Goal: Communication & Community: Answer question/provide support

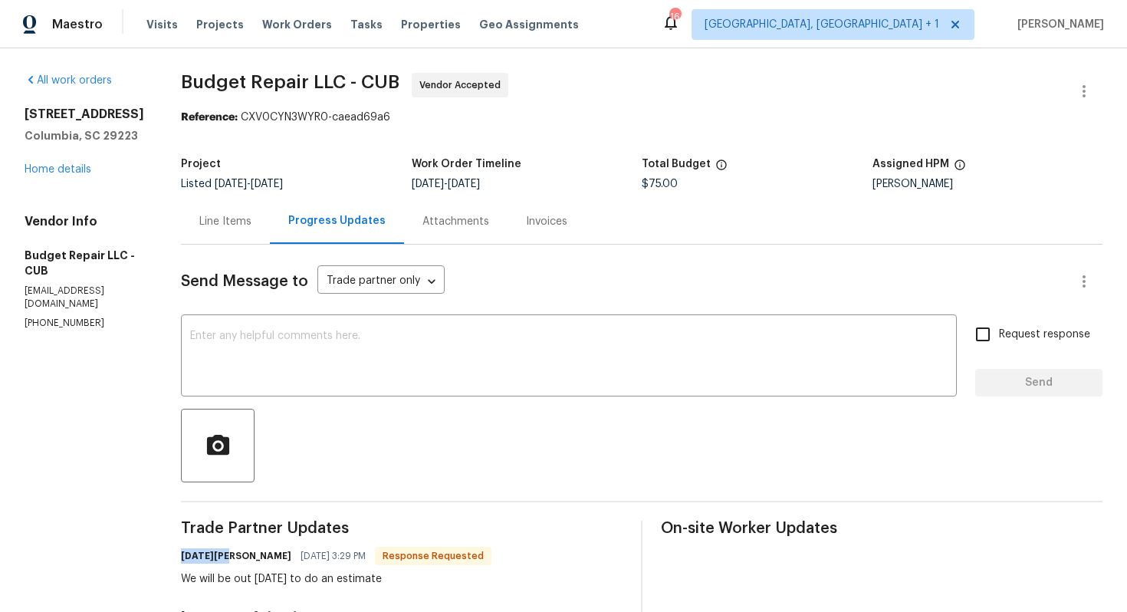
scroll to position [165, 0]
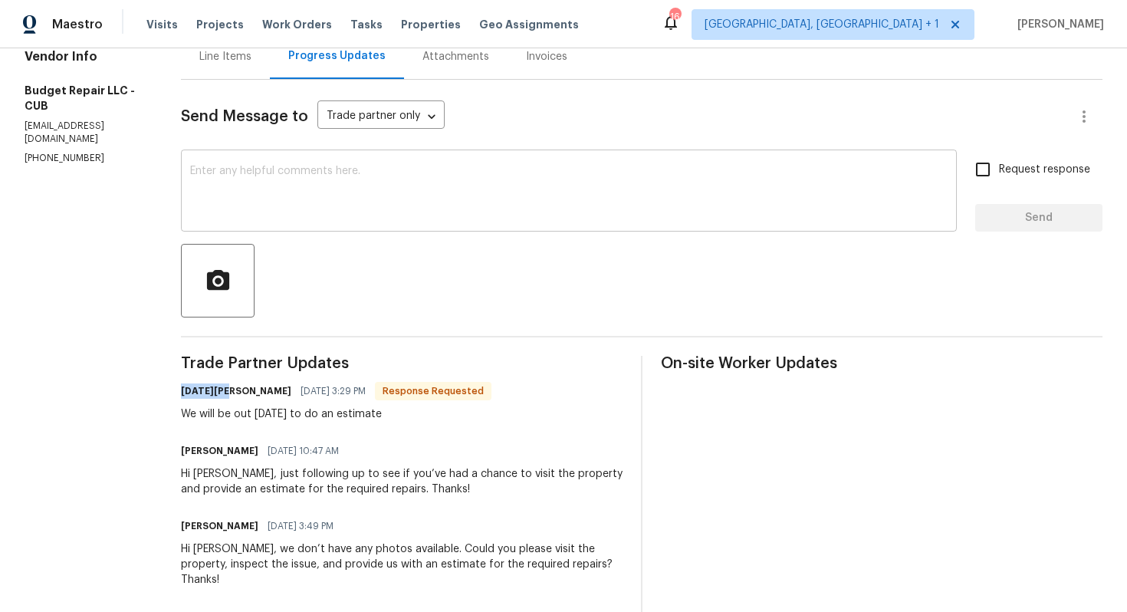
click at [393, 181] on textarea at bounding box center [569, 193] width 758 height 54
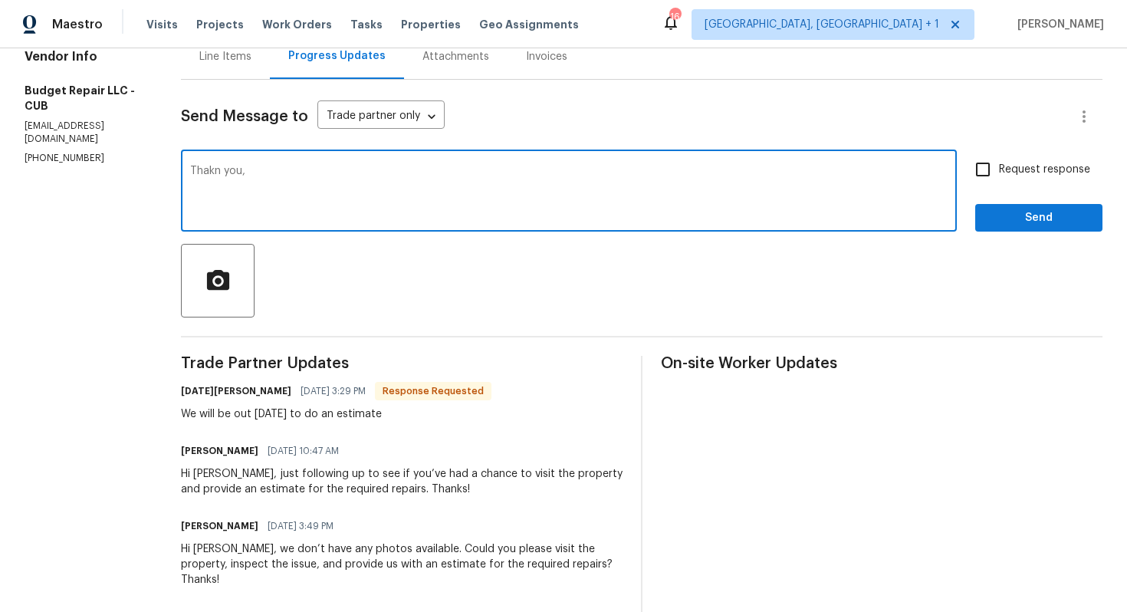
paste textarea "Toussaint"
type textarea "Thank you, Toussaint. Kindly keep me posted. Thanks!"
click at [1005, 209] on span "Send" at bounding box center [1039, 218] width 103 height 19
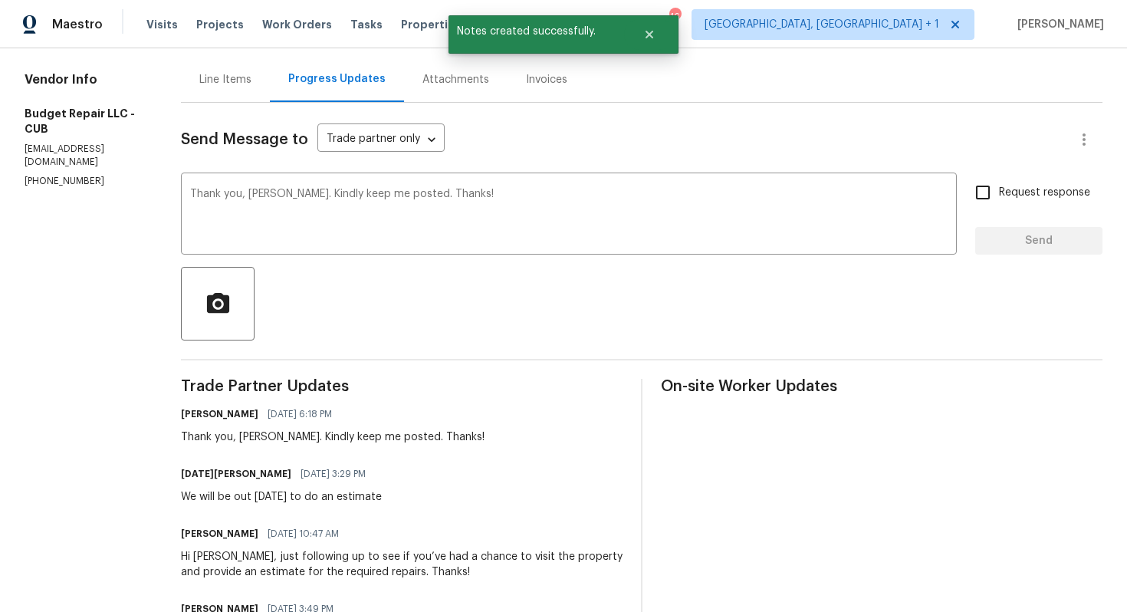
scroll to position [147, 0]
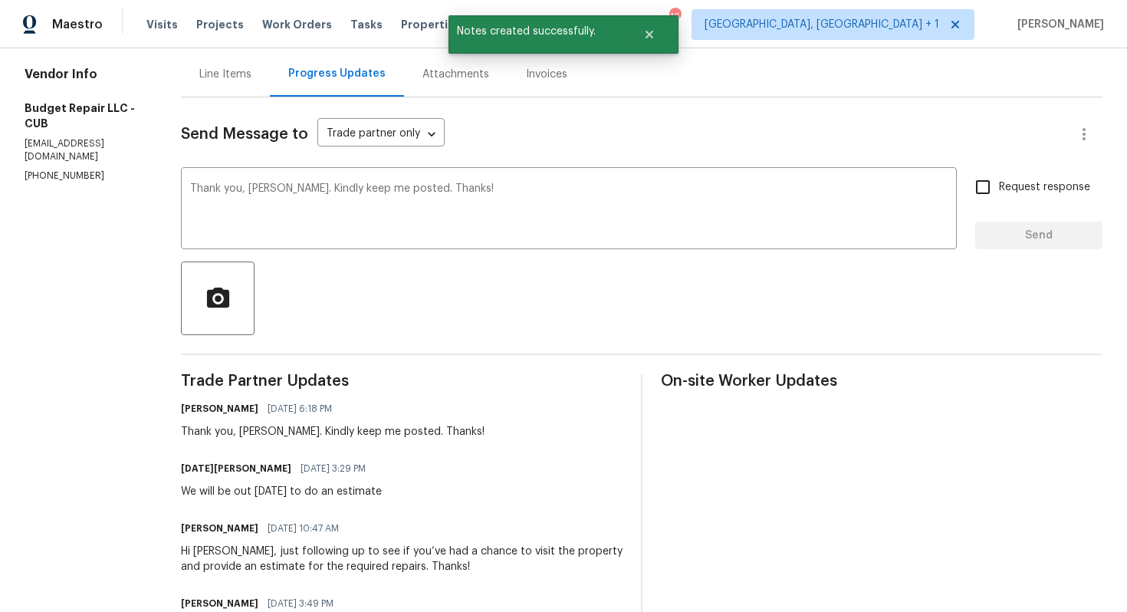
click at [374, 490] on div "We will be out tomorrow to do an estimate" at bounding box center [281, 491] width 201 height 15
copy div "We will be out tomorrow to do an estimate"
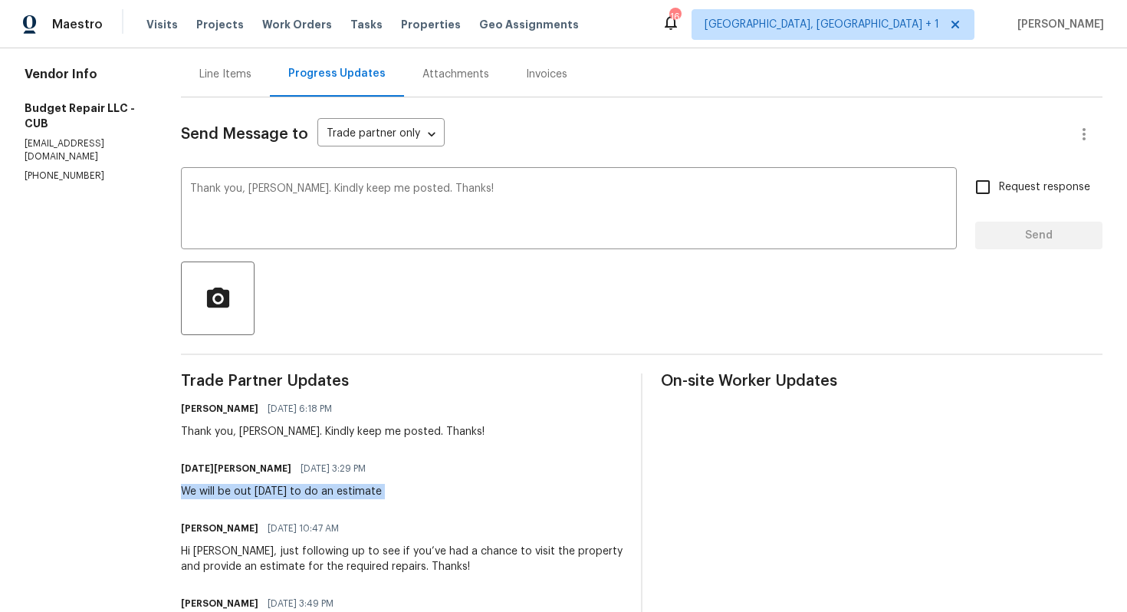
click at [251, 470] on h6 "Toussaint Snowden" at bounding box center [236, 468] width 110 height 15
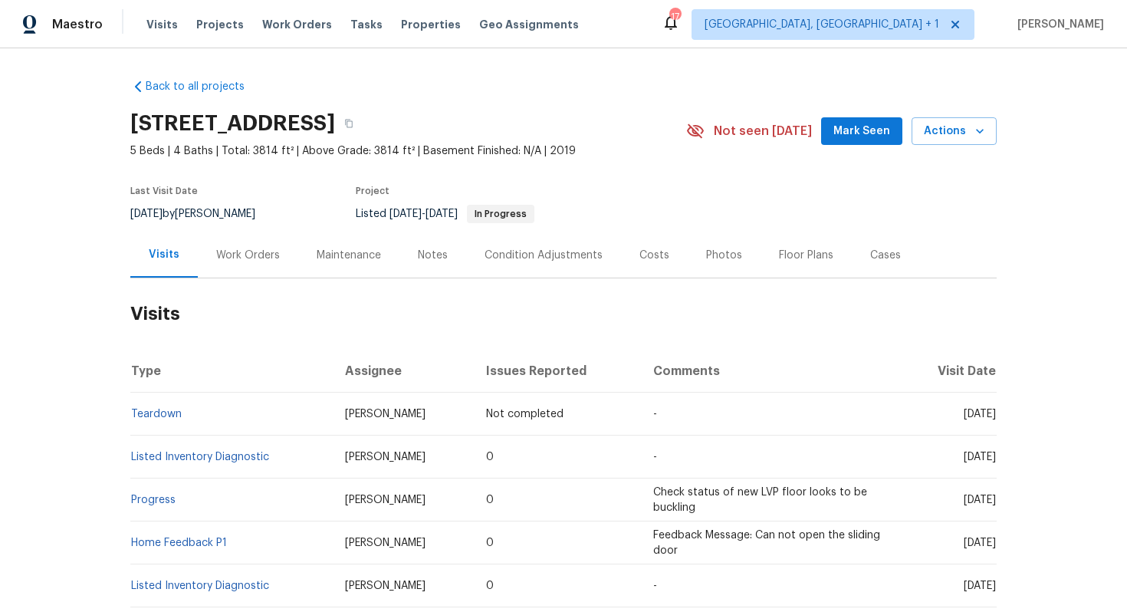
click at [247, 256] on div "Work Orders" at bounding box center [248, 255] width 64 height 15
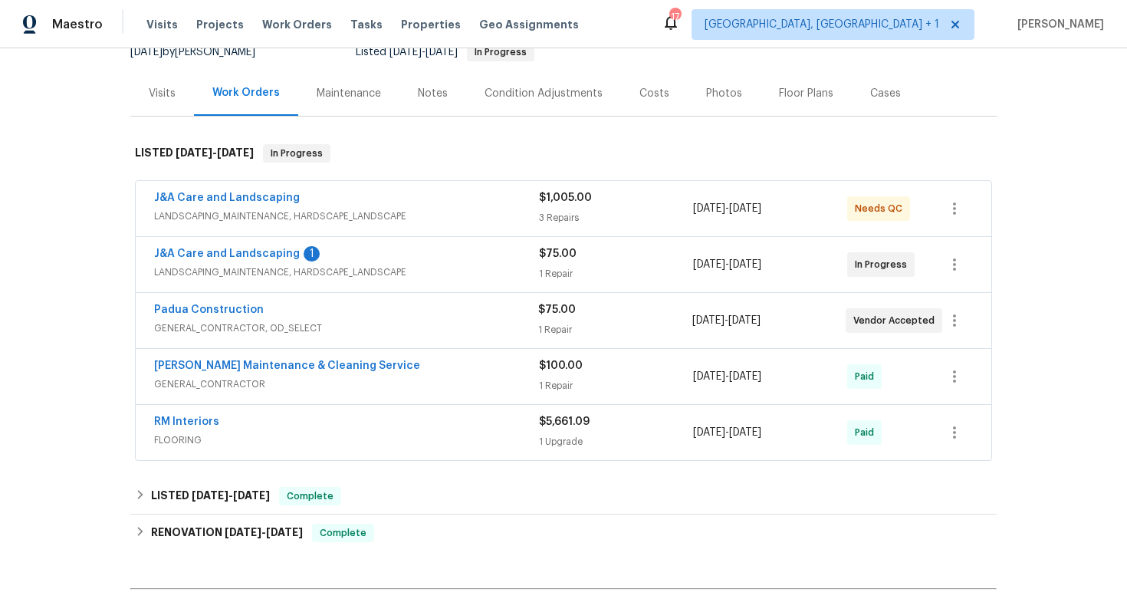
scroll to position [164, 0]
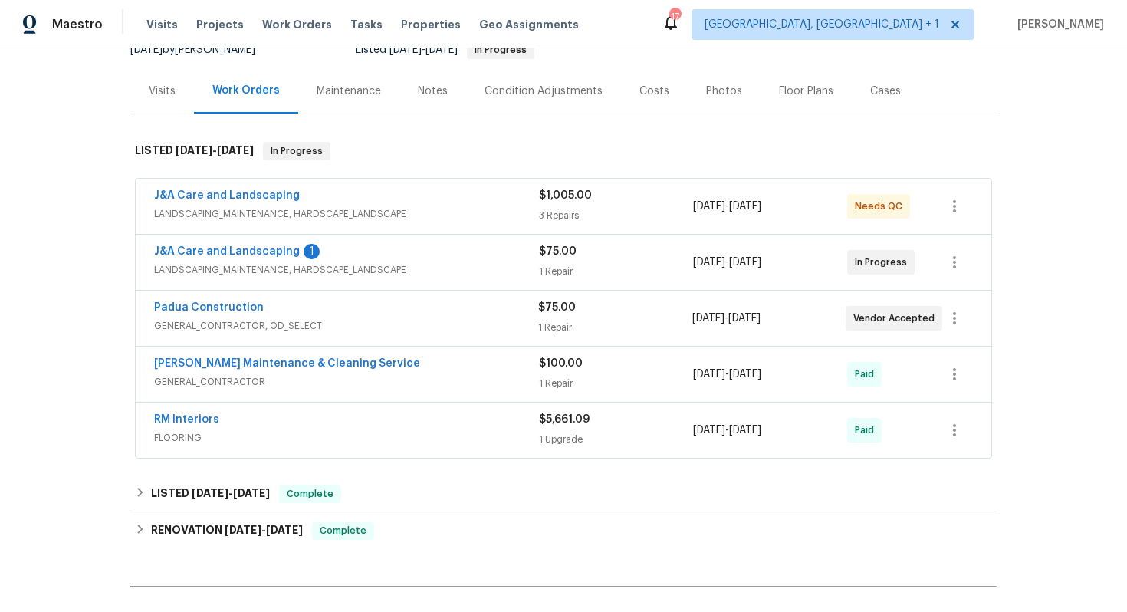
click at [378, 255] on div "J&A Care and Landscaping 1" at bounding box center [346, 253] width 385 height 18
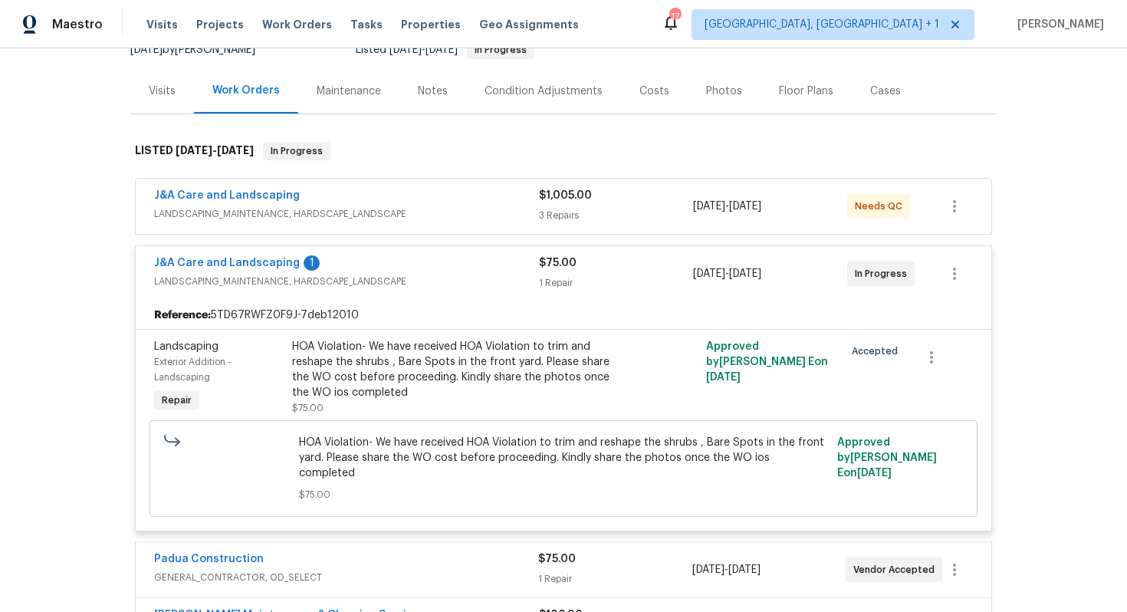
click at [378, 255] on div "J&A Care and Landscaping 1" at bounding box center [346, 264] width 385 height 18
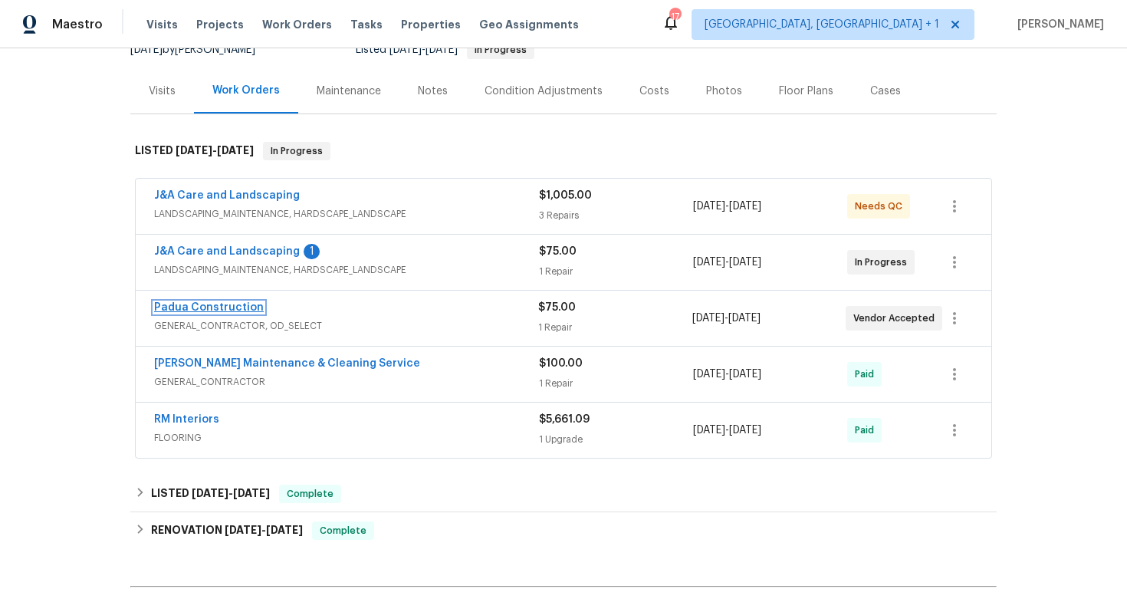
click at [230, 306] on link "Padua Construction" at bounding box center [209, 307] width 110 height 11
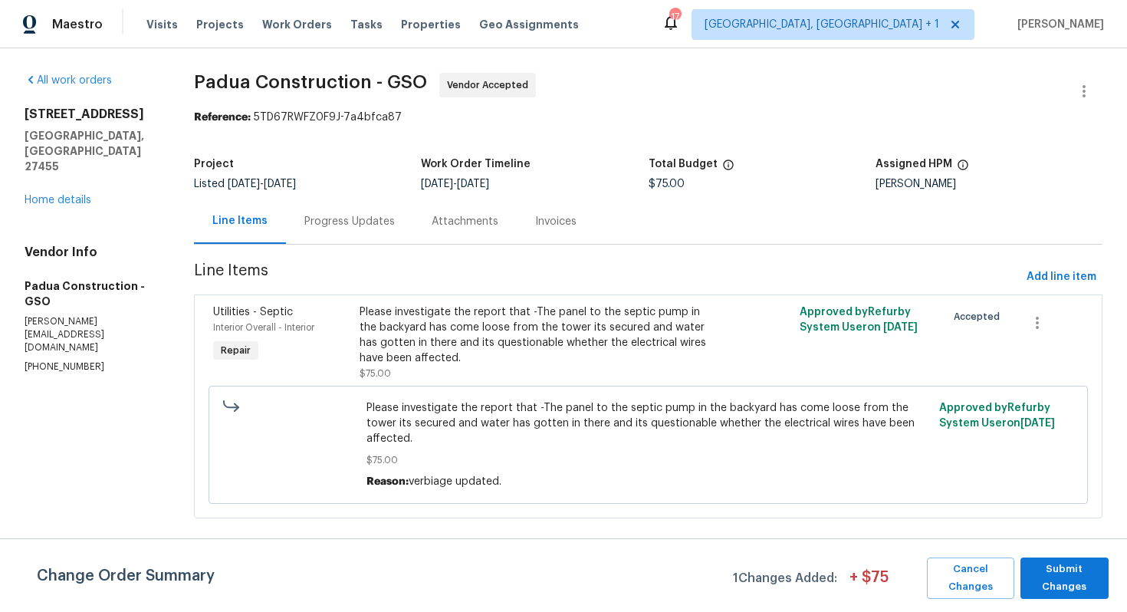
click at [442, 218] on div "Attachments" at bounding box center [465, 221] width 67 height 15
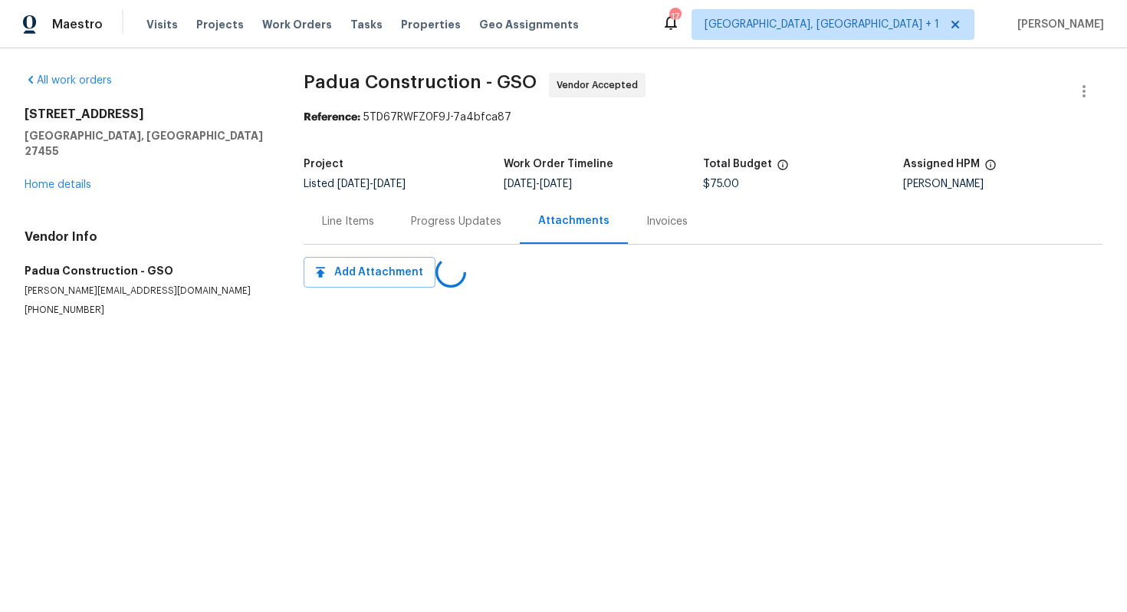
click at [420, 219] on div "Progress Updates" at bounding box center [456, 221] width 90 height 15
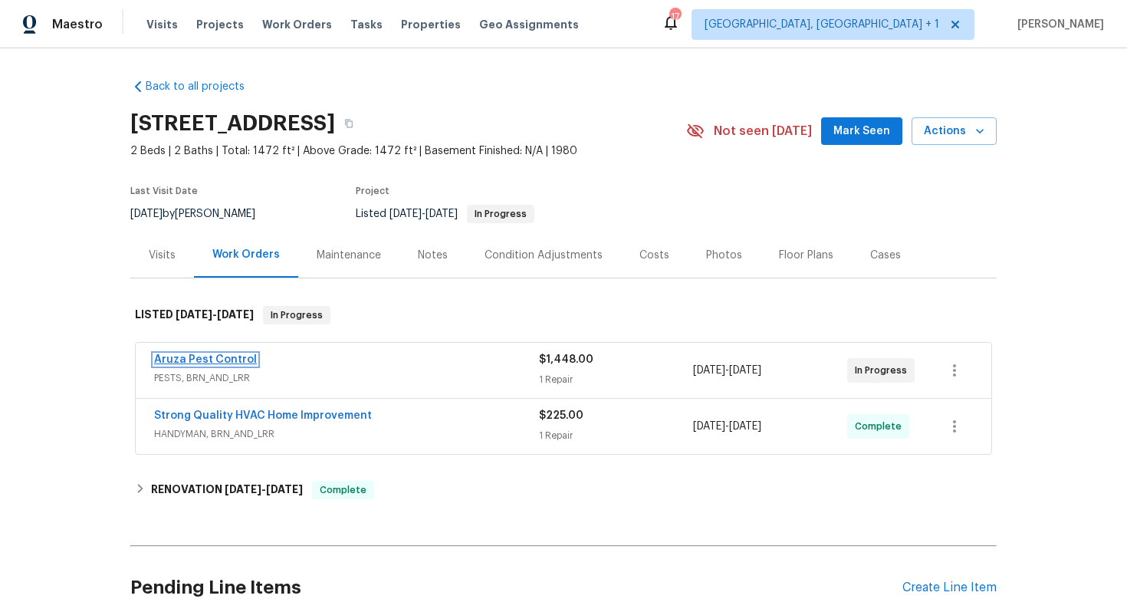
click at [243, 357] on link "Aruza Pest Control" at bounding box center [205, 359] width 103 height 11
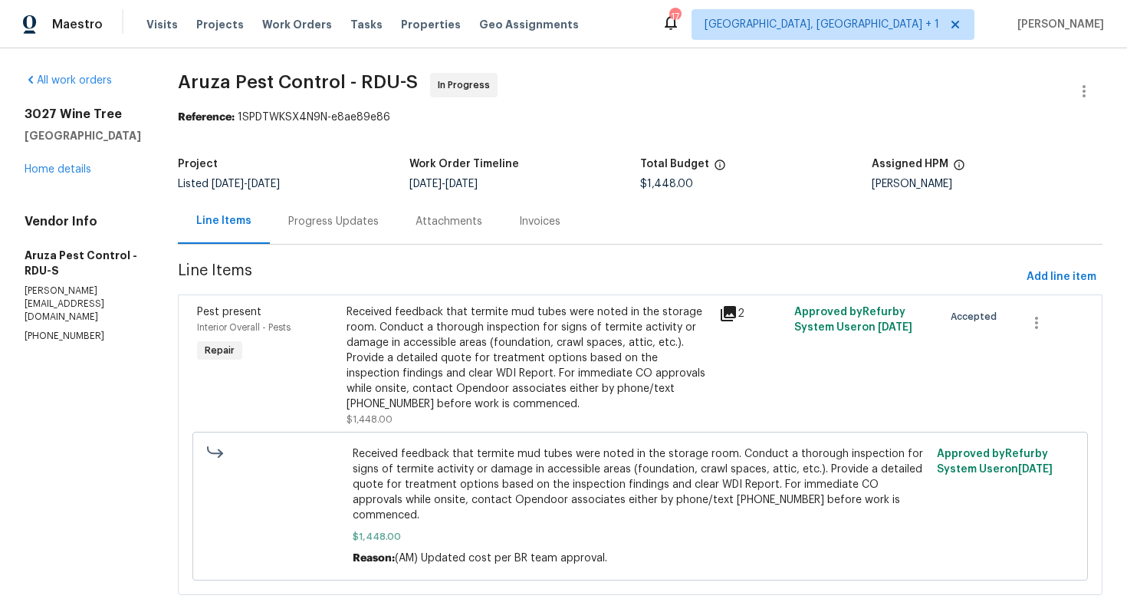
click at [347, 232] on div "Progress Updates" at bounding box center [333, 221] width 127 height 45
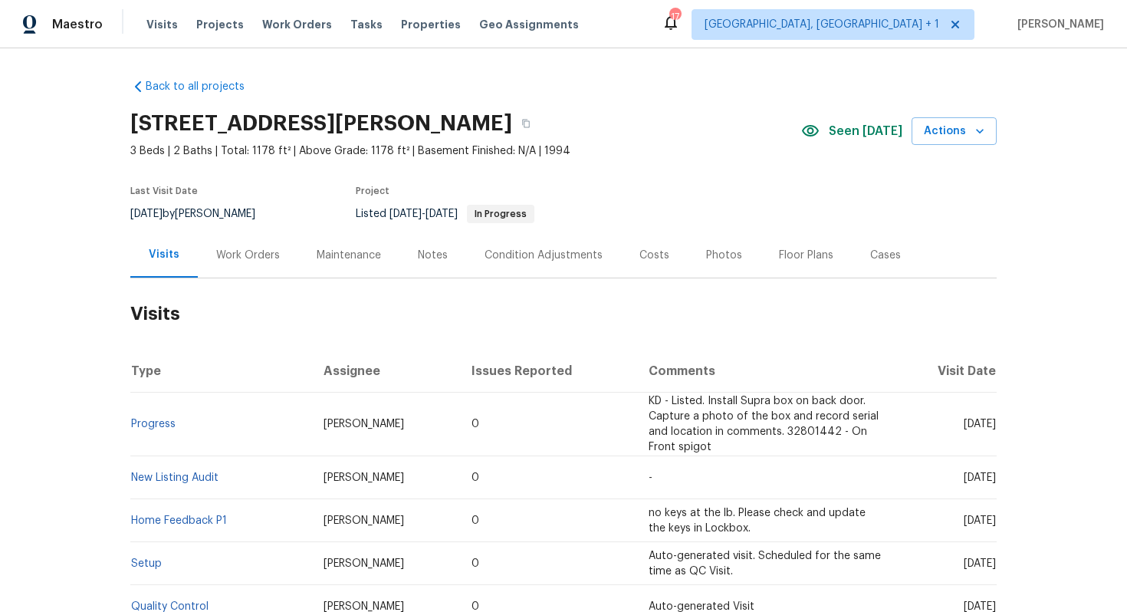
click at [234, 264] on div "Work Orders" at bounding box center [248, 254] width 100 height 45
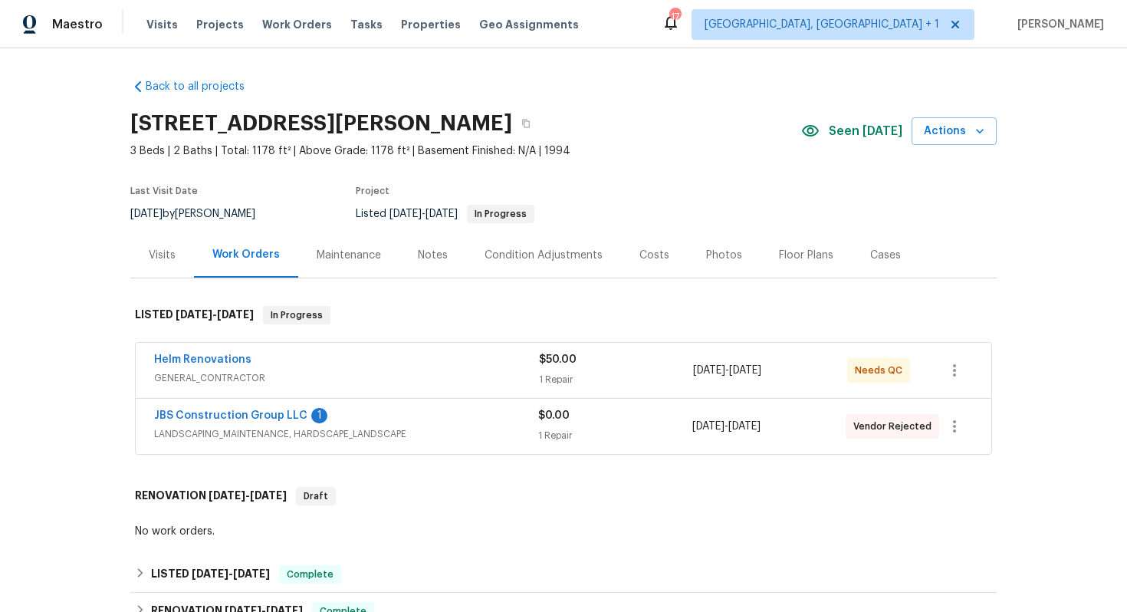
click at [328, 362] on div "Helm Renovations" at bounding box center [346, 361] width 385 height 18
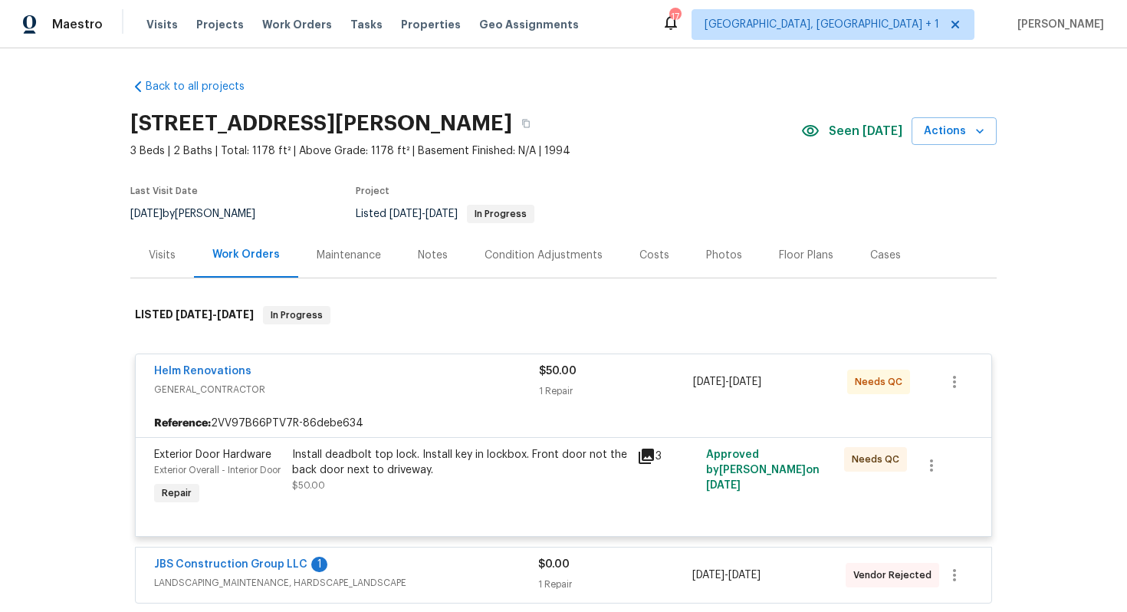
click at [305, 375] on div "Helm Renovations" at bounding box center [346, 372] width 385 height 18
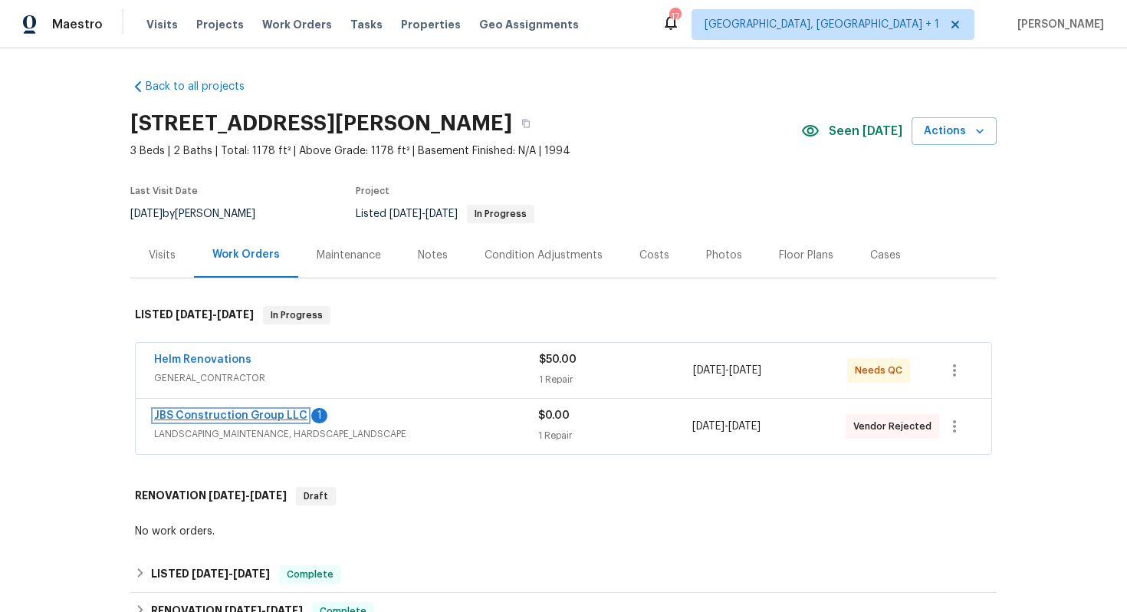
click at [226, 412] on link "JBS Construction Group LLC" at bounding box center [230, 415] width 153 height 11
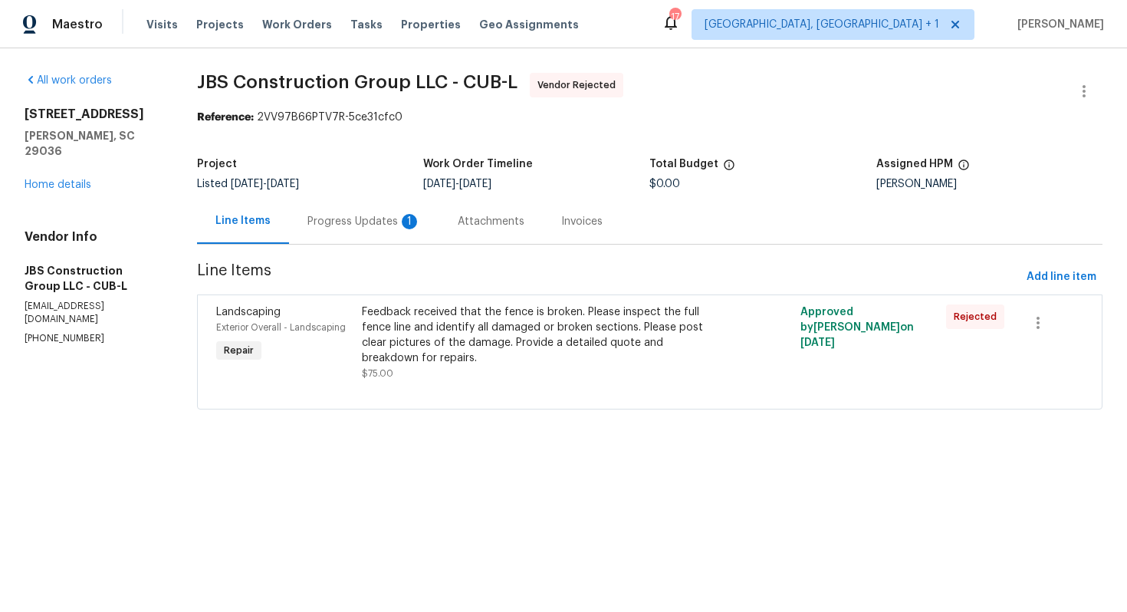
click at [386, 223] on div "Progress Updates 1" at bounding box center [363, 221] width 113 height 15
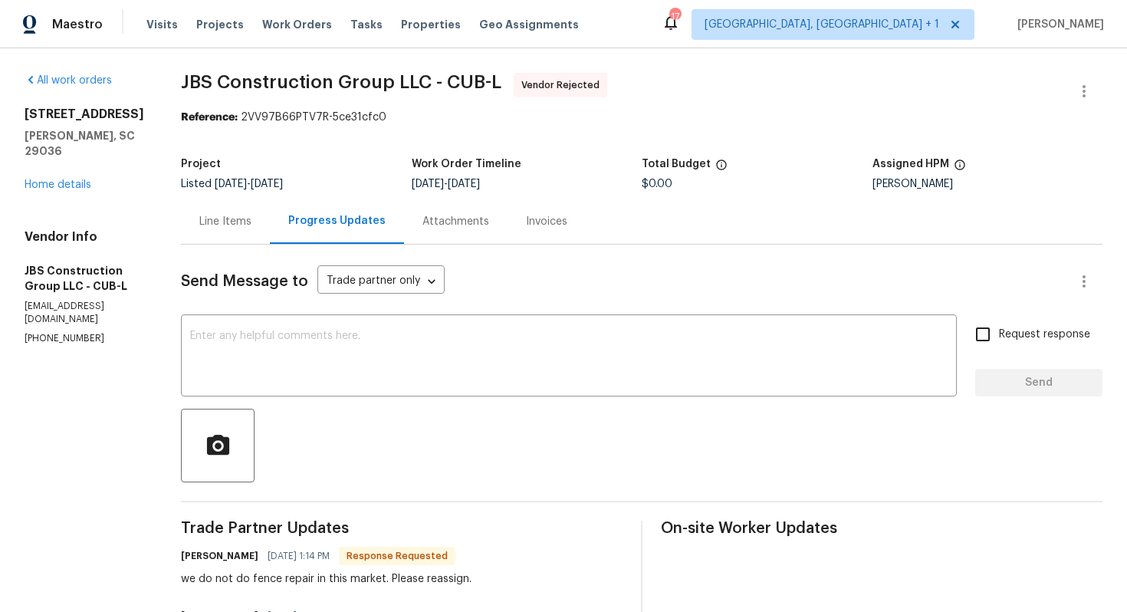
click at [235, 555] on h6 "[PERSON_NAME]" at bounding box center [219, 555] width 77 height 15
copy h6 "[PERSON_NAME]"
click at [387, 380] on textarea at bounding box center [569, 357] width 758 height 54
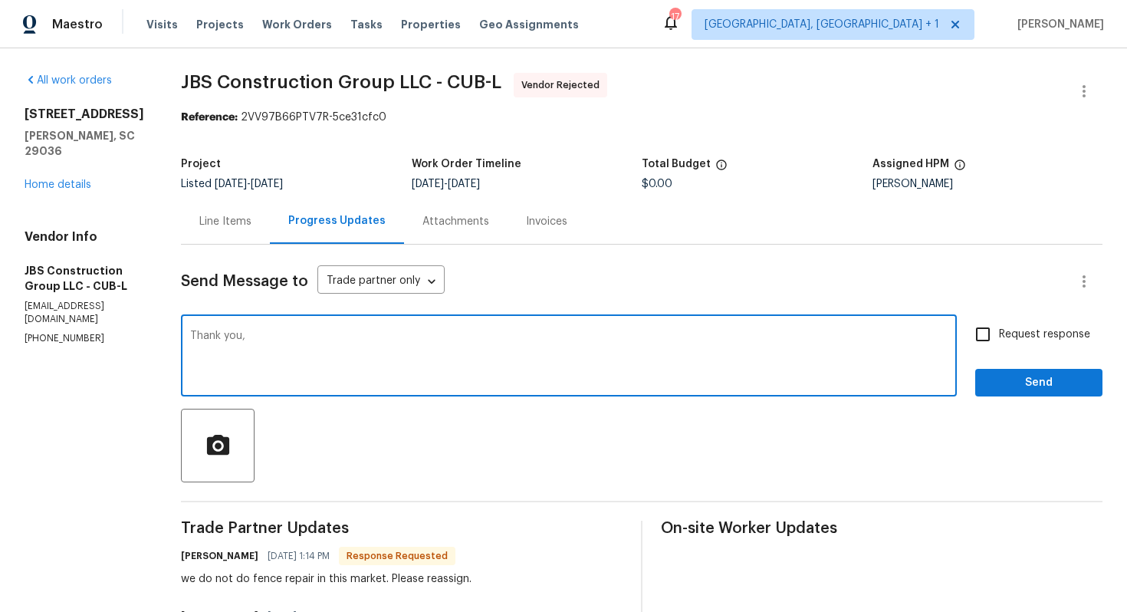
paste textarea "[PERSON_NAME]"
type textarea "Thank you, Kevin."
click at [1021, 395] on button "Send" at bounding box center [1038, 383] width 127 height 28
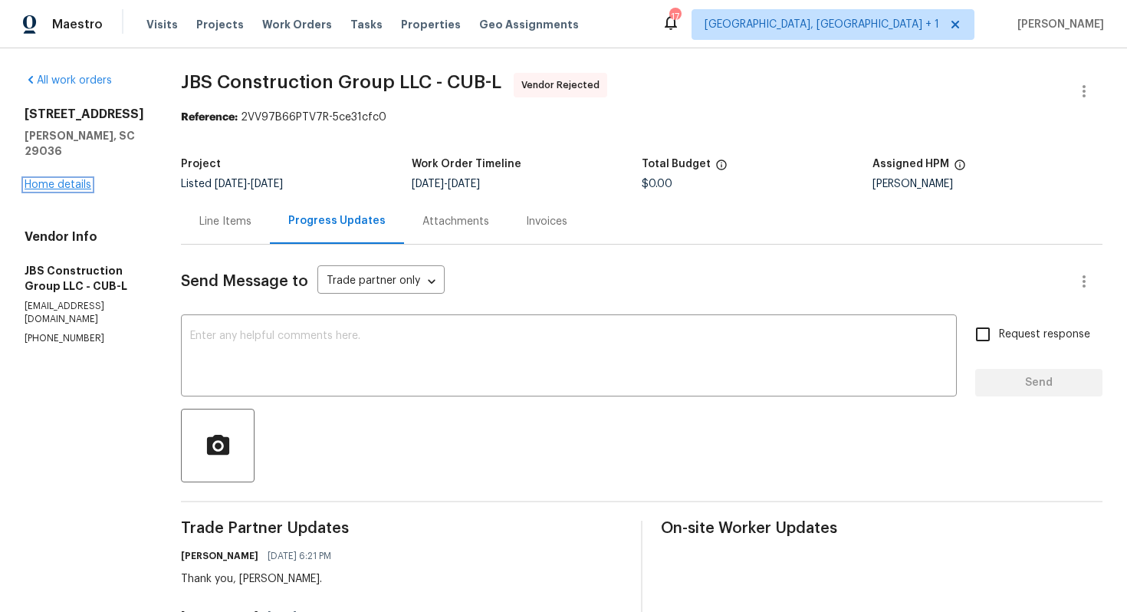
click at [57, 179] on link "Home details" at bounding box center [58, 184] width 67 height 11
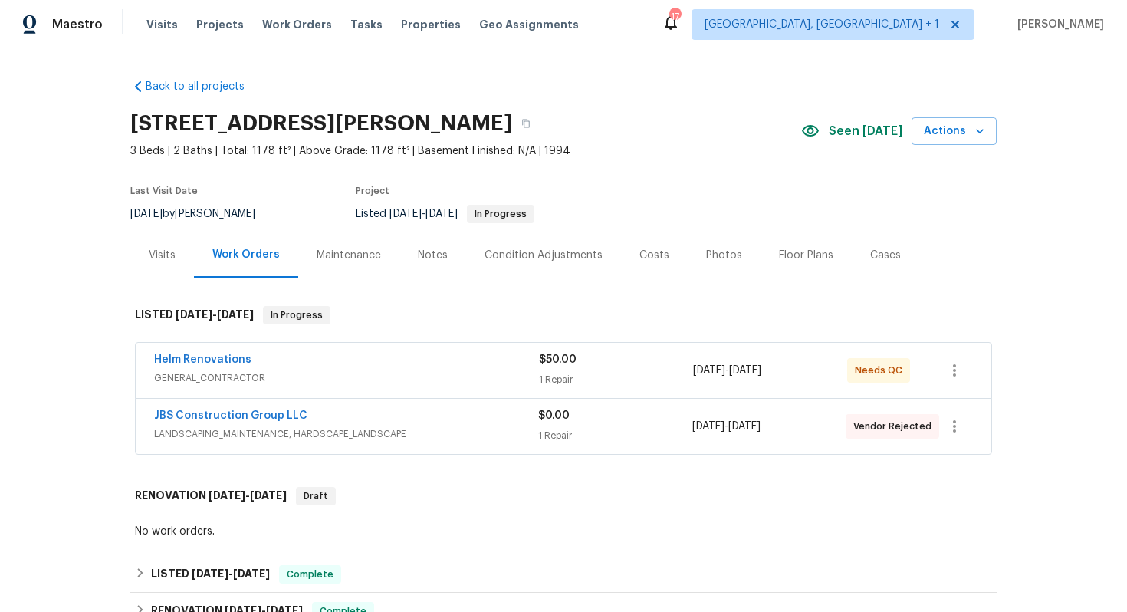
click at [372, 244] on div "Maintenance" at bounding box center [348, 254] width 101 height 45
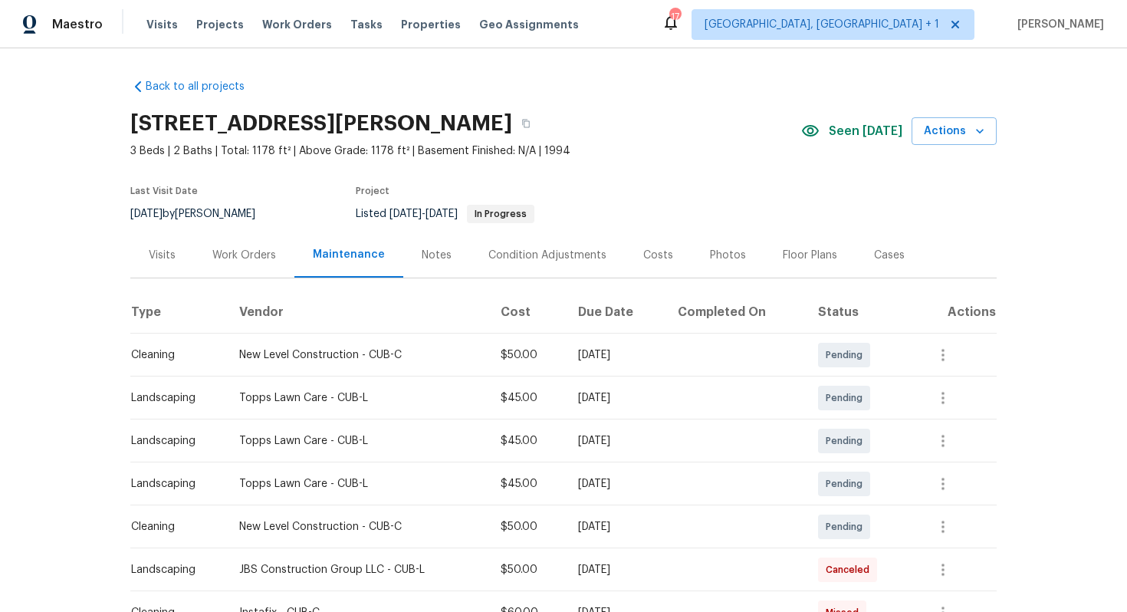
click at [230, 261] on div "Work Orders" at bounding box center [244, 255] width 64 height 15
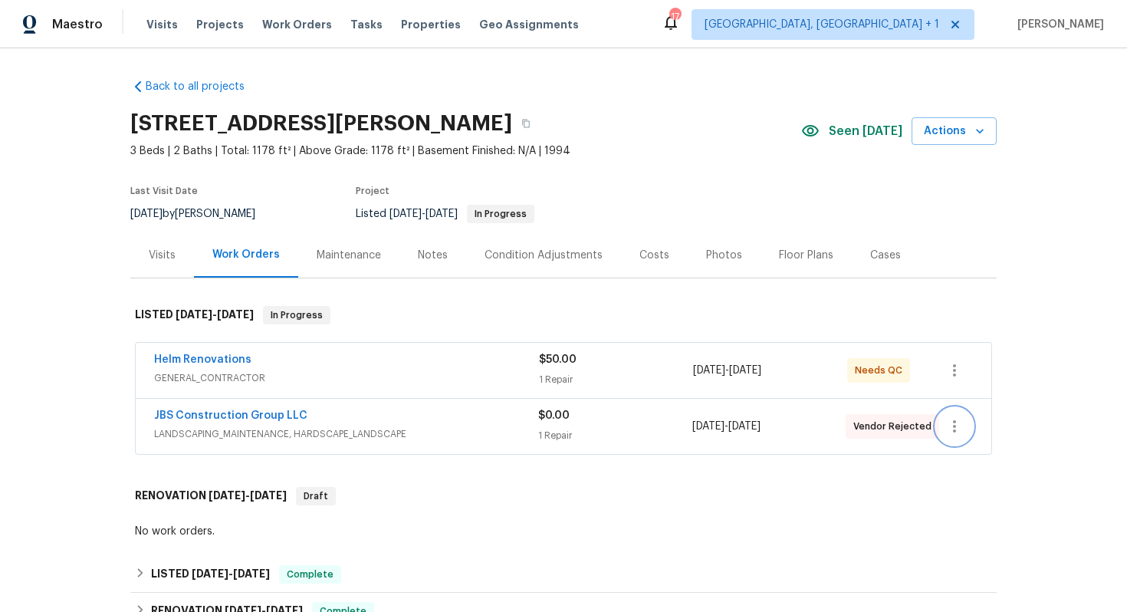
click at [954, 428] on icon "button" at bounding box center [954, 426] width 18 height 18
click at [968, 428] on li "Edit" at bounding box center [1019, 426] width 166 height 25
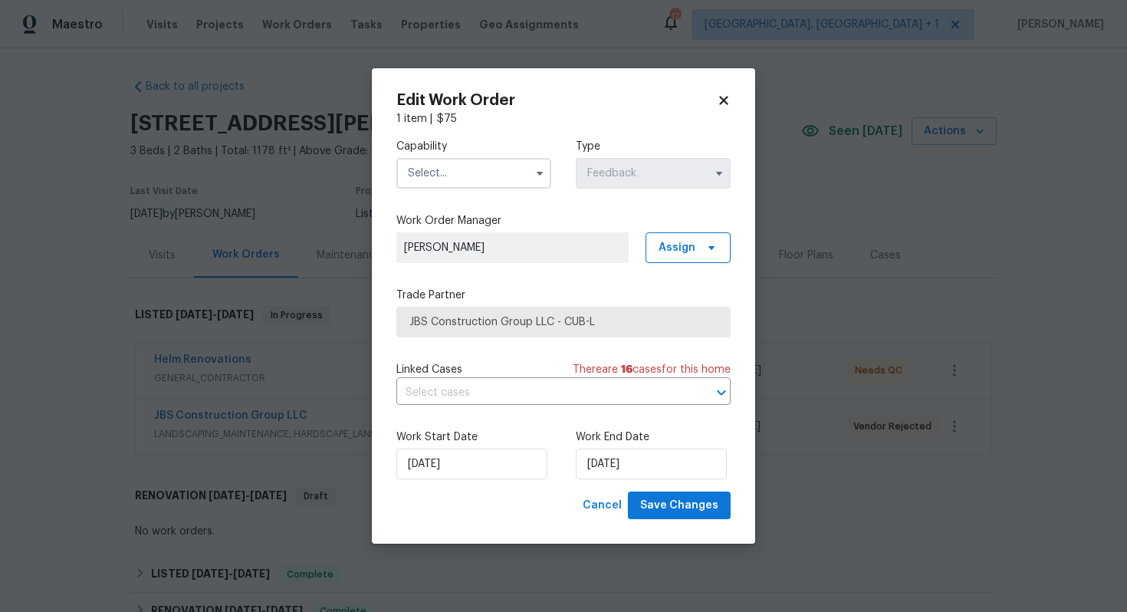
click at [435, 168] on input "text" at bounding box center [473, 173] width 155 height 31
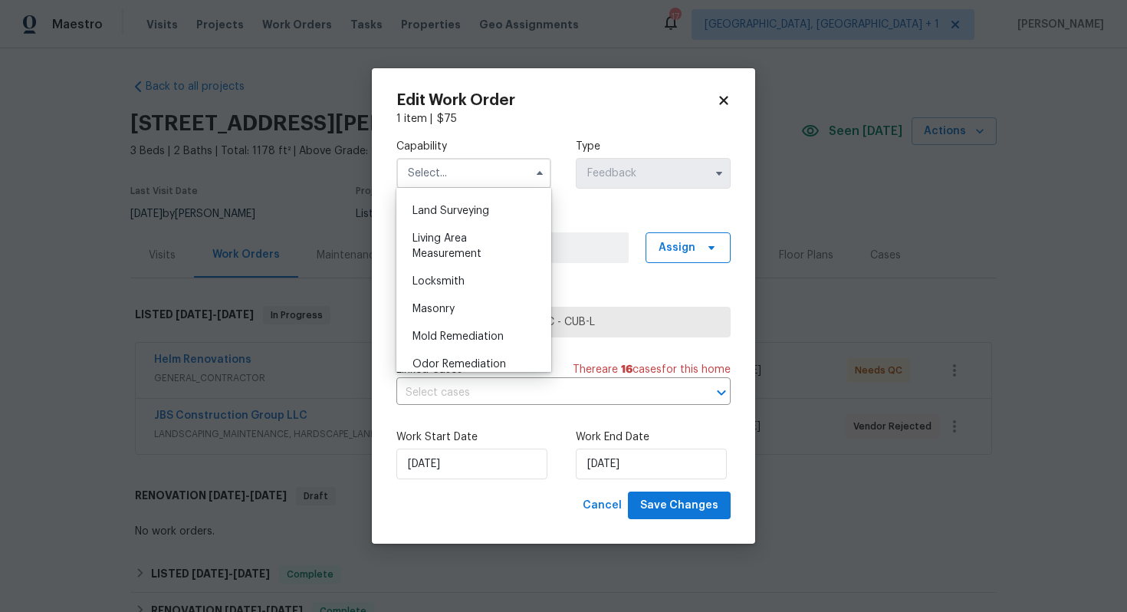
scroll to position [1008, 0]
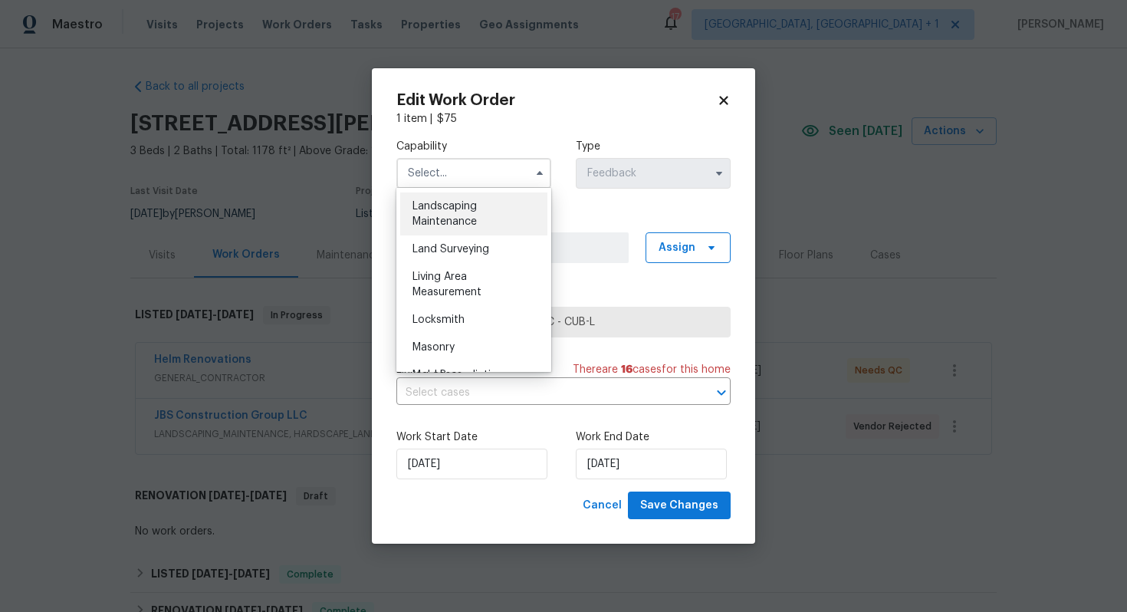
click at [465, 210] on span "Landscaping Maintenance" at bounding box center [444, 214] width 64 height 26
type input "Landscaping Maintenance"
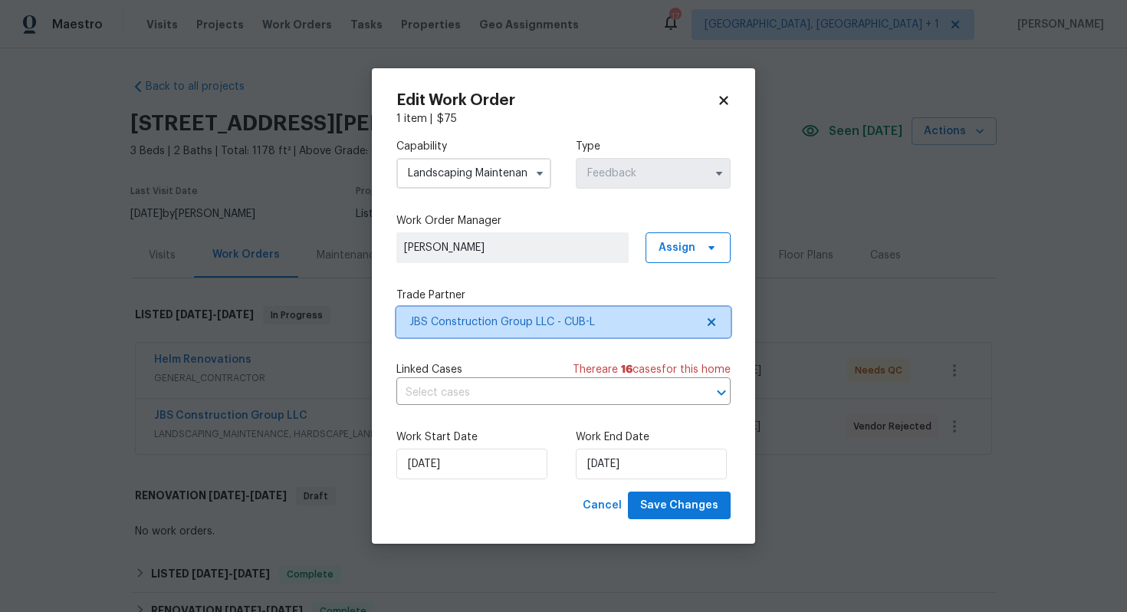
click at [489, 331] on span "JBS Construction Group LLC - CUB-L" at bounding box center [563, 322] width 334 height 31
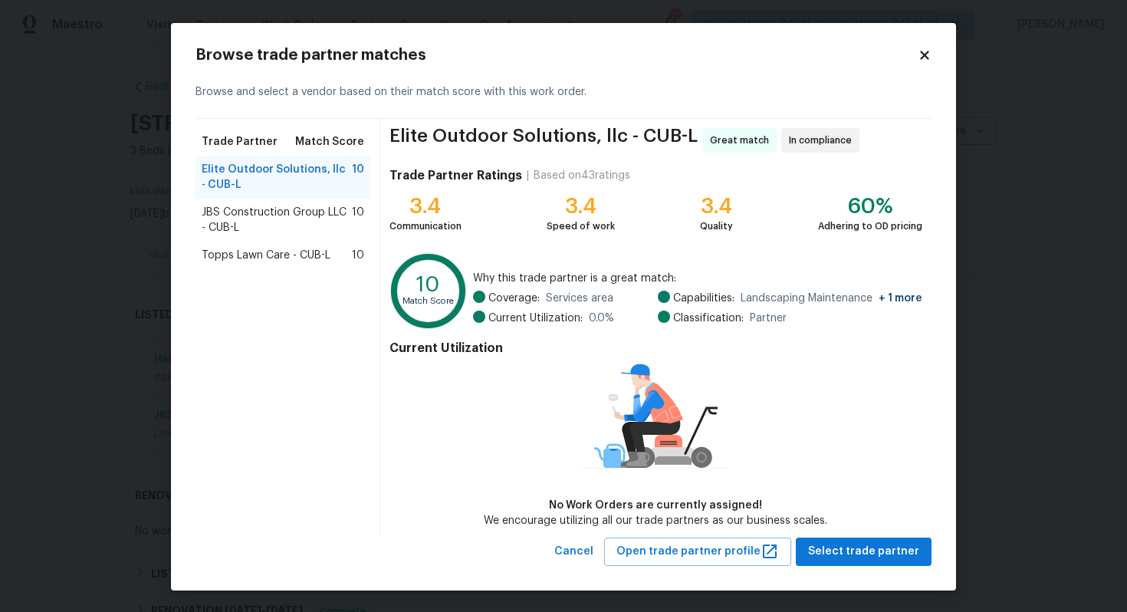
click at [242, 257] on span "Topps Lawn Care - CUB-L" at bounding box center [266, 255] width 129 height 15
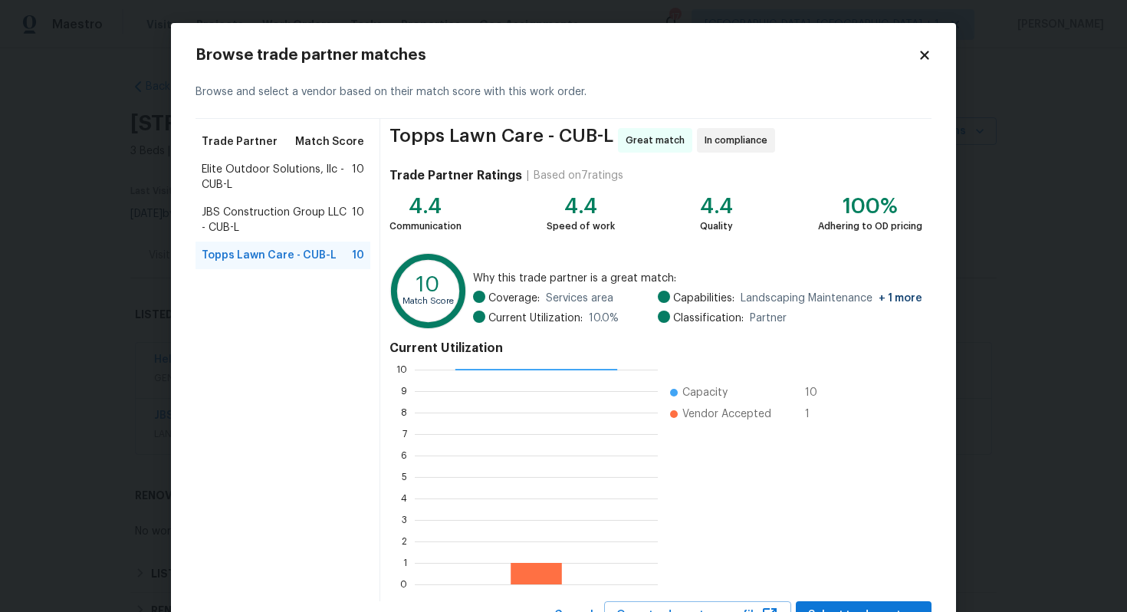
scroll to position [64, 0]
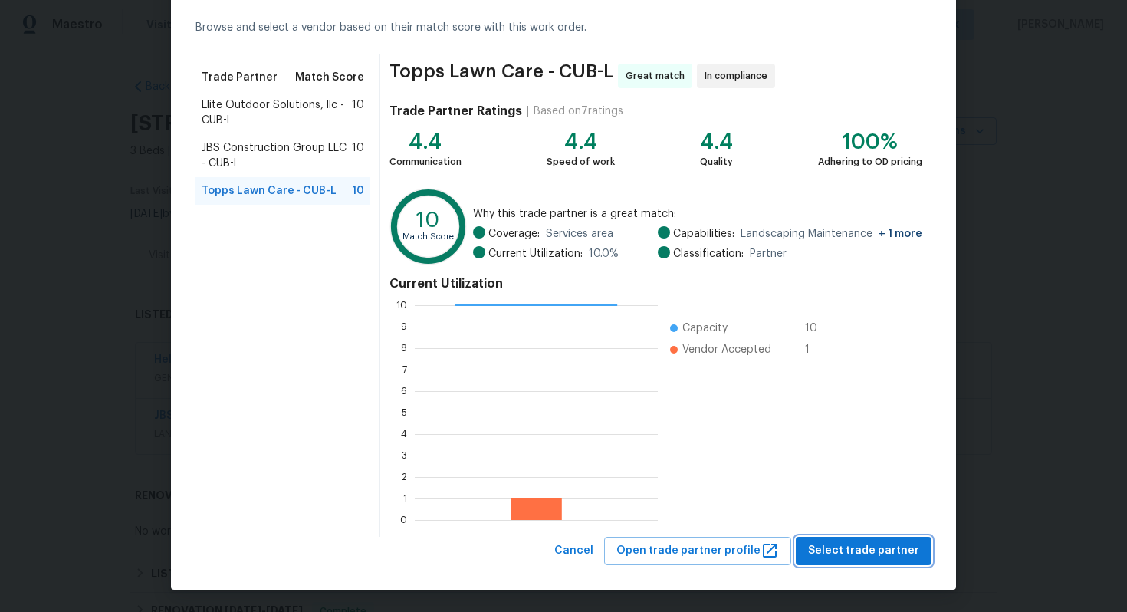
click at [892, 553] on span "Select trade partner" at bounding box center [863, 550] width 111 height 19
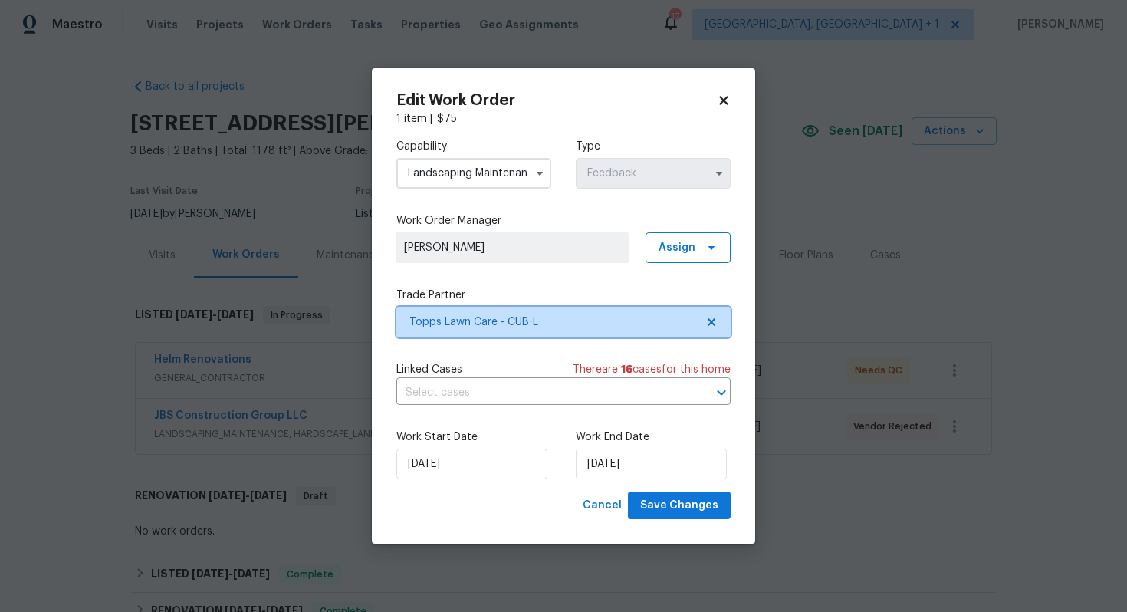
scroll to position [0, 0]
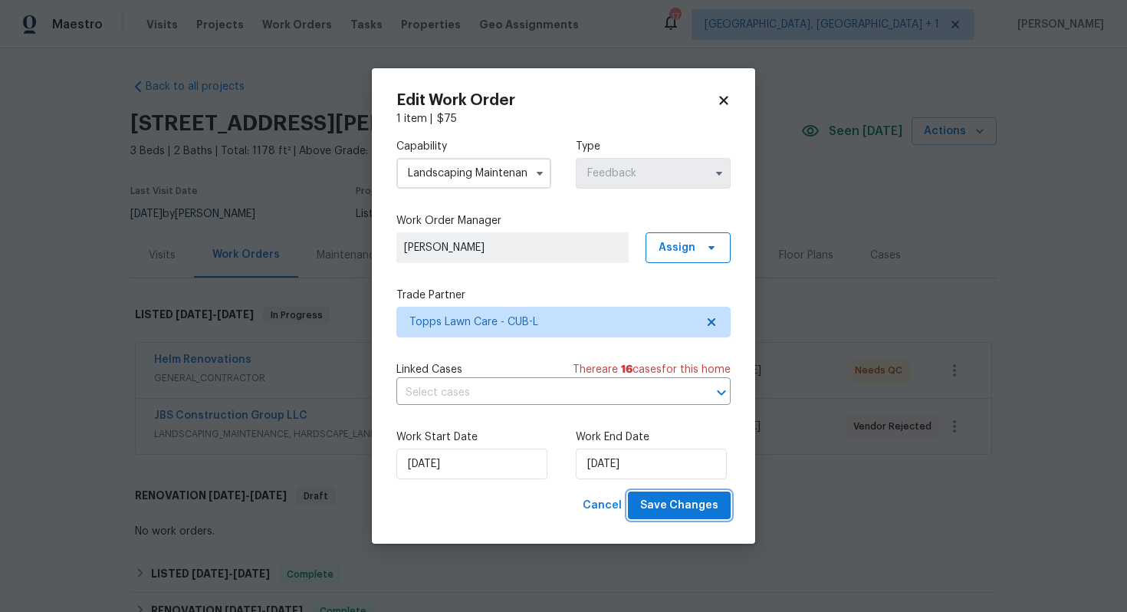
click at [659, 506] on span "Save Changes" at bounding box center [679, 505] width 78 height 19
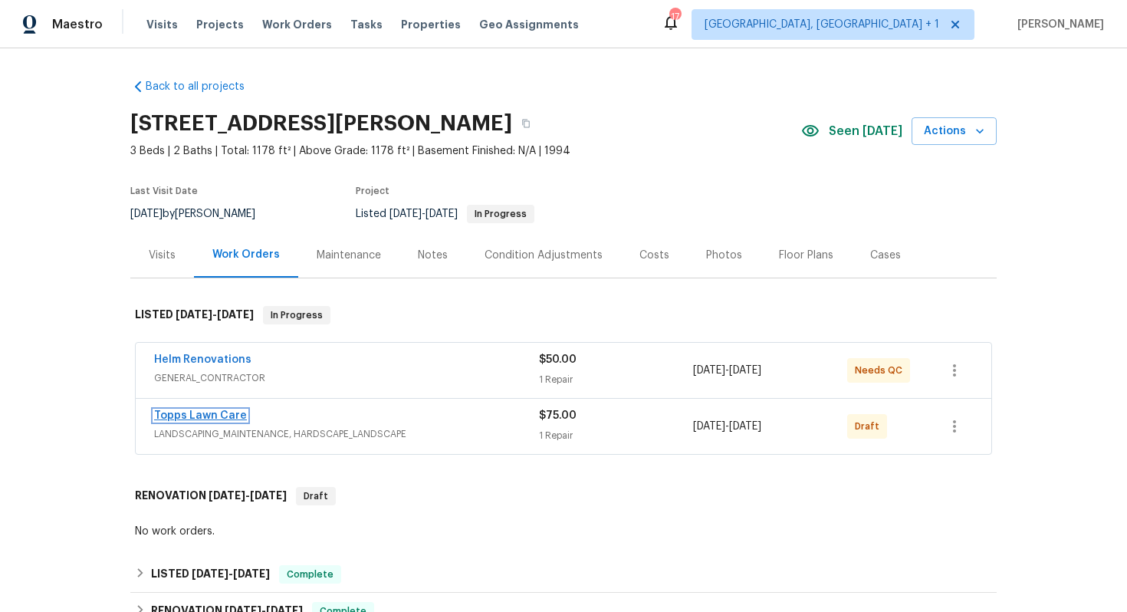
click at [189, 416] on link "Topps Lawn Care" at bounding box center [200, 415] width 93 height 11
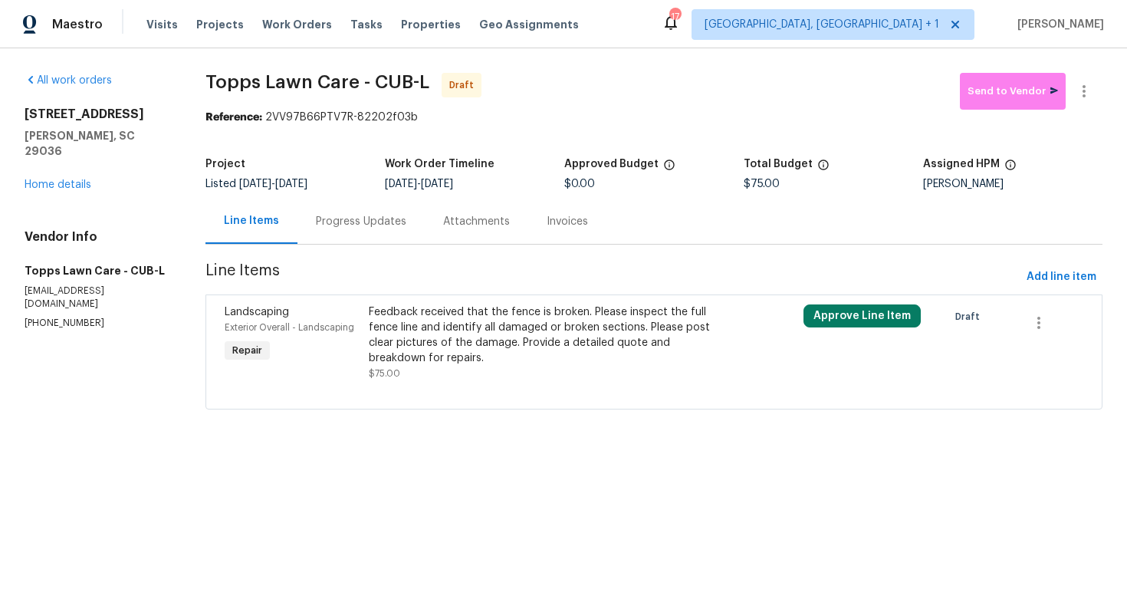
click at [449, 338] on div "Feedback received that the fence is broken. Please inspect the full fence line …" at bounding box center [545, 334] width 353 height 61
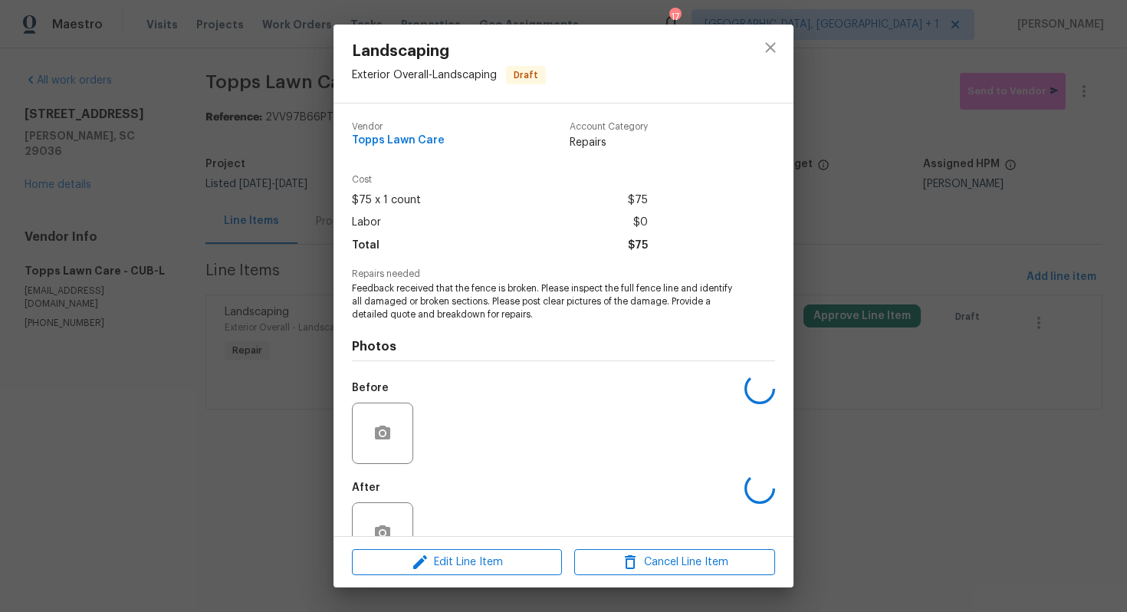
scroll to position [44, 0]
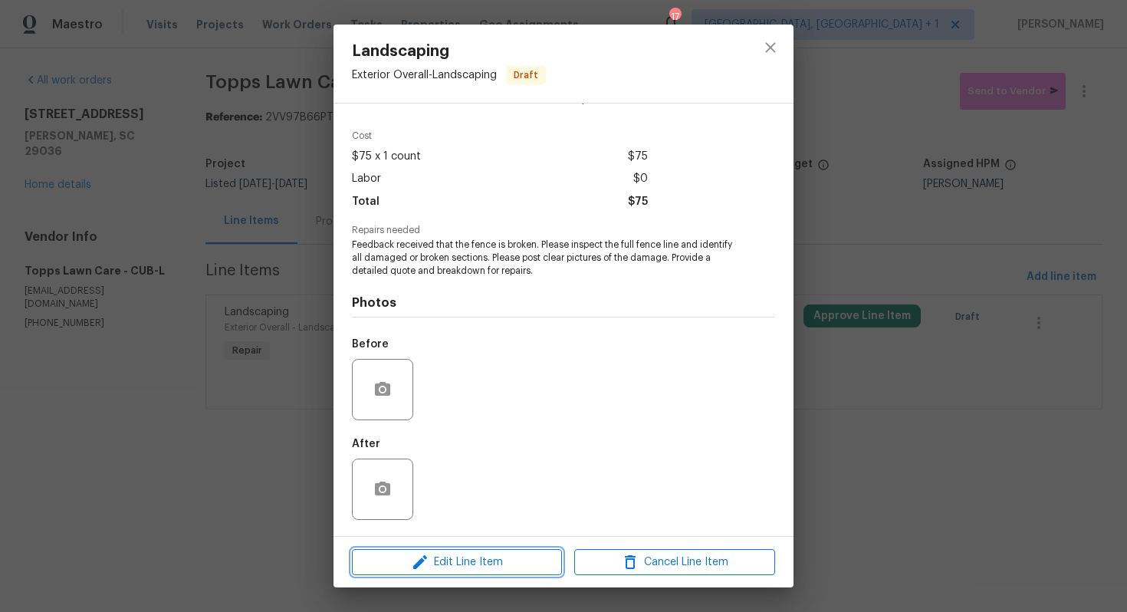
click at [438, 554] on span "Edit Line Item" at bounding box center [457, 562] width 201 height 19
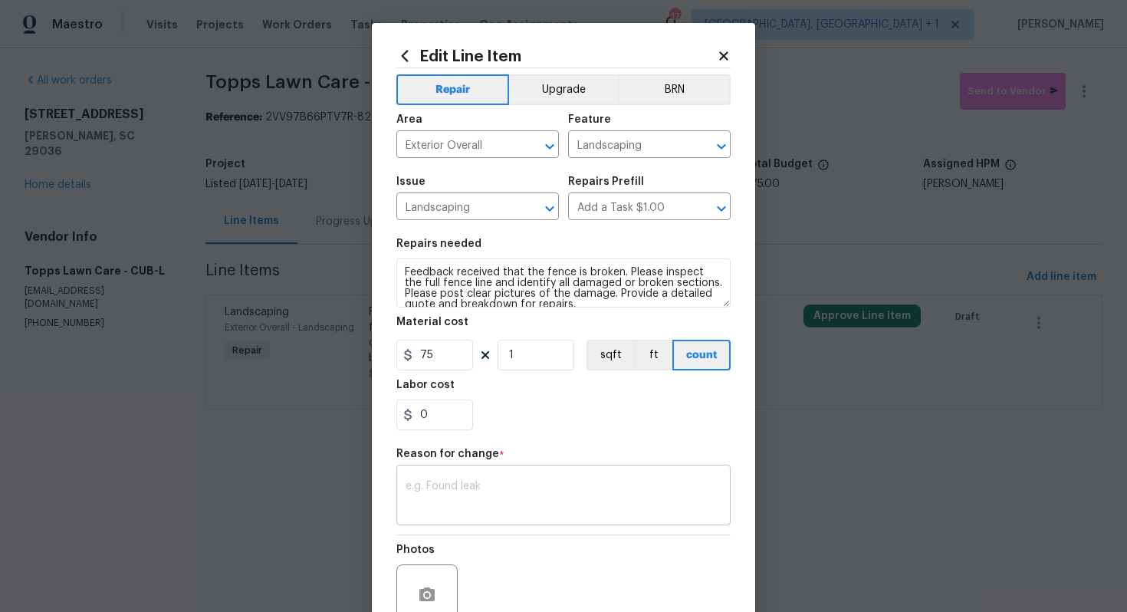
click at [470, 485] on textarea at bounding box center [564, 497] width 316 height 32
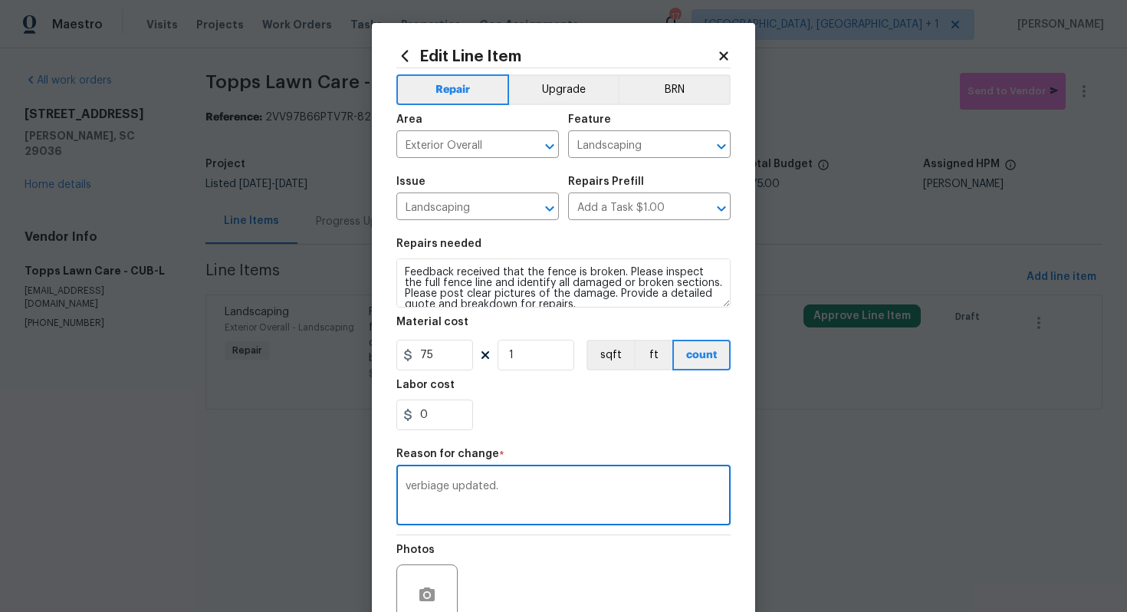
scroll to position [144, 0]
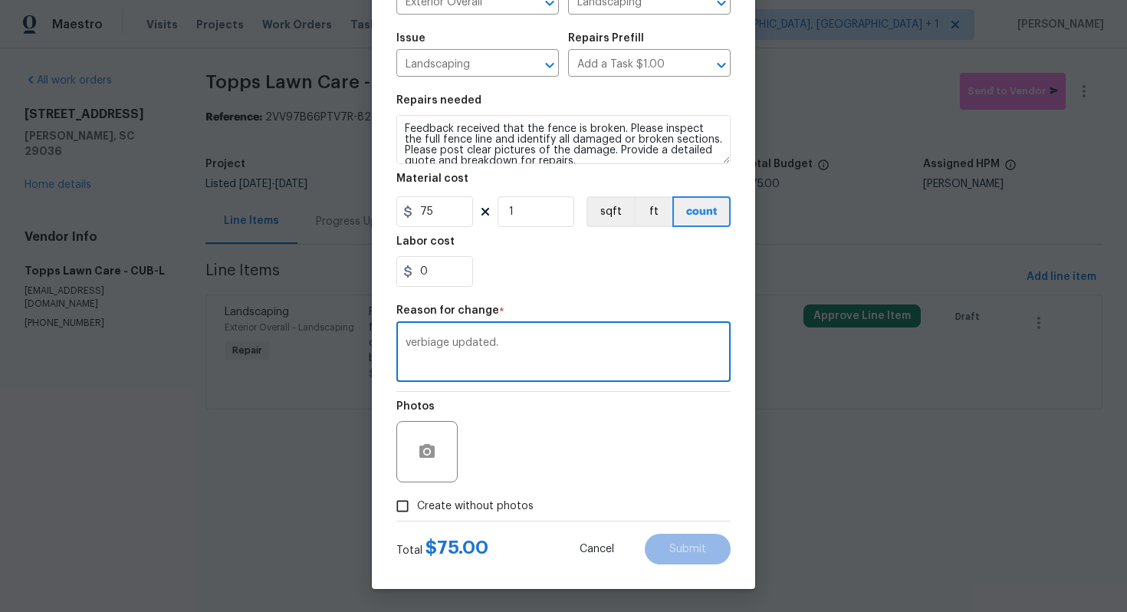
type textarea "verbiage updated."
click at [494, 499] on span "Create without photos" at bounding box center [475, 506] width 117 height 16
click at [417, 499] on input "Create without photos" at bounding box center [402, 505] width 29 height 29
checkbox input "true"
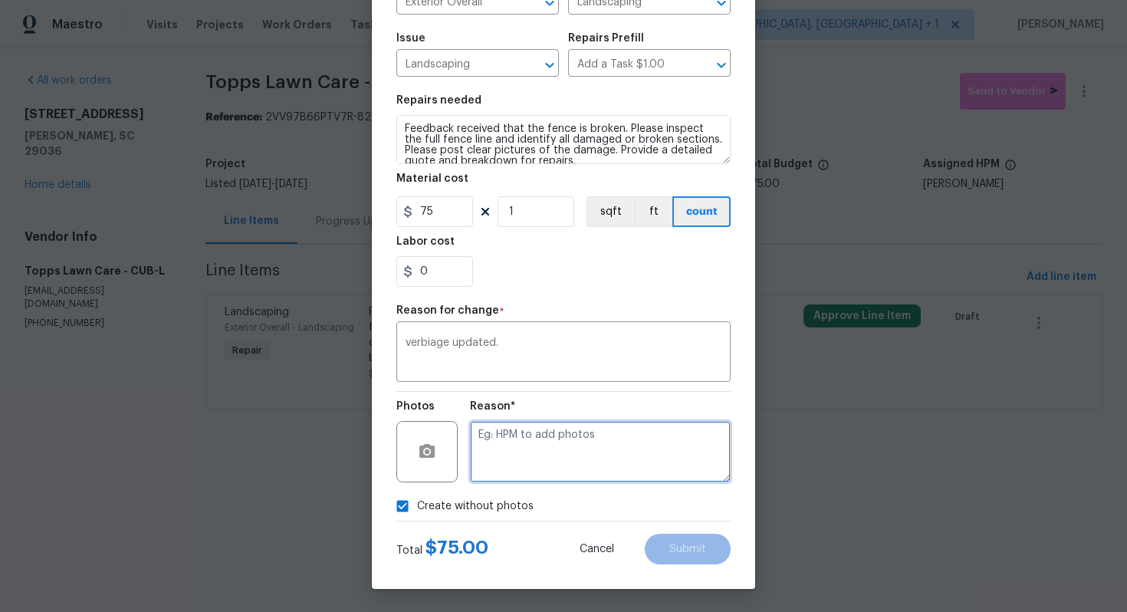
click at [605, 463] on textarea at bounding box center [600, 451] width 261 height 61
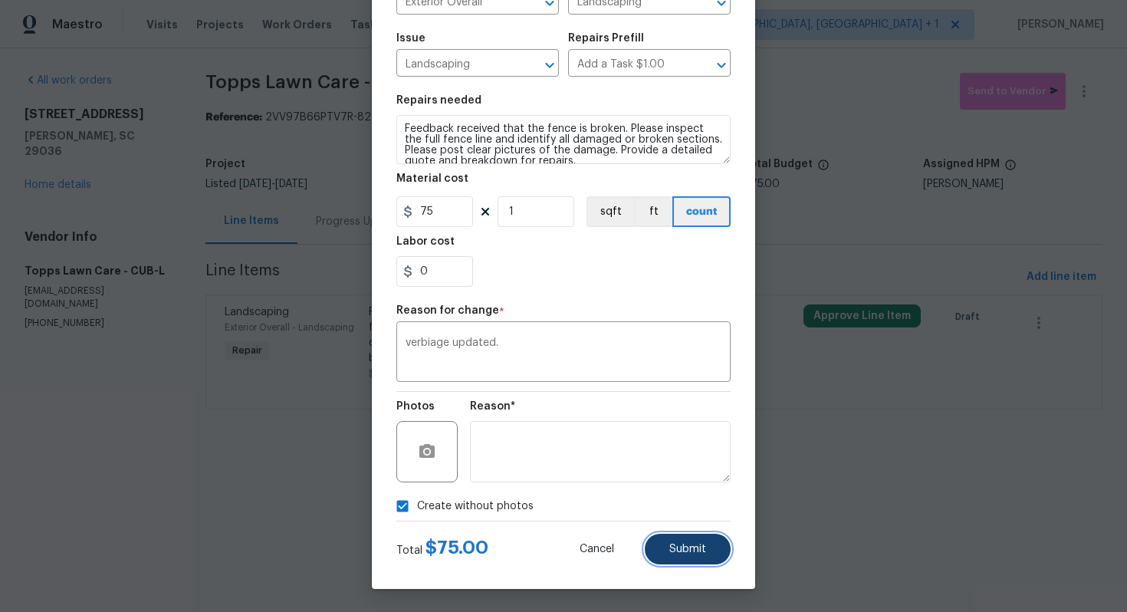
click at [672, 547] on span "Submit" at bounding box center [687, 550] width 37 height 12
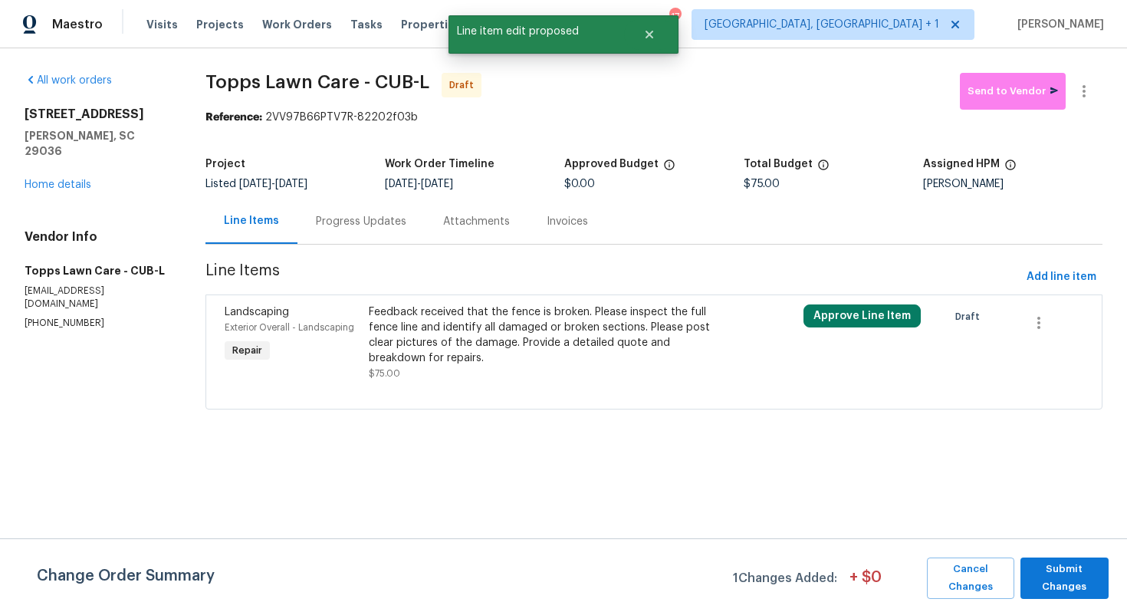
scroll to position [0, 0]
click at [1057, 577] on span "Submit Changes" at bounding box center [1064, 577] width 73 height 35
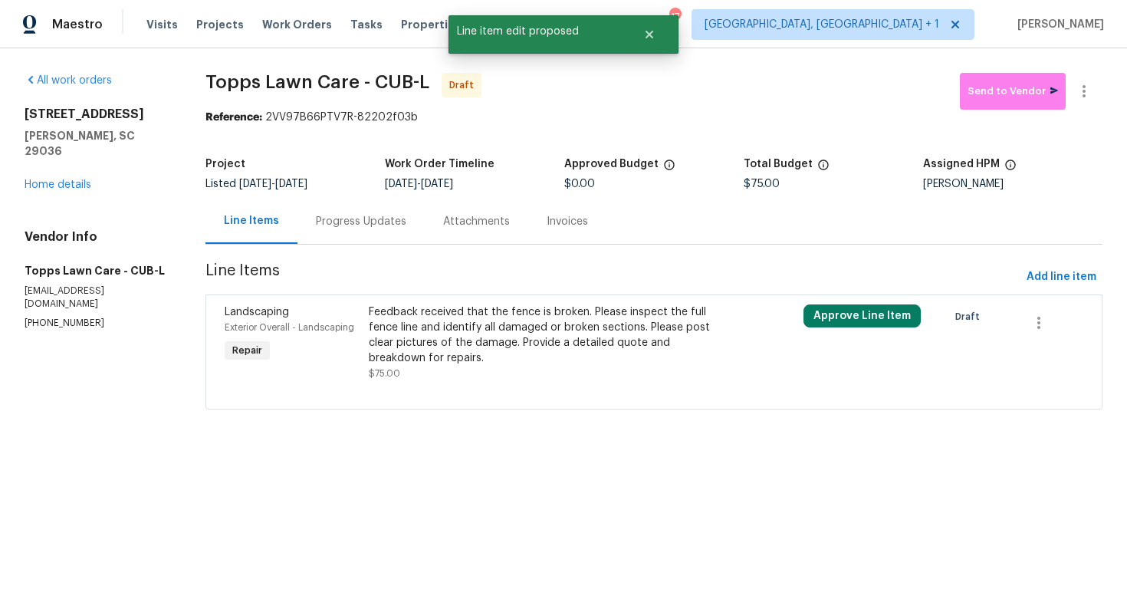
click at [351, 203] on div "Progress Updates" at bounding box center [360, 221] width 127 height 45
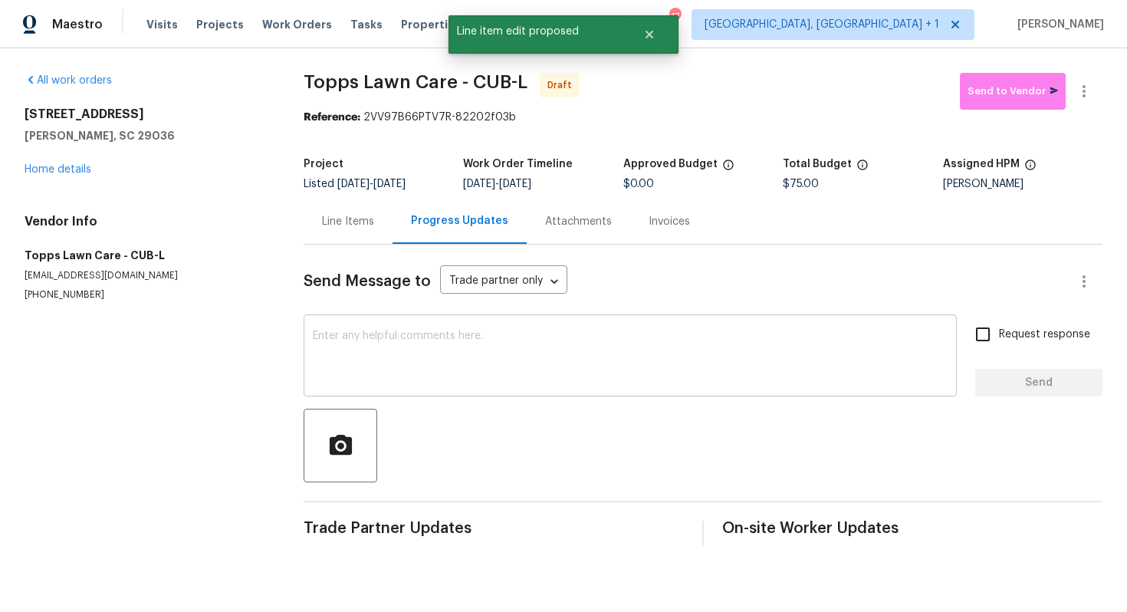
click at [457, 370] on textarea at bounding box center [630, 357] width 635 height 54
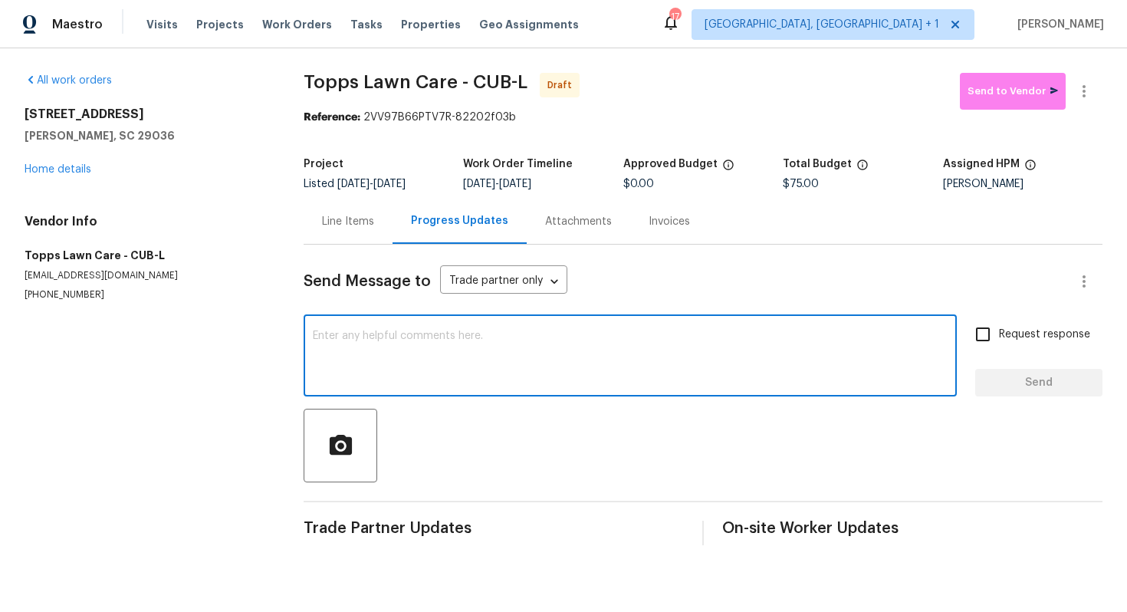
click at [489, 380] on textarea at bounding box center [630, 357] width 635 height 54
paste textarea "Hi this is Arvind with Opendoor. I’m confirming you received the WO for the pro…"
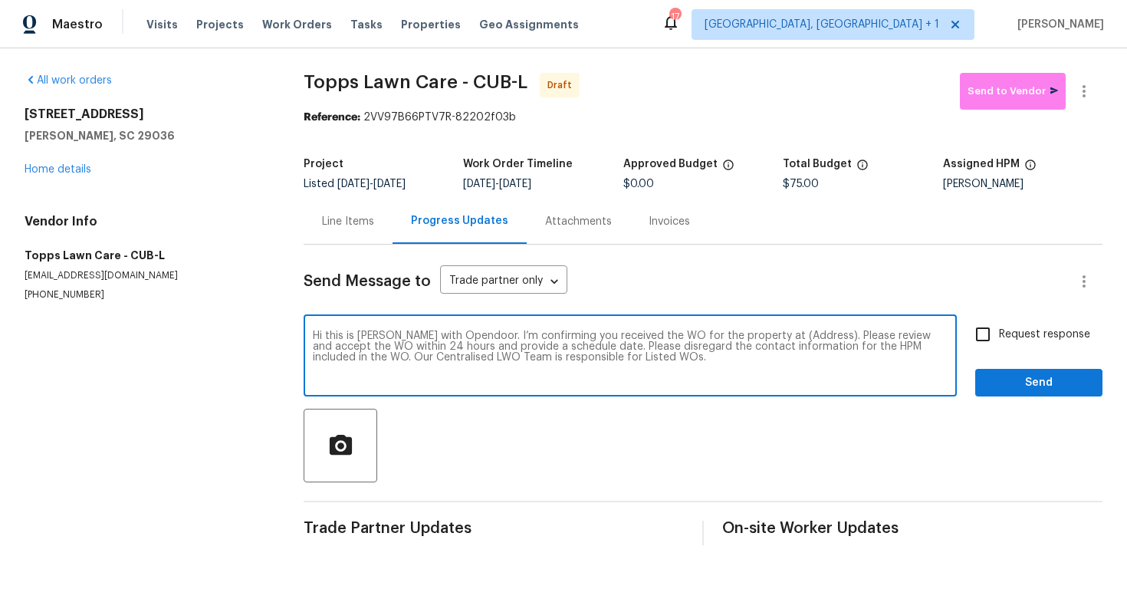
drag, startPoint x: 799, startPoint y: 336, endPoint x: 785, endPoint y: 336, distance: 13.8
click at [785, 336] on textarea "Hi this is Arvind with Opendoor. I’m confirming you received the WO for the pro…" at bounding box center [630, 357] width 635 height 54
drag, startPoint x: 800, startPoint y: 337, endPoint x: 753, endPoint y: 336, distance: 46.8
click at [753, 336] on textarea "Hi this is Arvind with Opendoor. I’m confirming you received the WO for the pro…" at bounding box center [630, 357] width 635 height 54
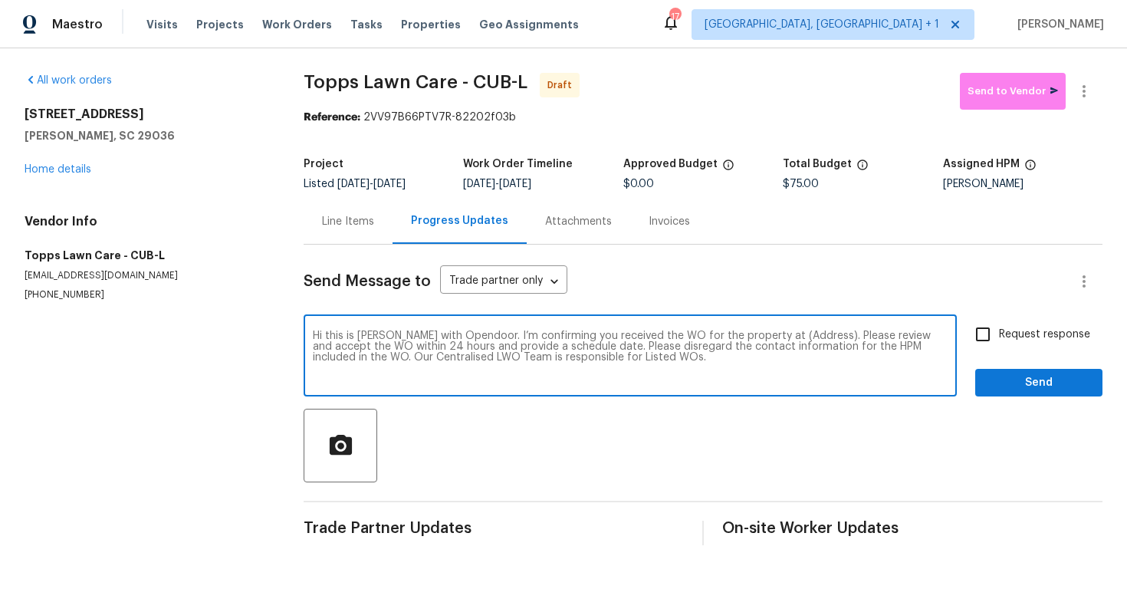
paste textarea "125 Northshore Dr, Chapin, SC 29036"
type textarea "Hi this is Arvind with Opendoor. I’m confirming you received the WO for the pro…"
click at [986, 342] on input "Request response" at bounding box center [983, 334] width 32 height 32
checkbox input "true"
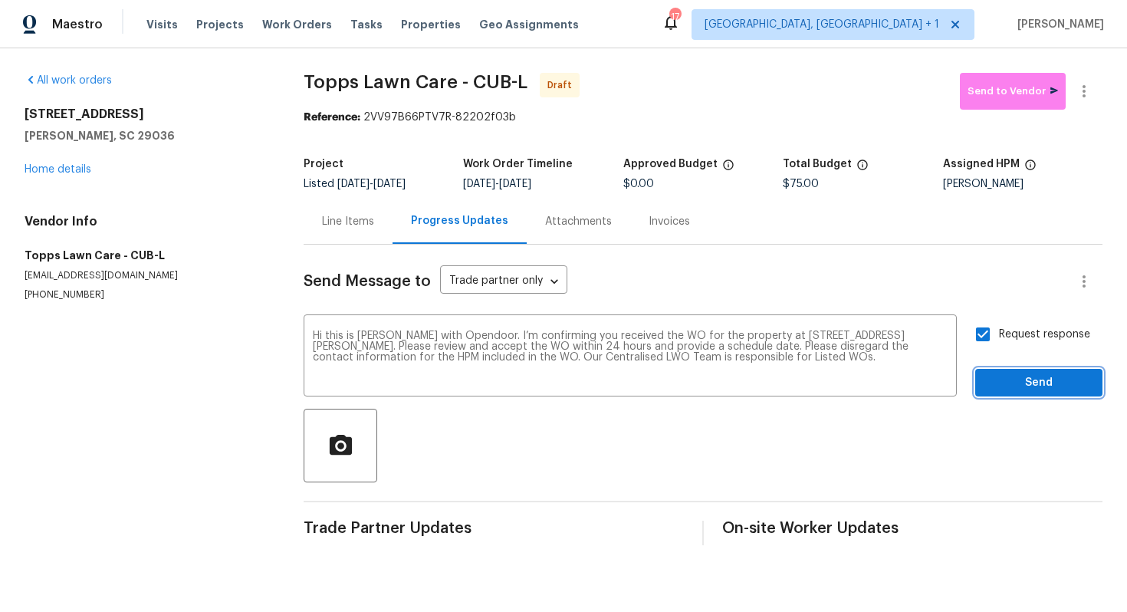
click at [1035, 386] on span "Send" at bounding box center [1039, 382] width 103 height 19
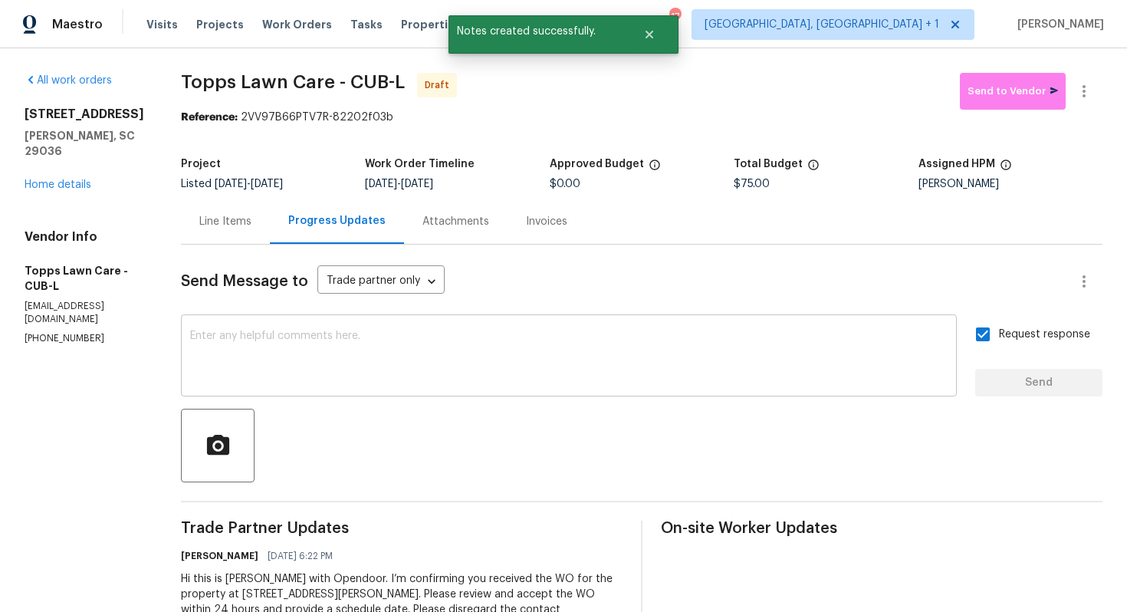
click at [583, 369] on textarea at bounding box center [569, 357] width 758 height 54
paste textarea "Attention All Work Orders must include before-photos (both close-up and wide-an…"
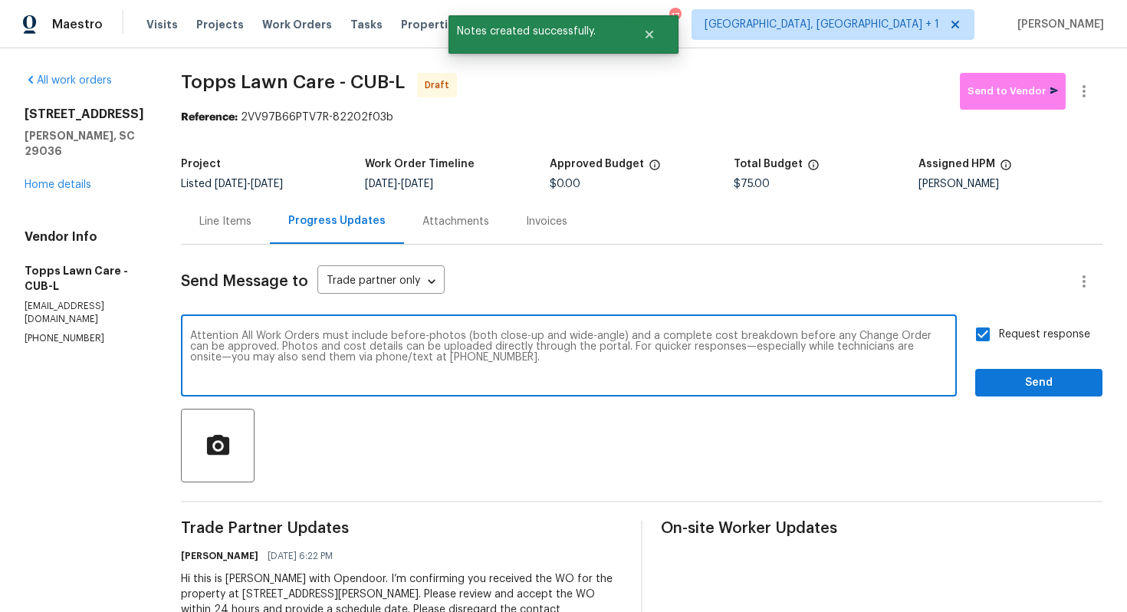
type textarea "Attention All Work Orders must include before-photos (both close-up and wide-an…"
click at [1024, 376] on span "Send" at bounding box center [1039, 382] width 103 height 19
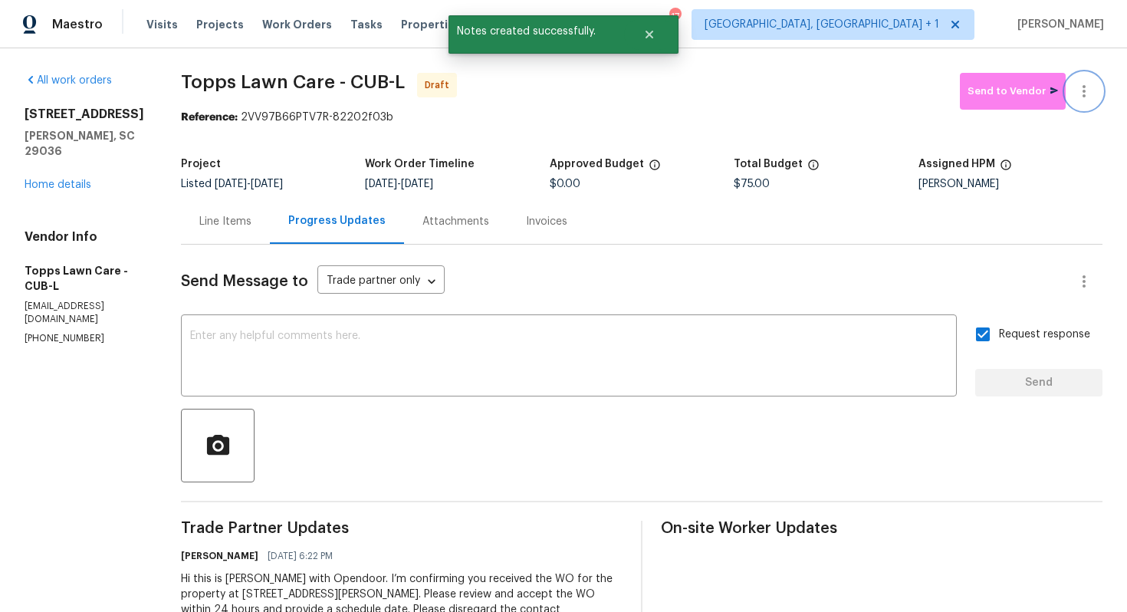
click at [1086, 90] on icon "button" at bounding box center [1084, 91] width 18 height 18
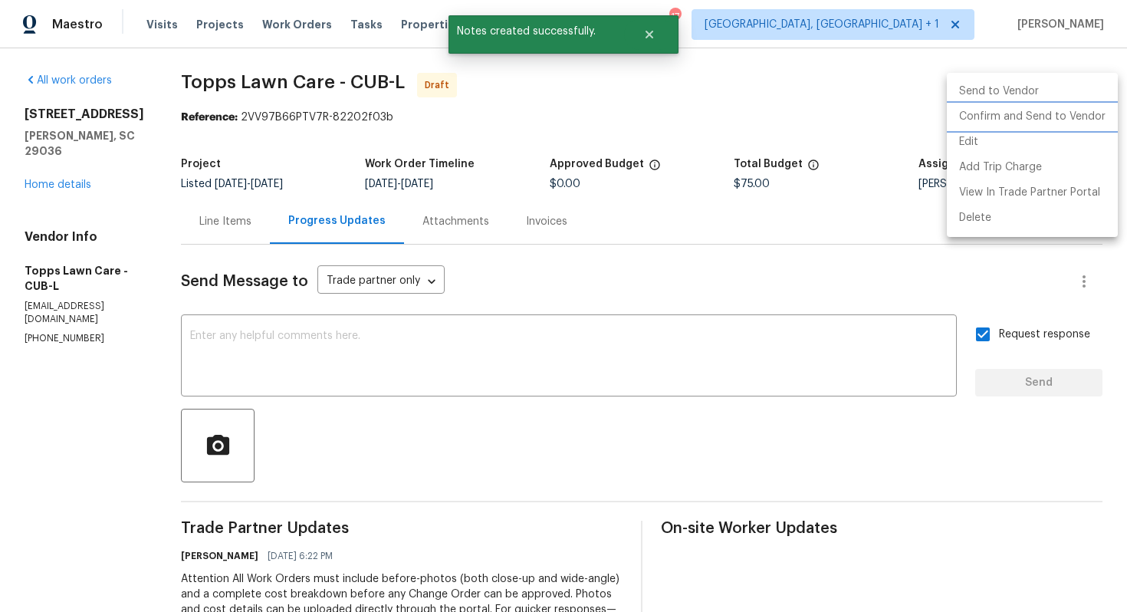
click at [997, 116] on li "Confirm and Send to Vendor" at bounding box center [1032, 116] width 171 height 25
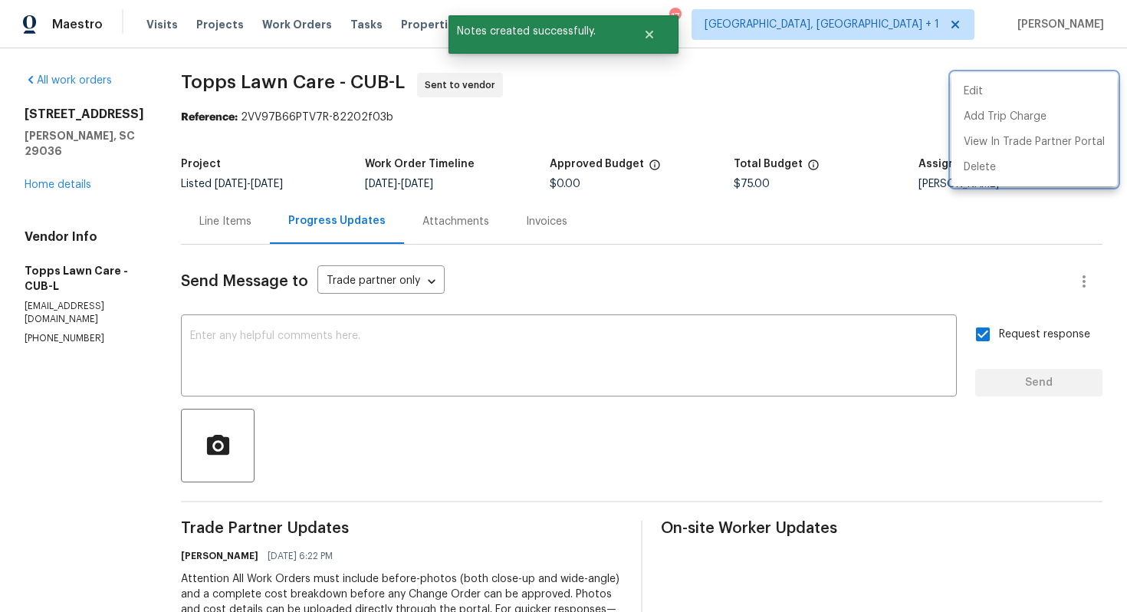
click at [654, 33] on div at bounding box center [563, 306] width 1127 height 612
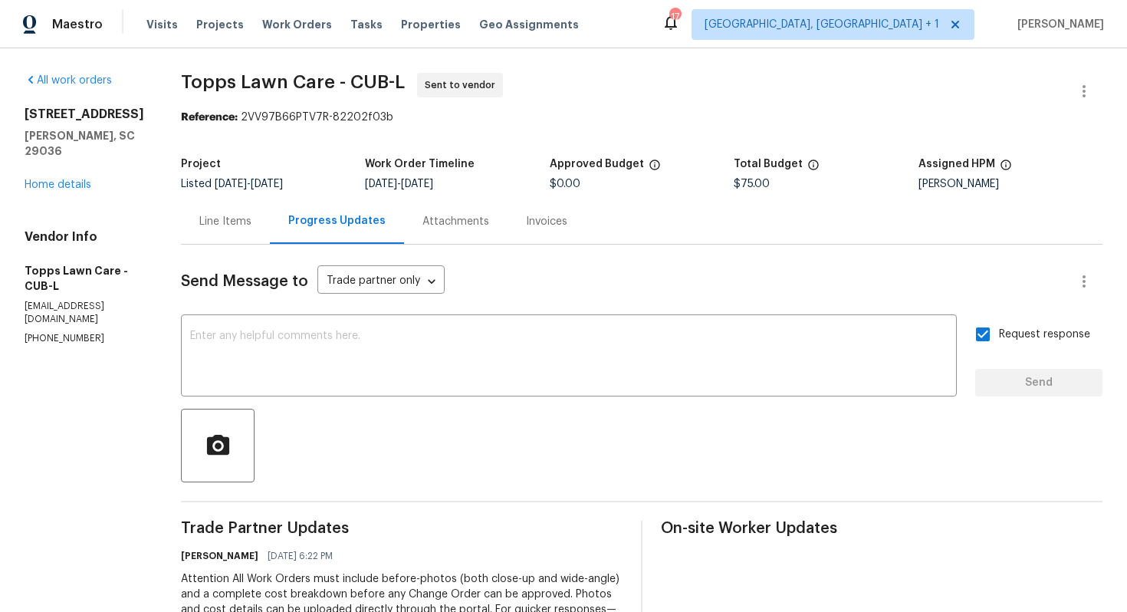
click at [261, 90] on span "Topps Lawn Care - CUB-L" at bounding box center [293, 82] width 224 height 18
copy span "Topps Lawn Care - CUB-L"
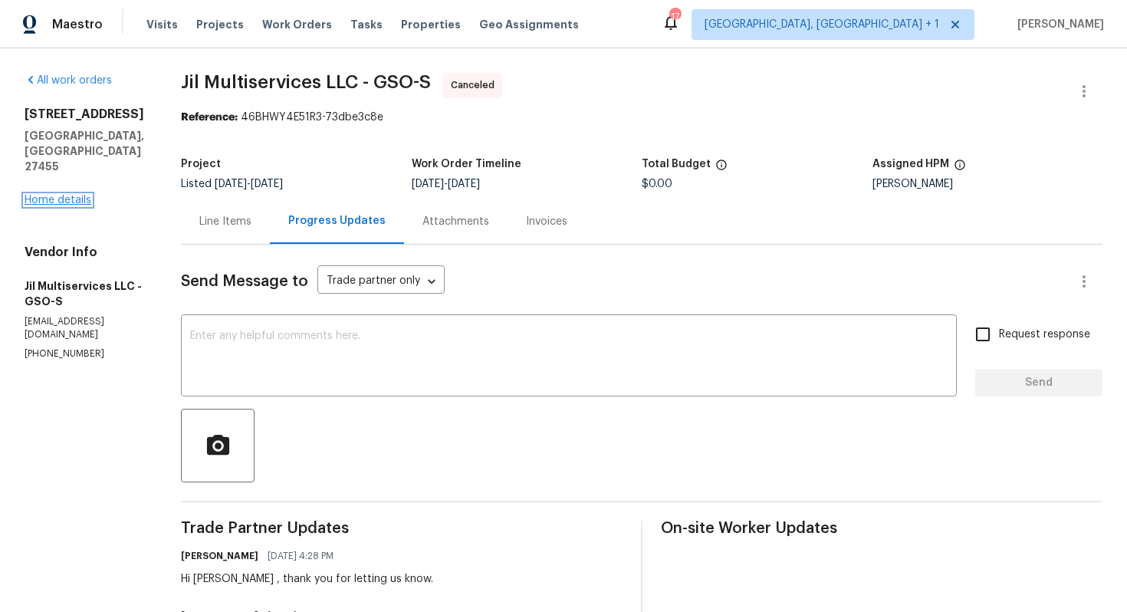
click at [53, 195] on link "Home details" at bounding box center [58, 200] width 67 height 11
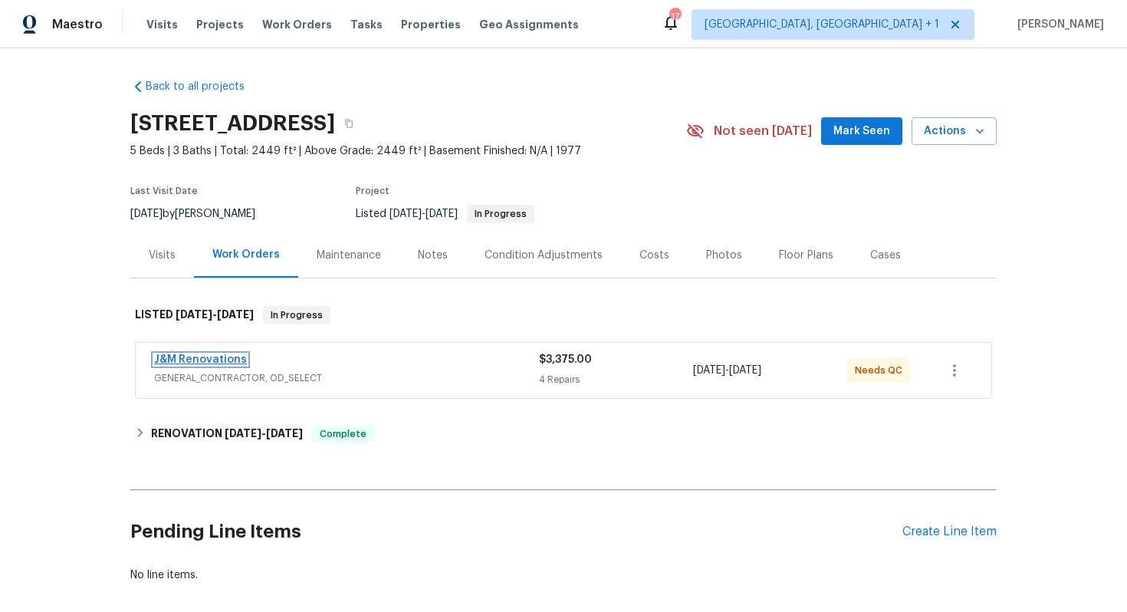
click at [202, 357] on link "J&M Renovations" at bounding box center [200, 359] width 93 height 11
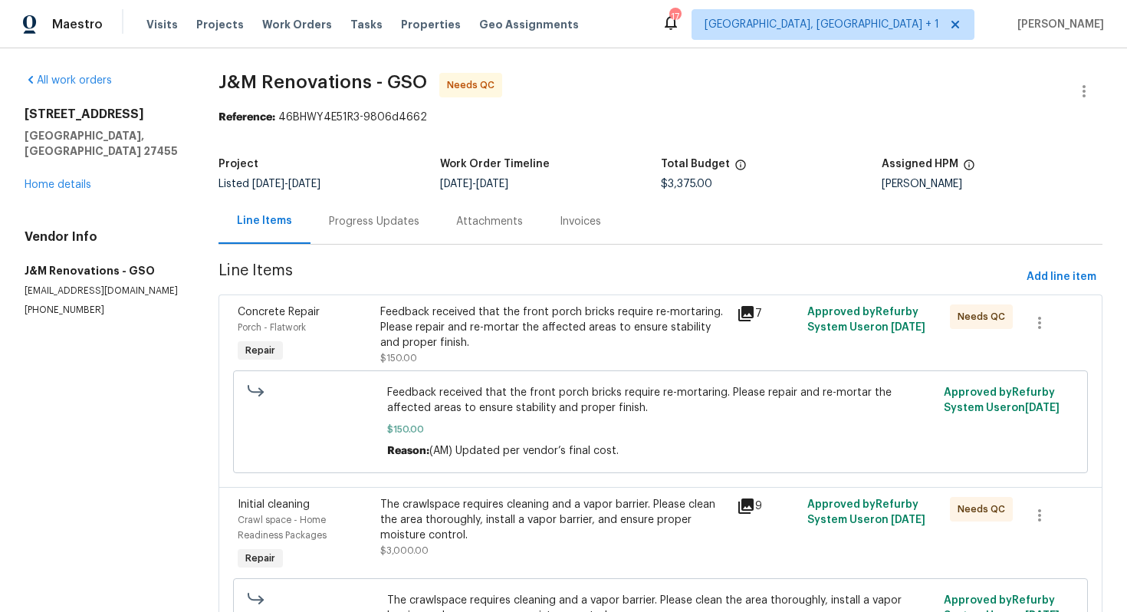
click at [373, 223] on div "Progress Updates" at bounding box center [374, 221] width 90 height 15
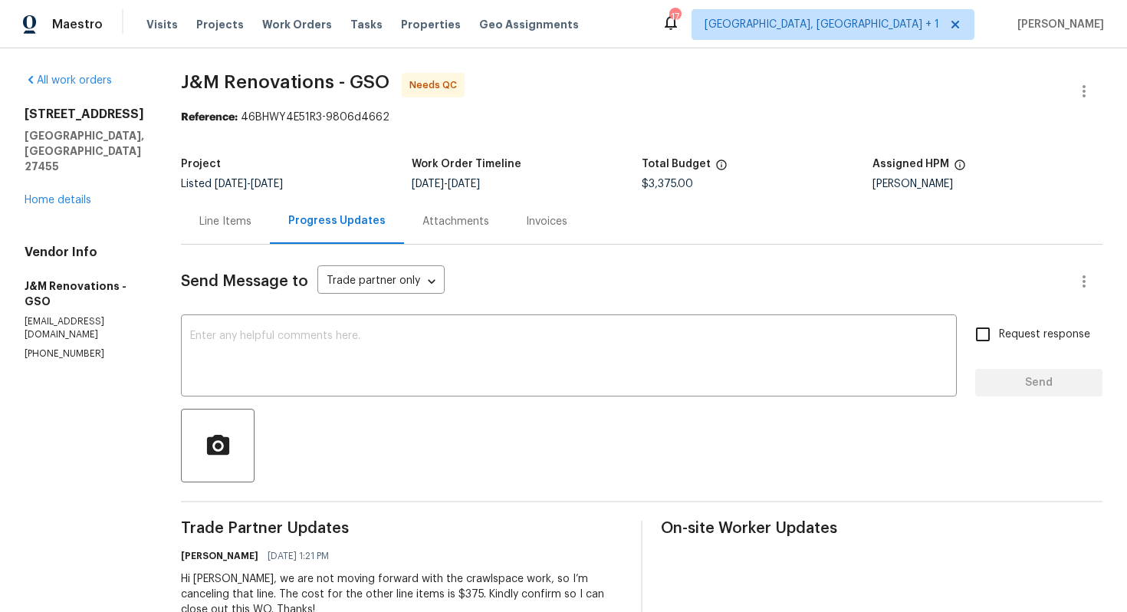
click at [222, 228] on div "Line Items" at bounding box center [225, 221] width 52 height 15
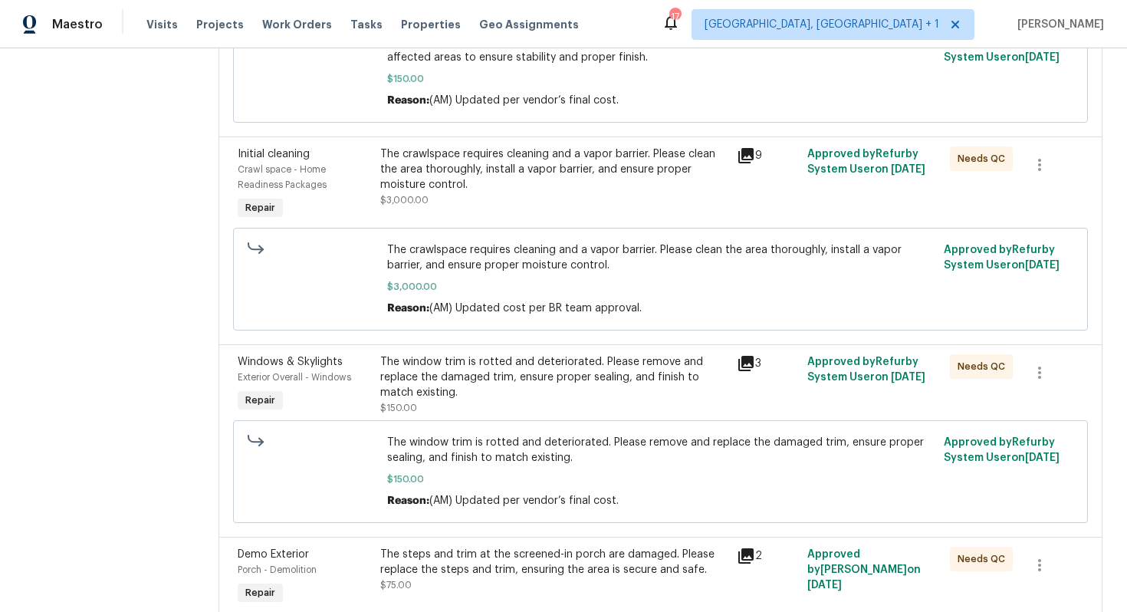
scroll to position [330, 0]
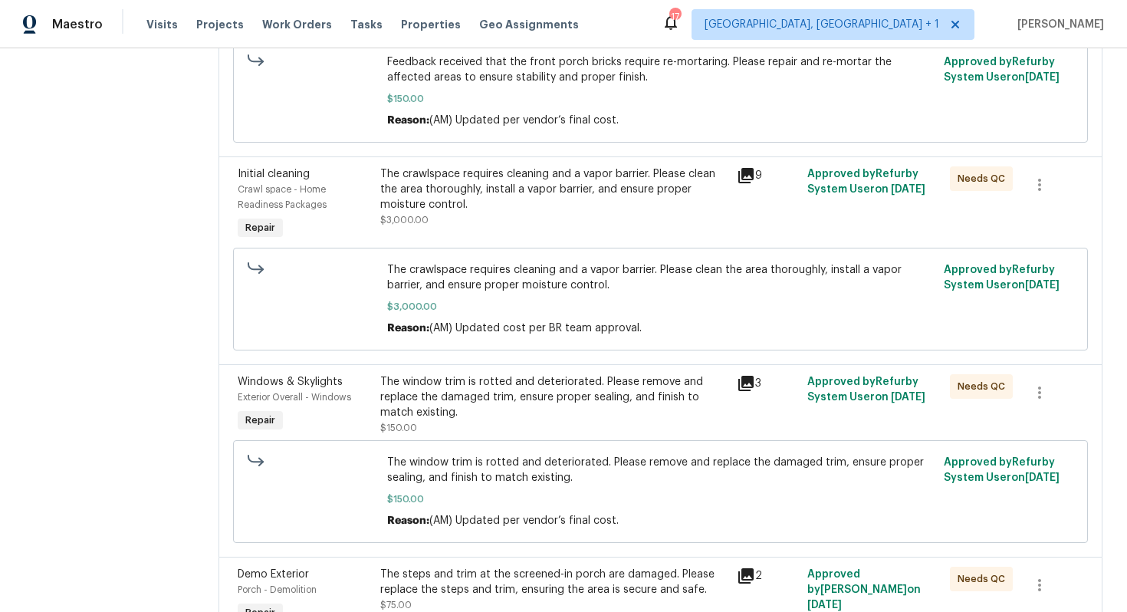
click at [644, 199] on div "The crawlspace requires cleaning and a vapor barrier. Please clean the area tho…" at bounding box center [553, 189] width 347 height 46
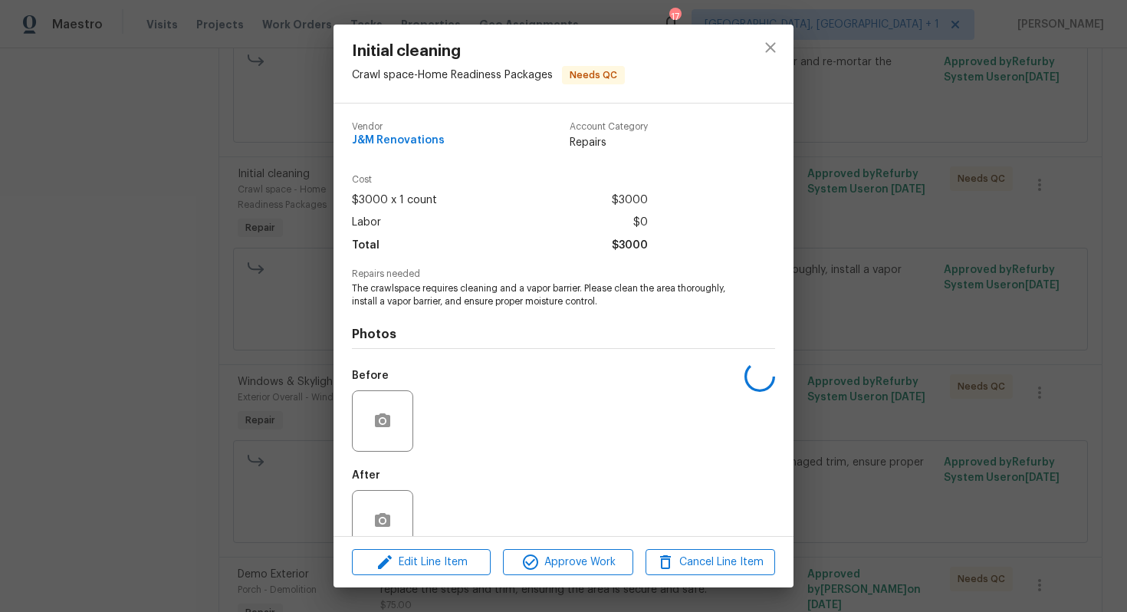
scroll to position [31, 0]
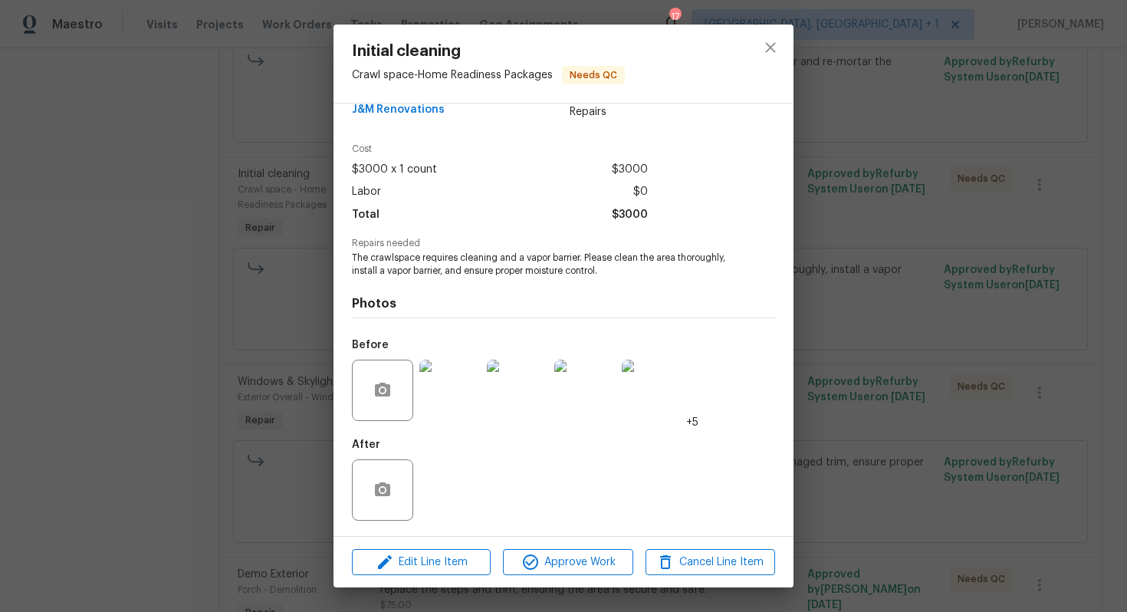
click at [177, 429] on div "Initial cleaning Crawl space - Home Readiness Packages Needs QC Vendor J&M Reno…" at bounding box center [563, 306] width 1127 height 612
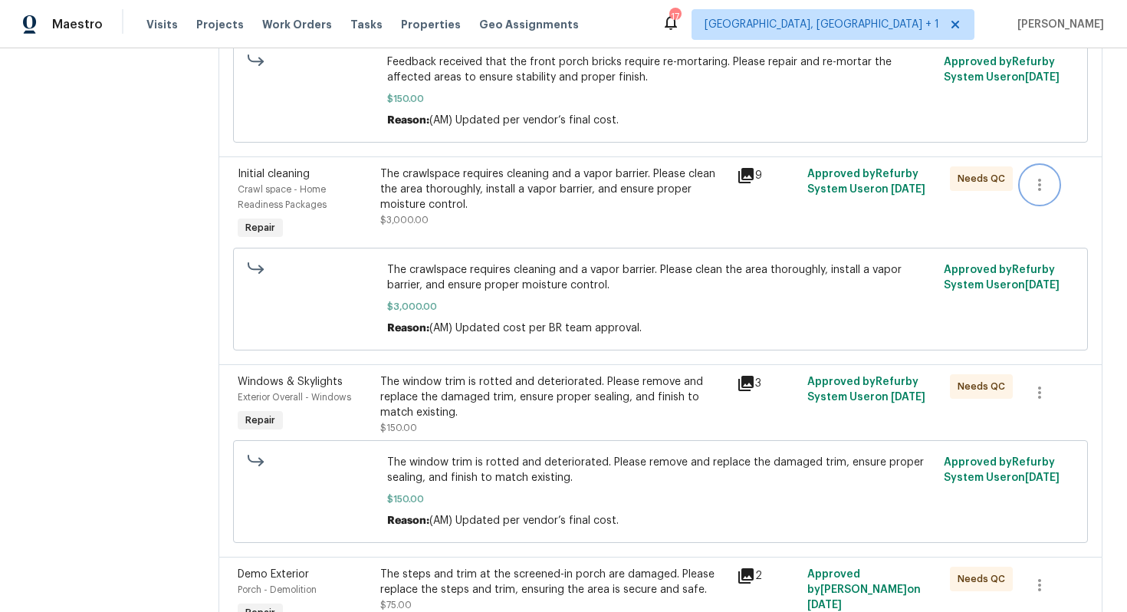
click at [1037, 192] on icon "button" at bounding box center [1039, 185] width 18 height 18
click at [1050, 189] on li "Cancel" at bounding box center [1050, 185] width 59 height 25
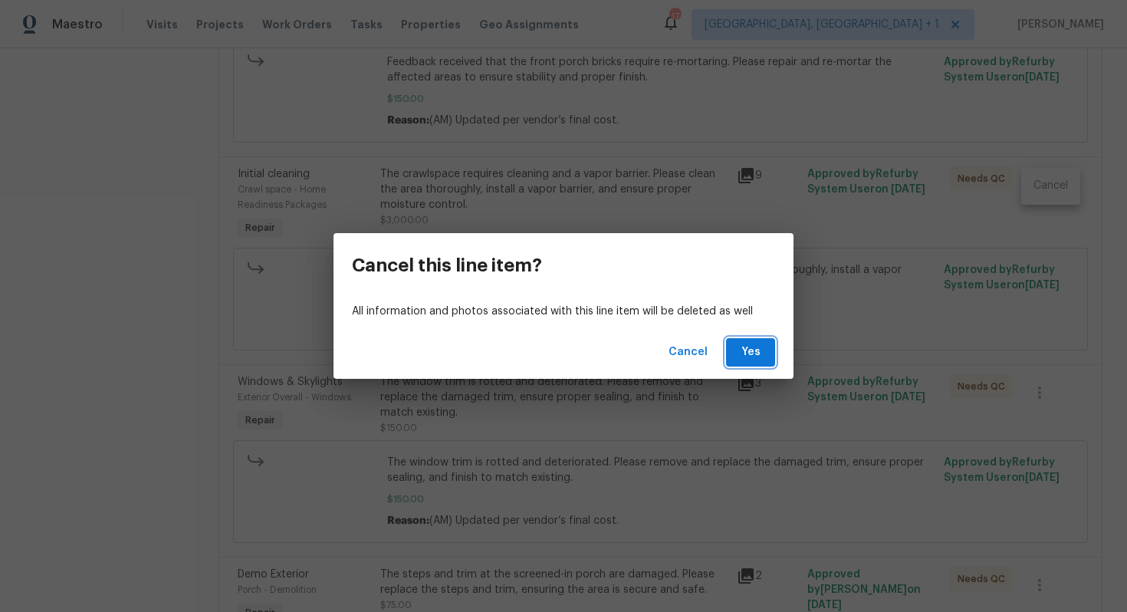
click at [760, 351] on span "Yes" at bounding box center [750, 352] width 25 height 19
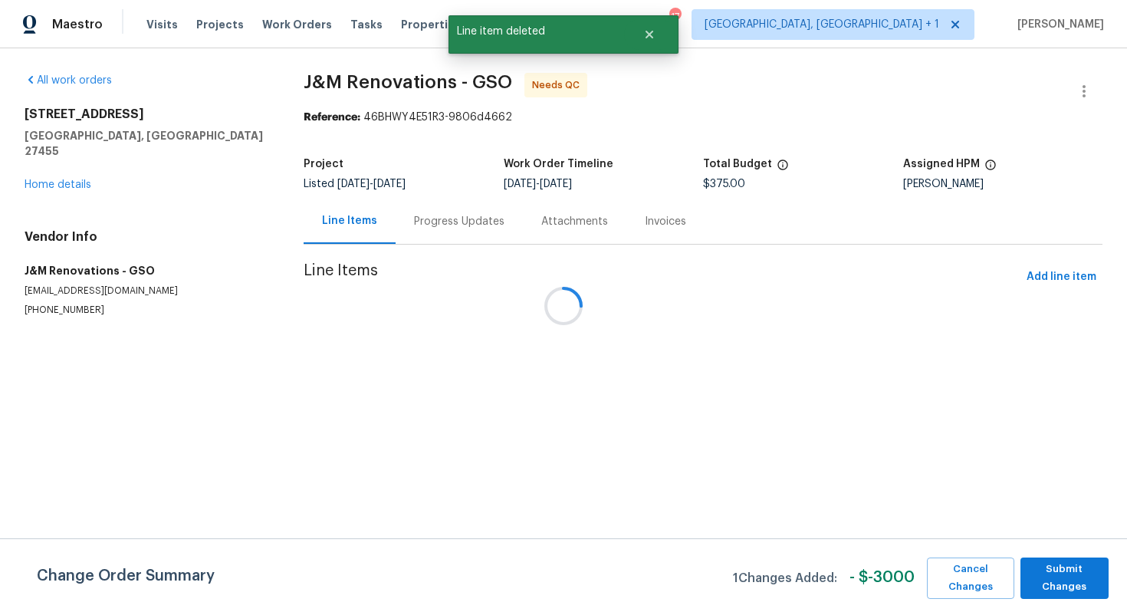
scroll to position [0, 0]
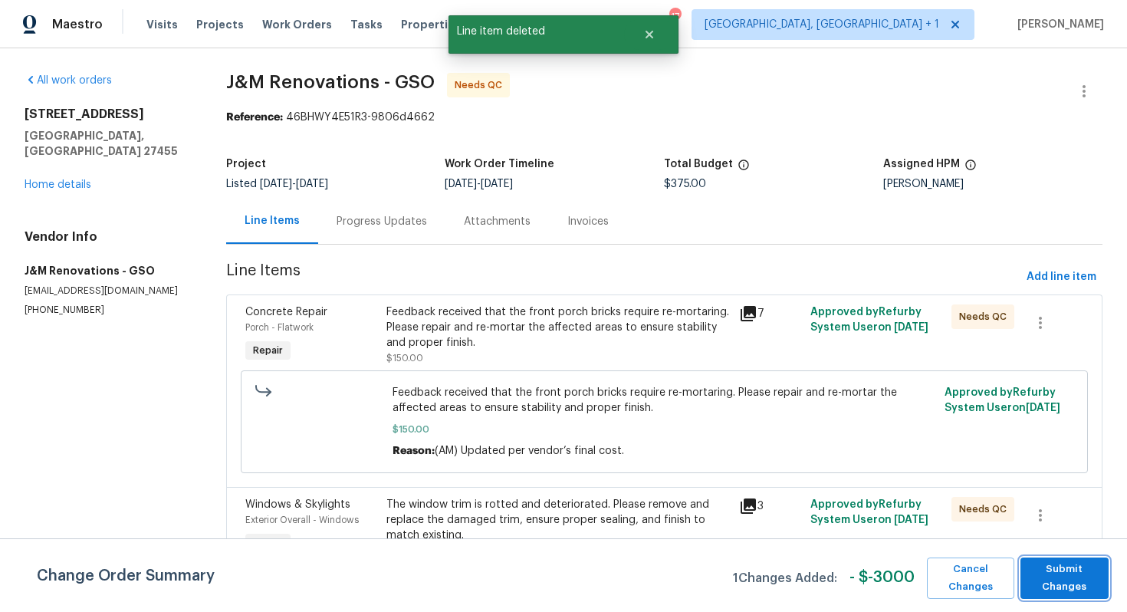
click at [1054, 571] on span "Submit Changes" at bounding box center [1064, 577] width 73 height 35
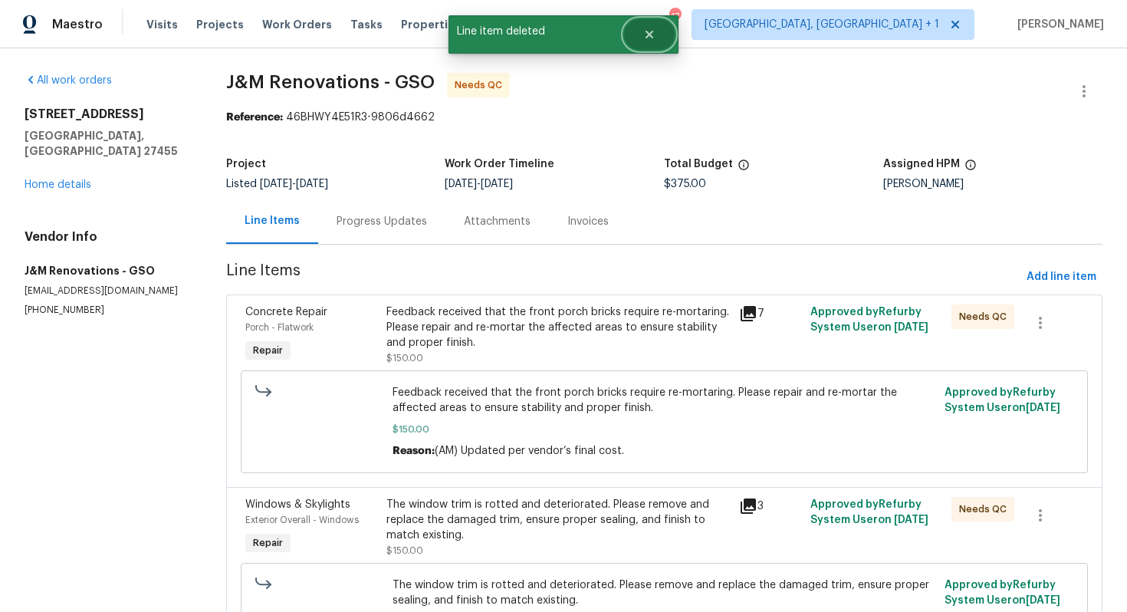
click at [655, 27] on button "Close" at bounding box center [649, 34] width 51 height 31
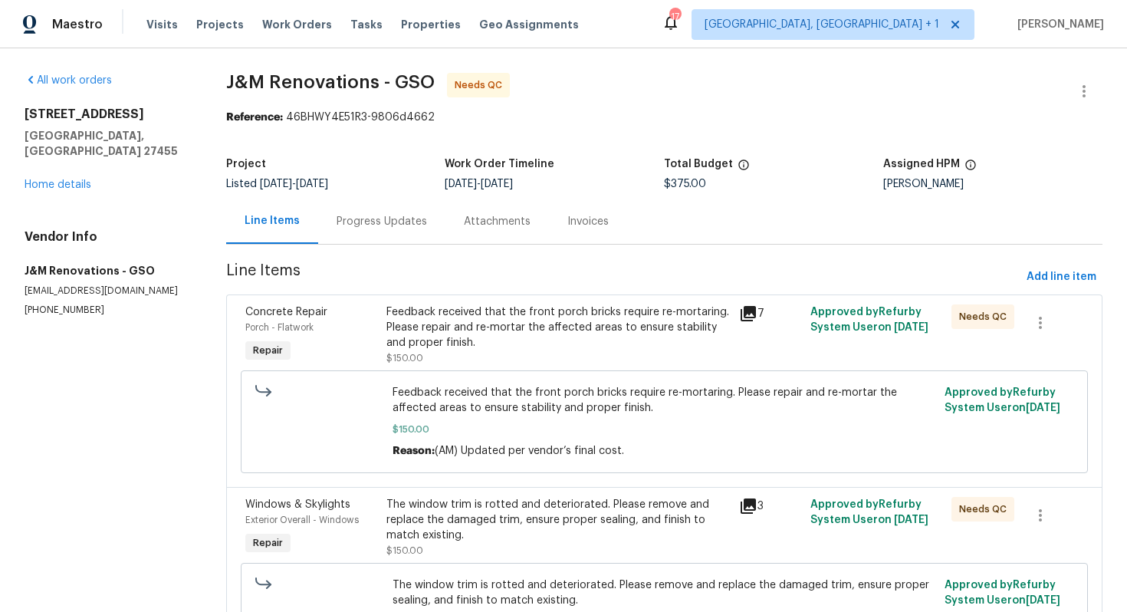
click at [367, 230] on div "Progress Updates" at bounding box center [381, 221] width 127 height 45
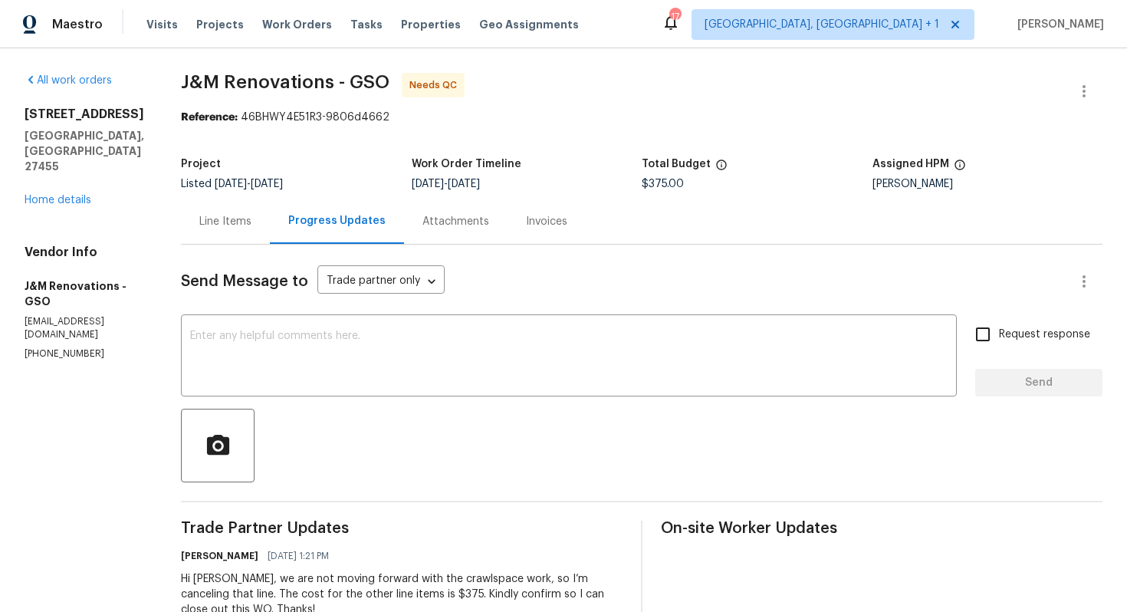
click at [213, 583] on div "Hi Joselyn, we are not moving forward with the crawlspace work, so I’m cancelin…" at bounding box center [402, 594] width 442 height 46
copy div "Joselyn"
click at [364, 366] on textarea at bounding box center [569, 357] width 758 height 54
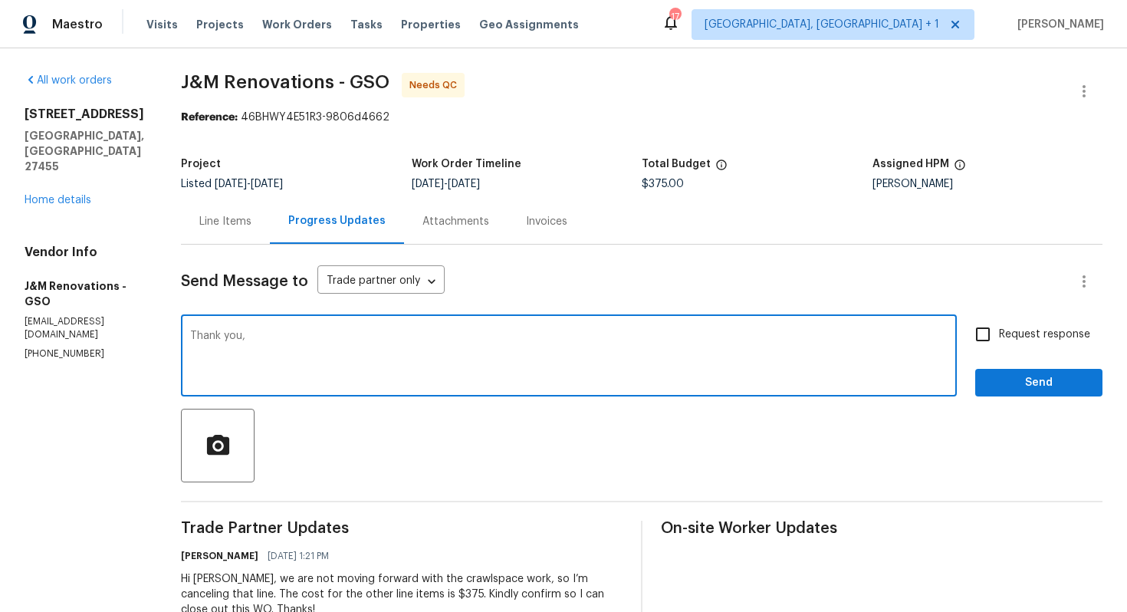
paste textarea "Joselyn"
type textarea "Thank you, Joselyn. WO is approved. Thanks!"
click at [1027, 389] on span "Send" at bounding box center [1039, 382] width 103 height 19
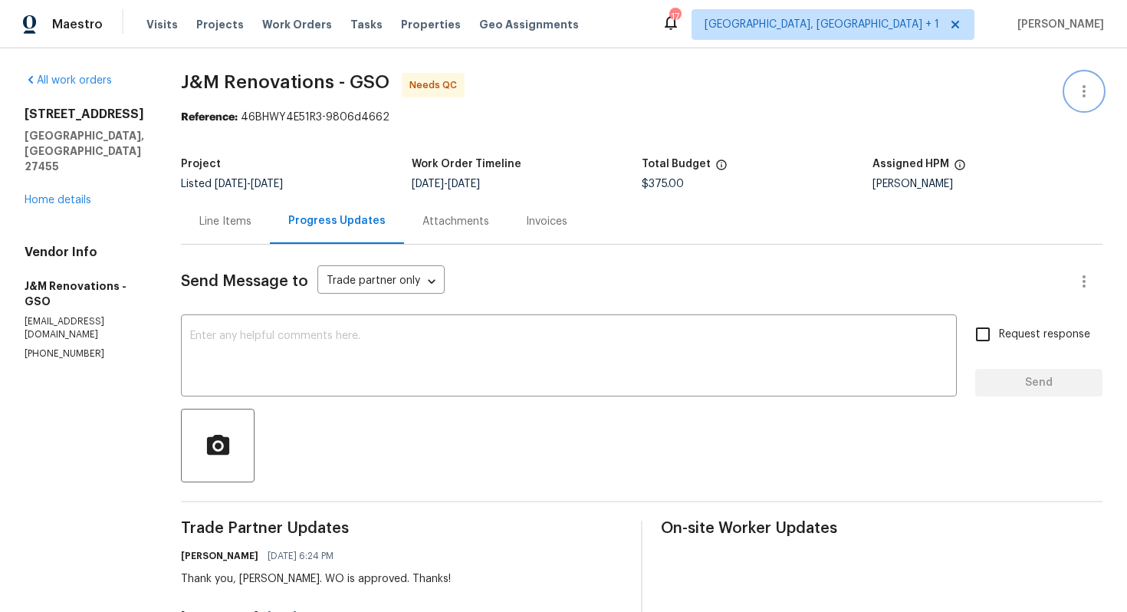
click at [1072, 101] on button "button" at bounding box center [1084, 91] width 37 height 37
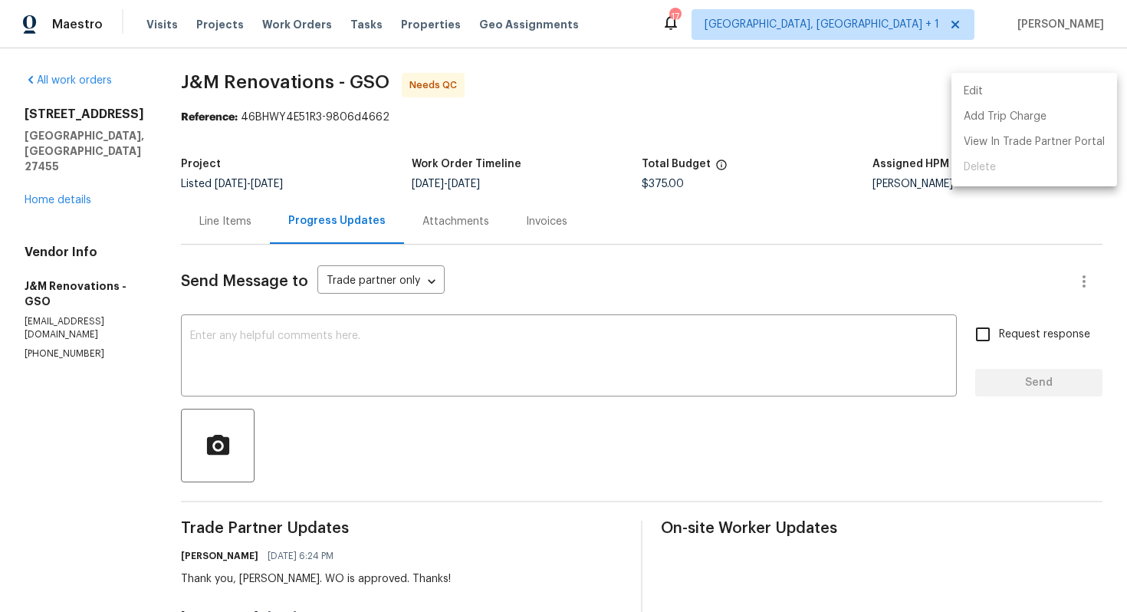
click at [994, 96] on li "Edit" at bounding box center [1035, 91] width 166 height 25
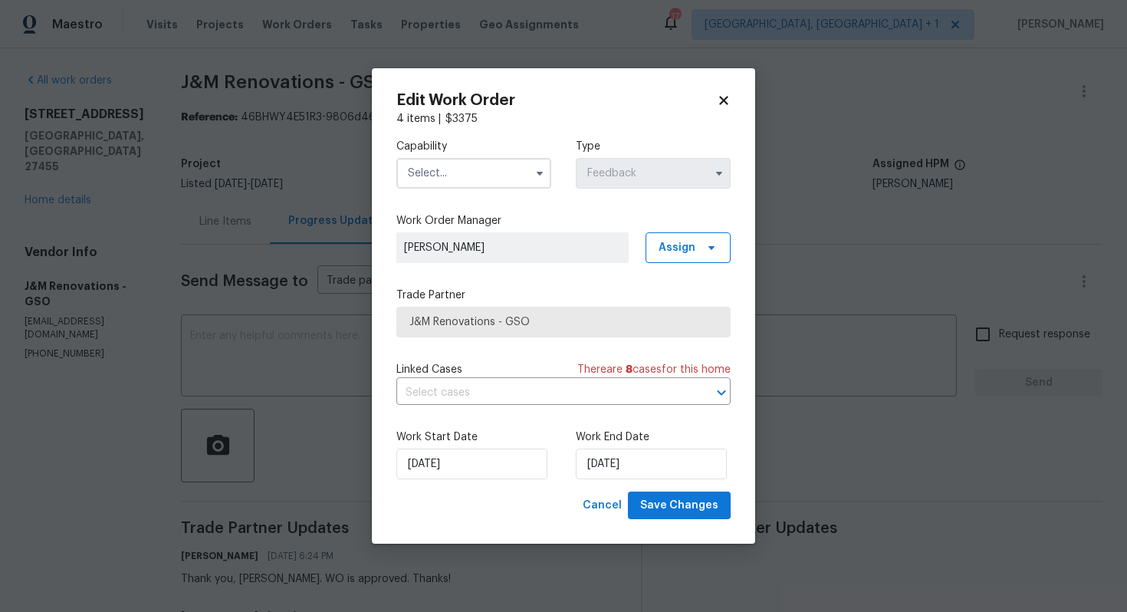
click at [474, 178] on input "text" at bounding box center [473, 173] width 155 height 31
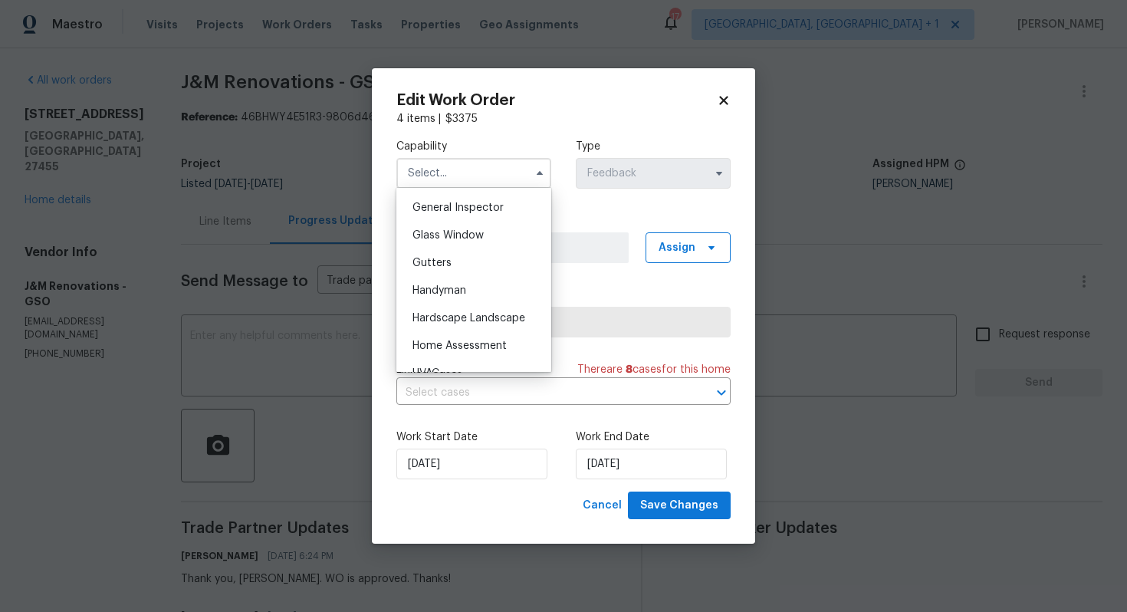
scroll to position [759, 0]
click at [475, 287] on div "Handyman" at bounding box center [473, 290] width 147 height 28
type input "Handyman"
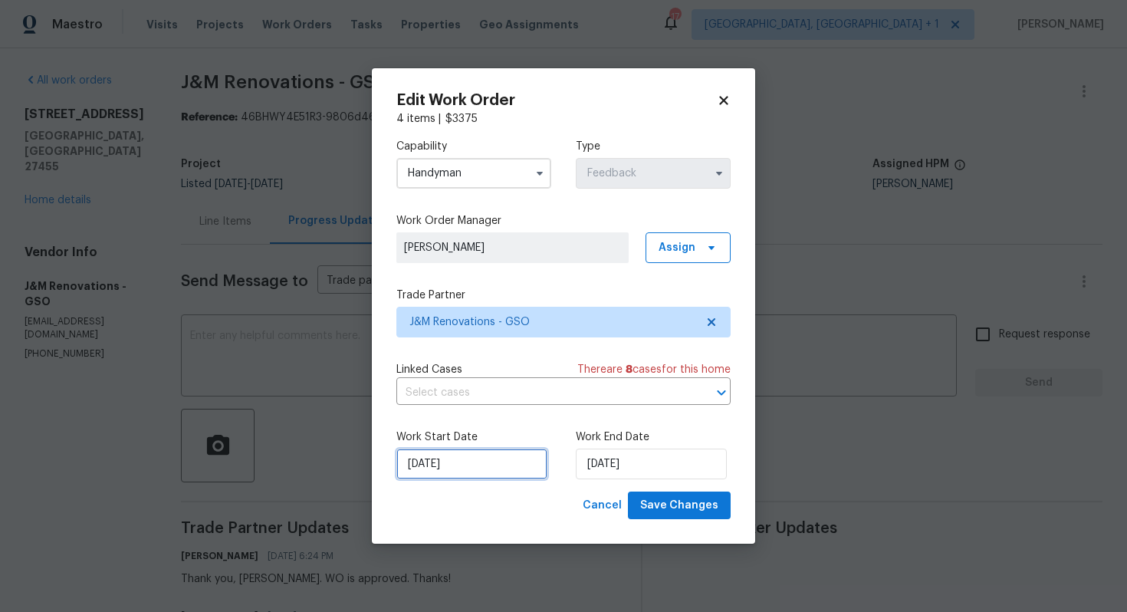
click at [486, 462] on input "23/09/2025" at bounding box center [471, 464] width 151 height 31
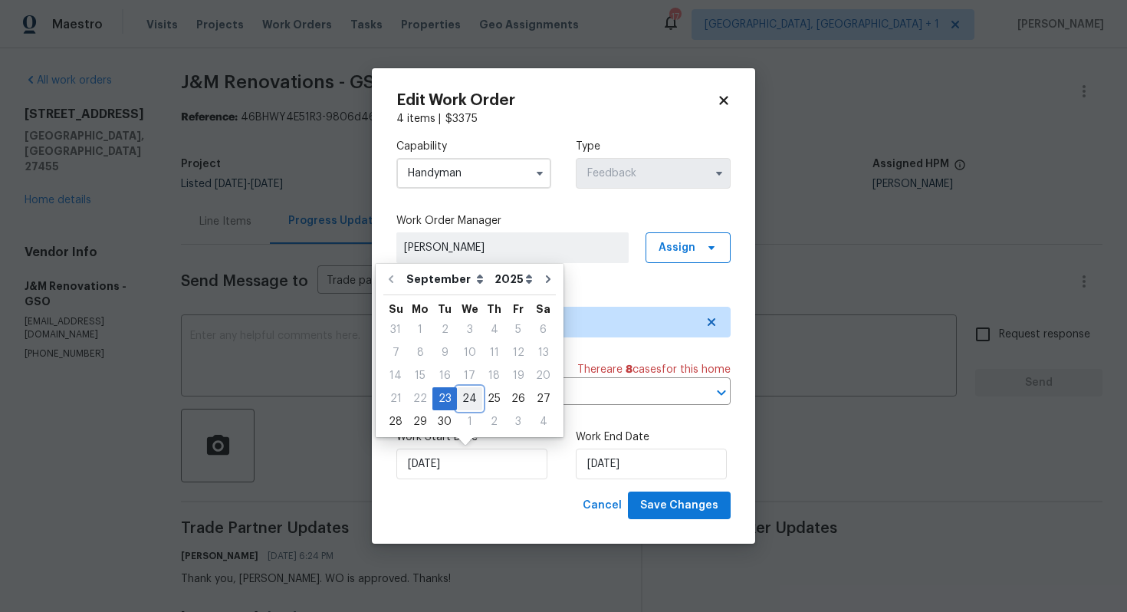
click at [464, 396] on div "24" at bounding box center [469, 398] width 25 height 21
type input "24/09/2025"
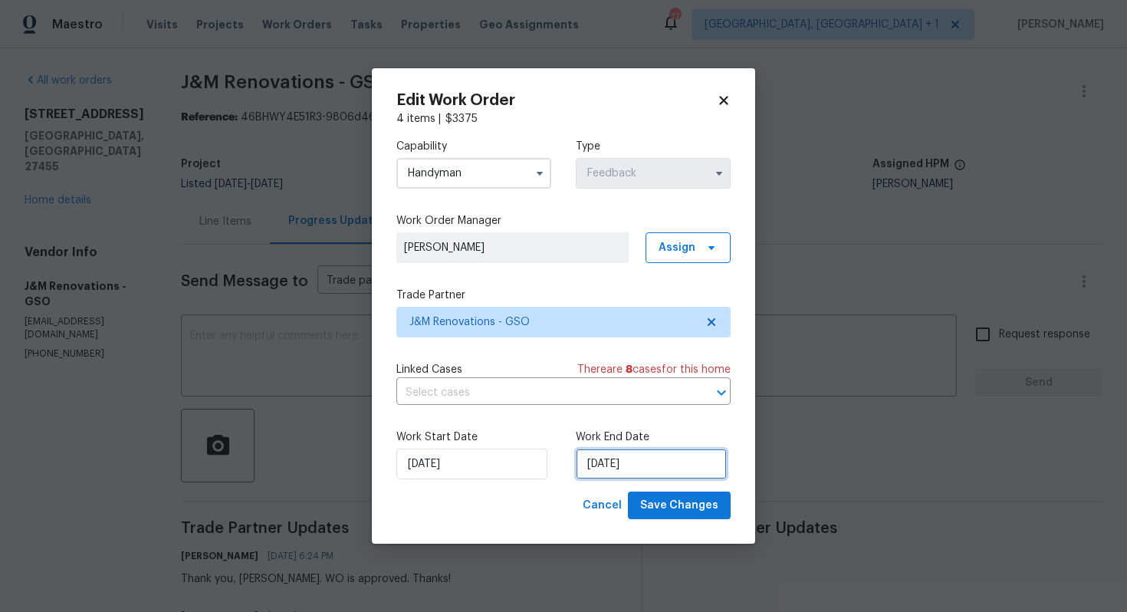
click at [618, 461] on input "25/09/2025" at bounding box center [651, 464] width 151 height 31
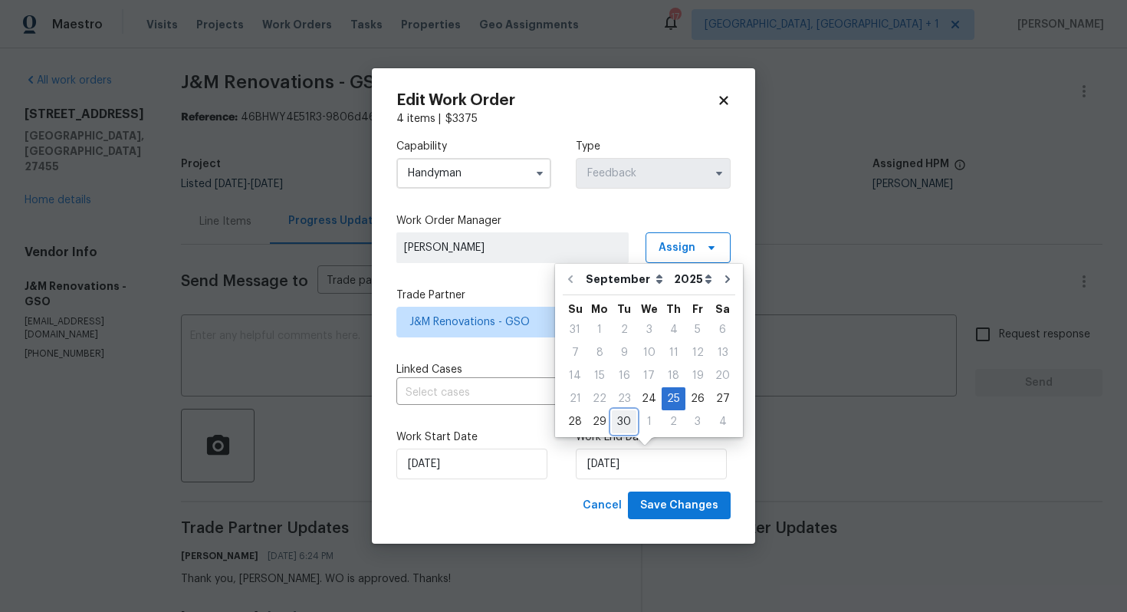
click at [624, 418] on div "30" at bounding box center [624, 421] width 25 height 21
type input "30/09/2025"
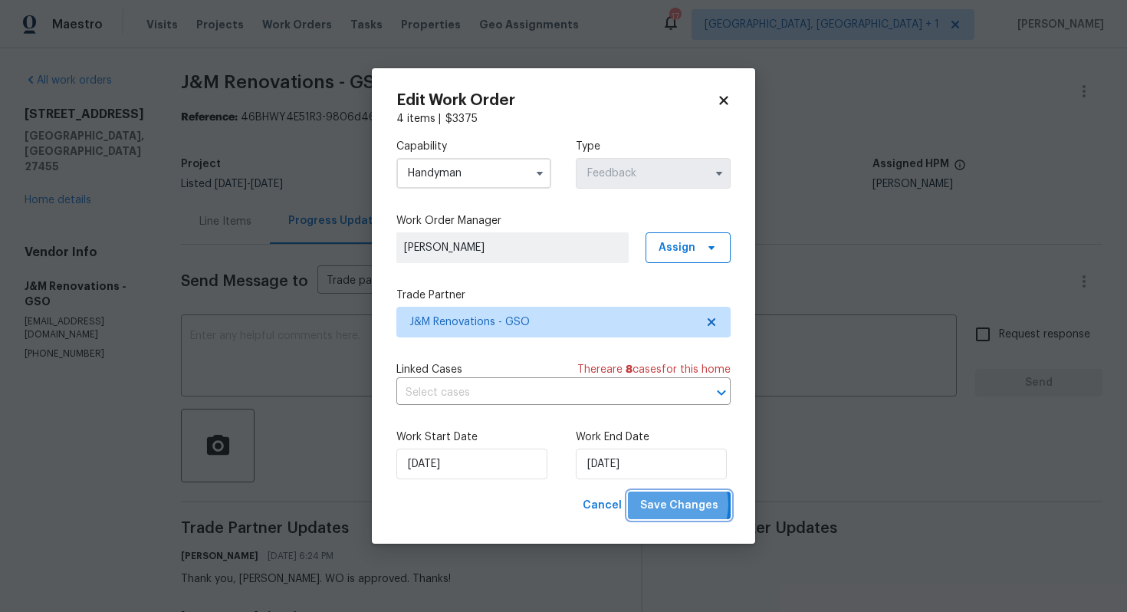
click at [666, 505] on span "Save Changes" at bounding box center [679, 505] width 78 height 19
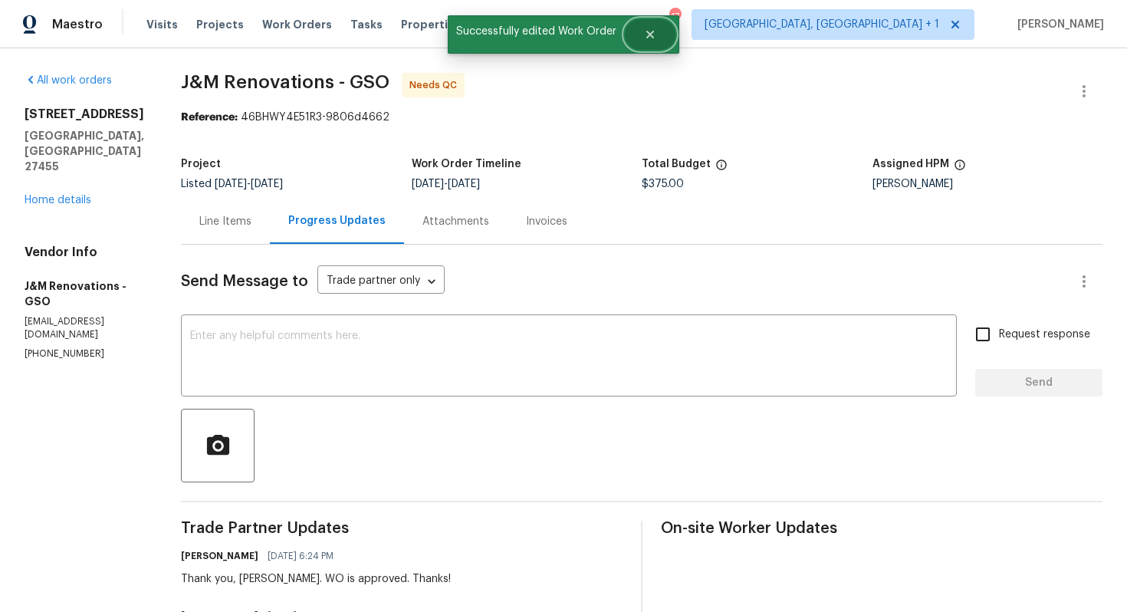
click at [644, 39] on icon "Close" at bounding box center [650, 34] width 12 height 12
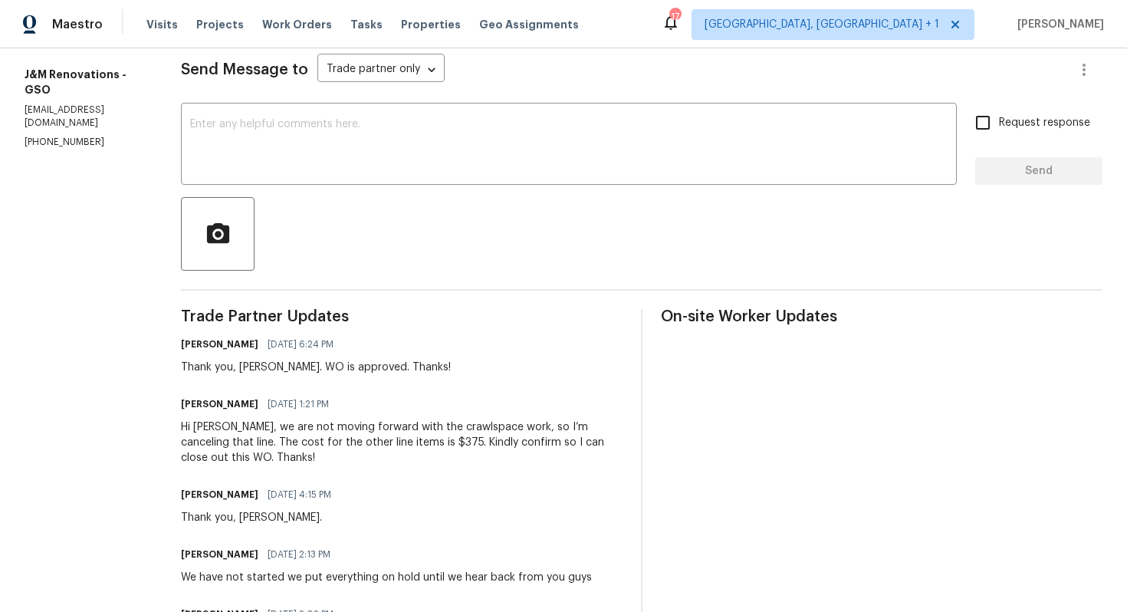
scroll to position [0, 0]
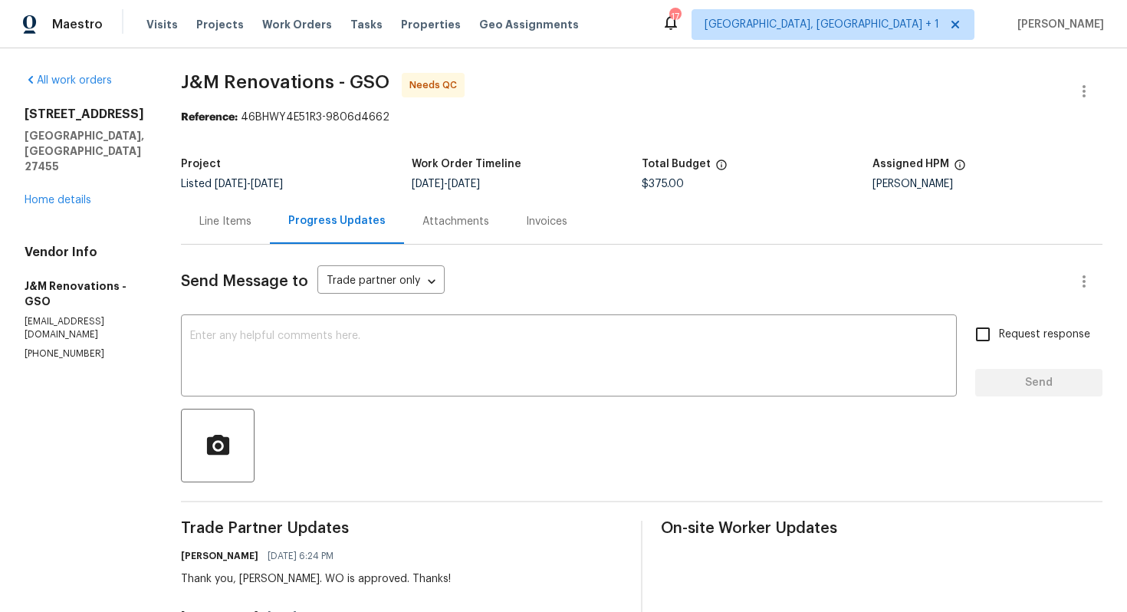
click at [245, 220] on div "Line Items" at bounding box center [225, 221] width 52 height 15
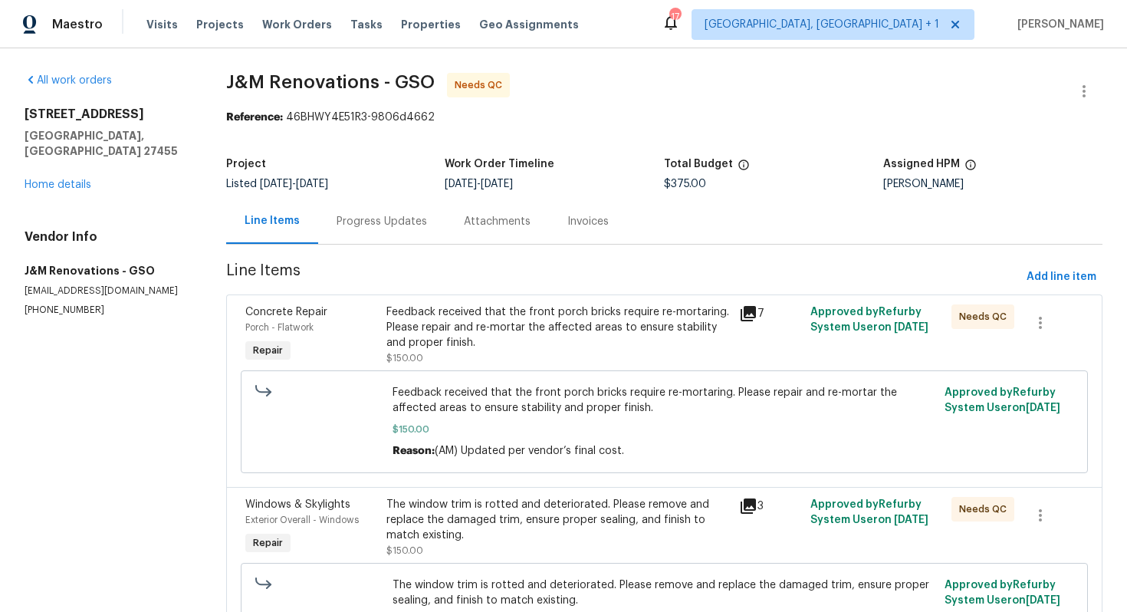
click at [553, 334] on div "Feedback received that the front porch bricks require re-mortaring. Please repa…" at bounding box center [558, 327] width 344 height 46
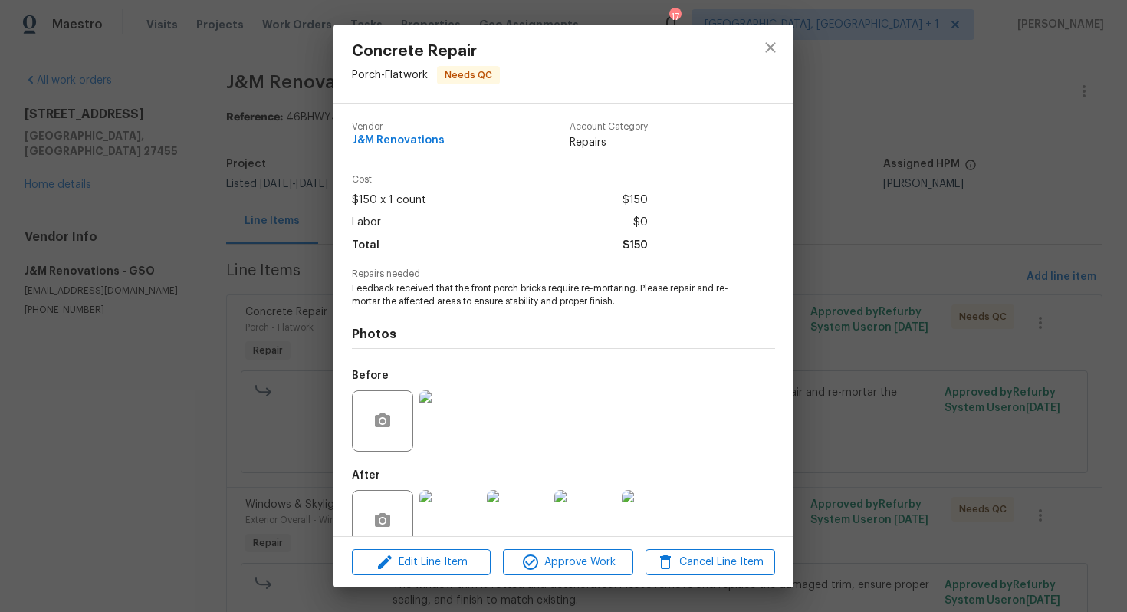
scroll to position [31, 0]
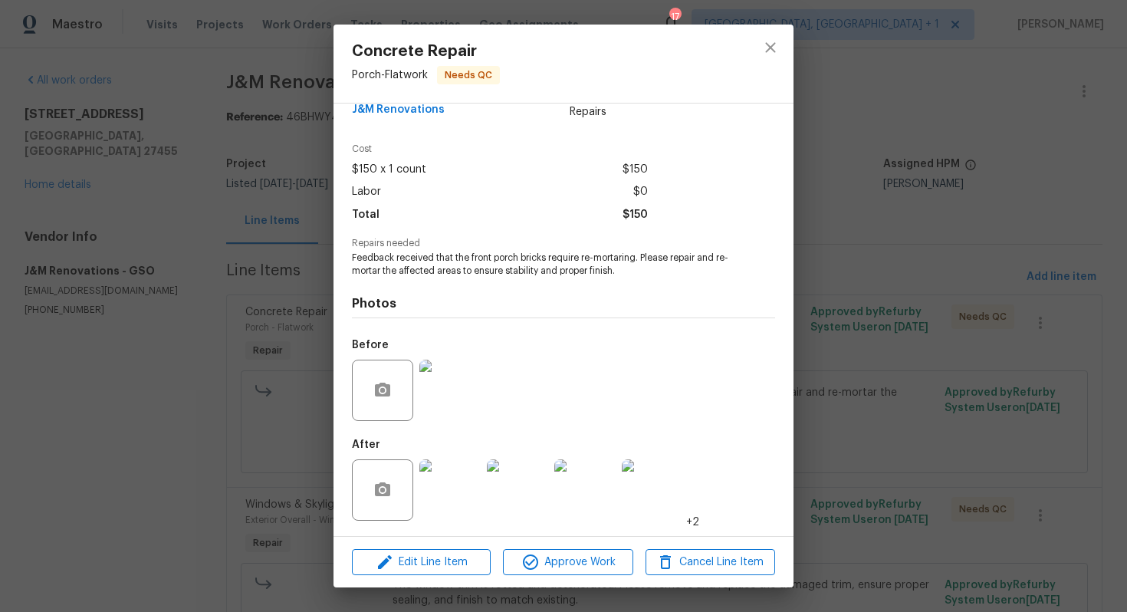
click at [257, 425] on div "Concrete Repair Porch - Flatwork Needs QC Vendor J&M Renovations Account Catego…" at bounding box center [563, 306] width 1127 height 612
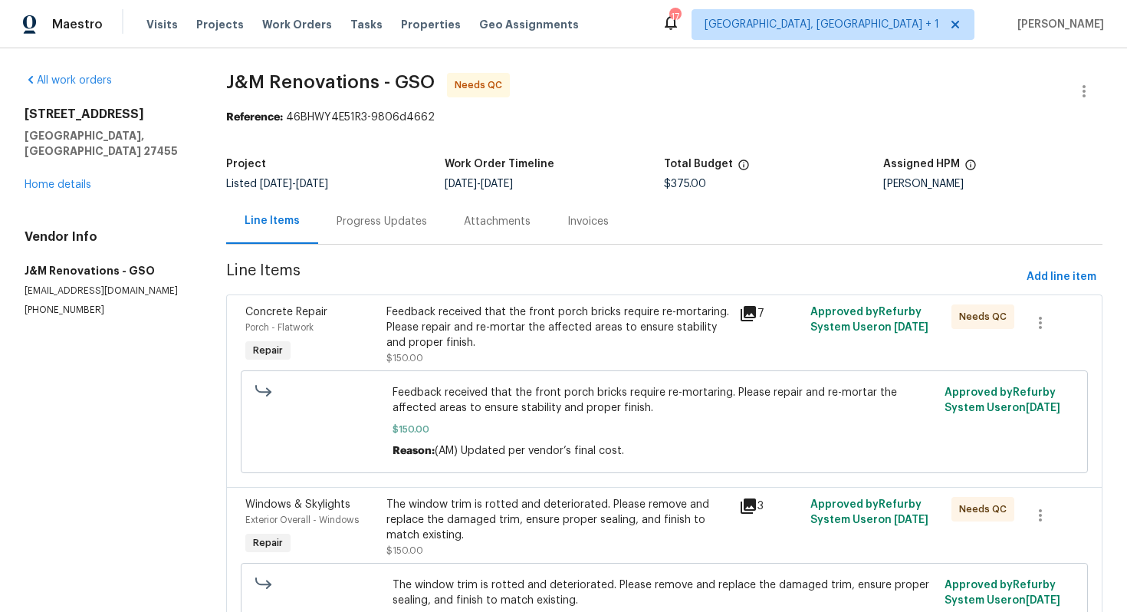
click at [494, 527] on div "The window trim is rotted and deteriorated. Please remove and replace the damag…" at bounding box center [558, 520] width 344 height 46
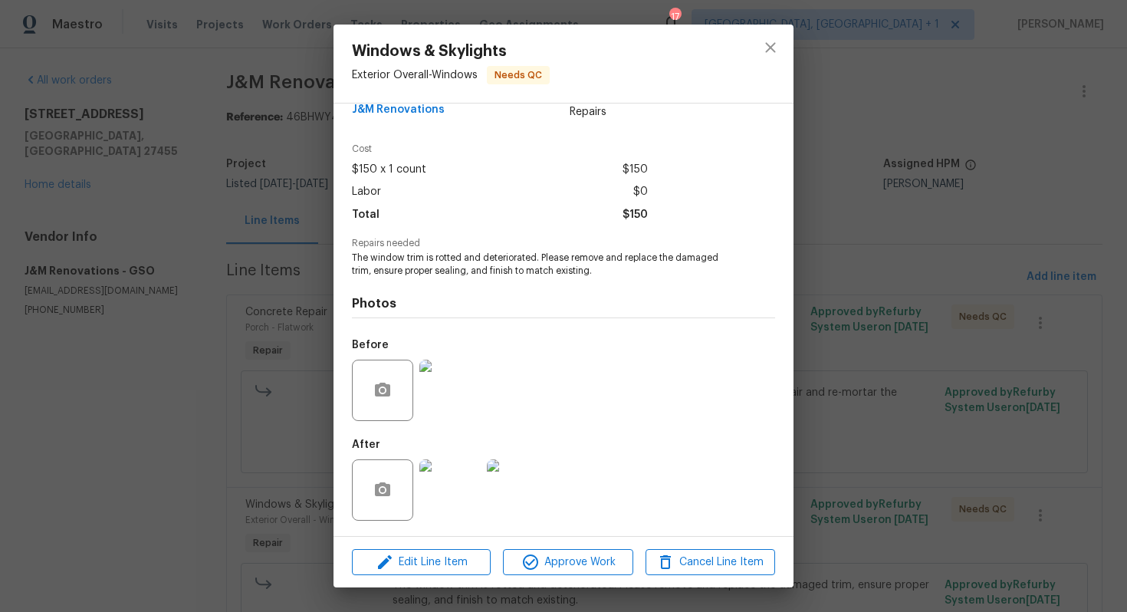
click at [288, 516] on div "Windows & Skylights Exterior Overall - Windows Needs QC Vendor J&M Renovations …" at bounding box center [563, 306] width 1127 height 612
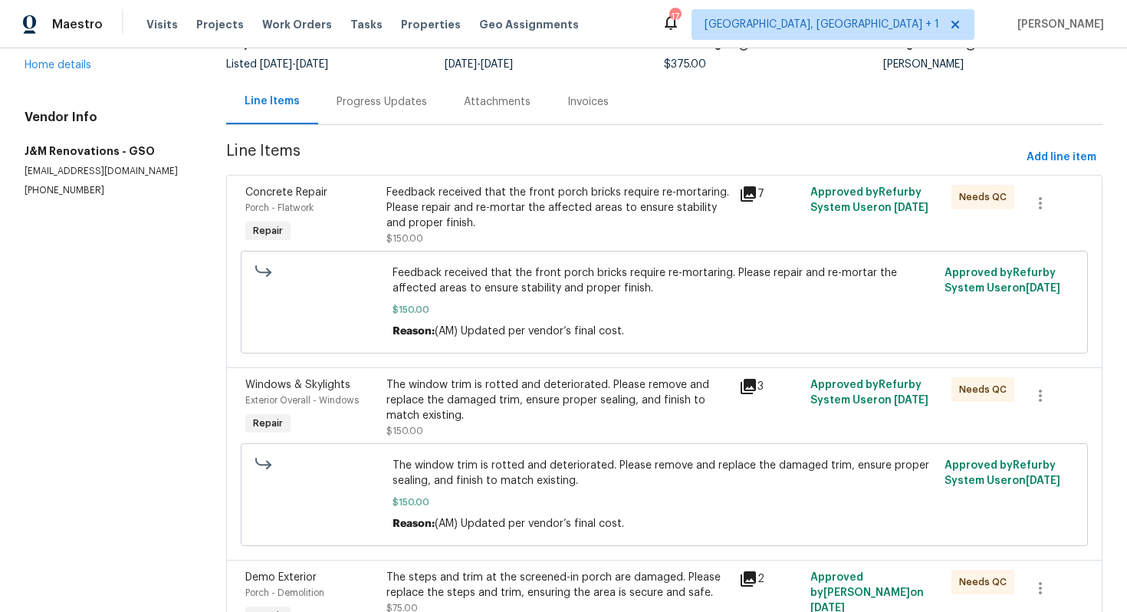
scroll to position [212, 0]
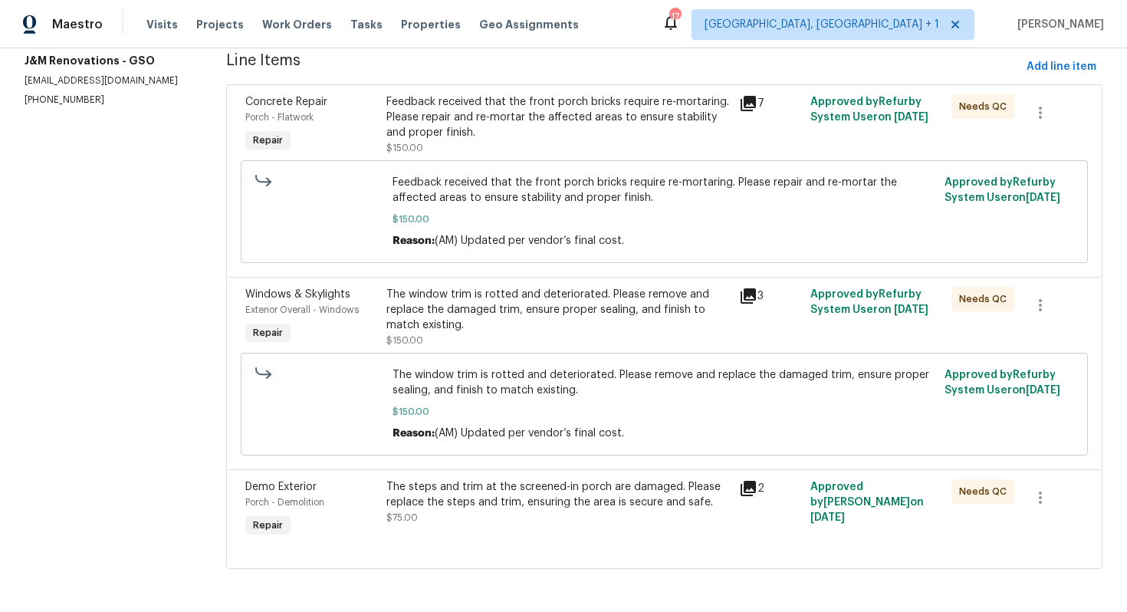
click at [593, 485] on div "The steps and trim at the screened-in porch are damaged. Please replace the ste…" at bounding box center [558, 494] width 344 height 31
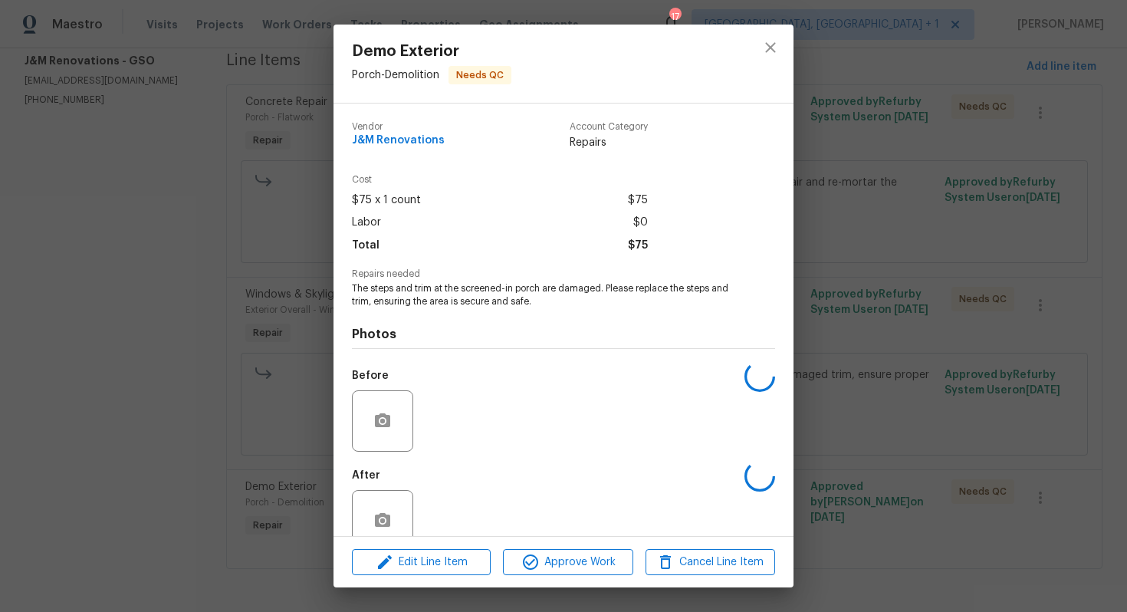
scroll to position [31, 0]
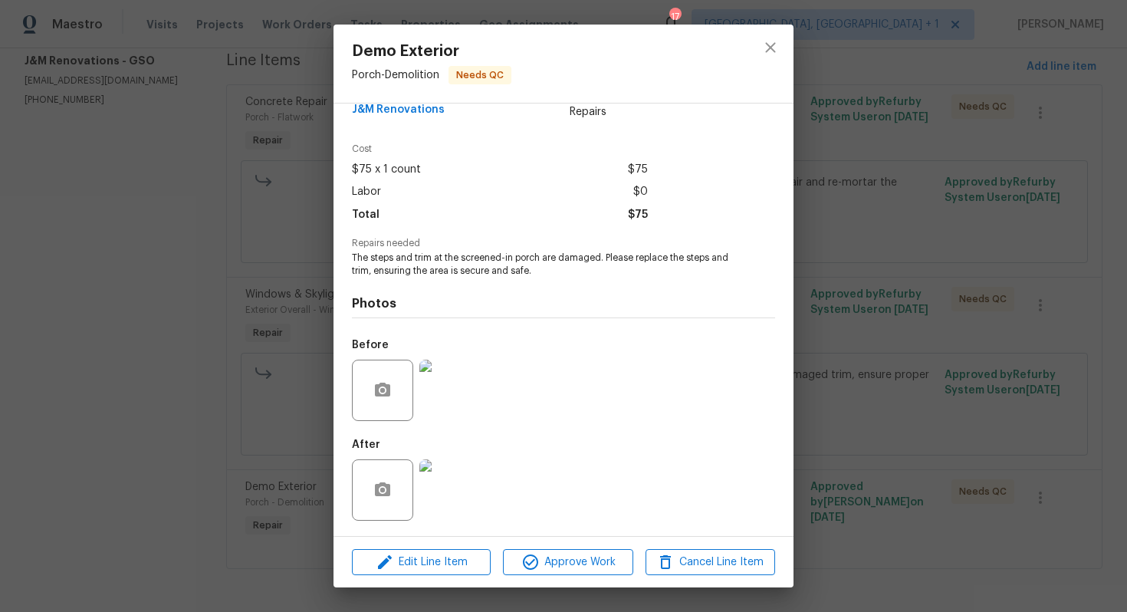
click at [291, 451] on div "Demo Exterior Porch - Demolition Needs QC Vendor J&M Renovations Account Catego…" at bounding box center [563, 306] width 1127 height 612
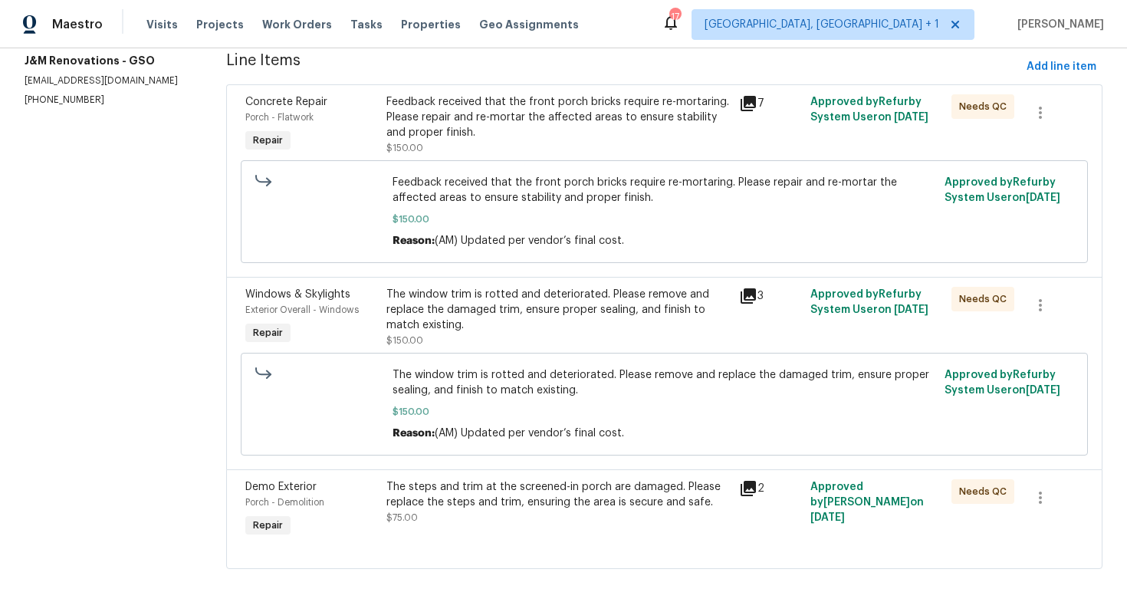
scroll to position [0, 0]
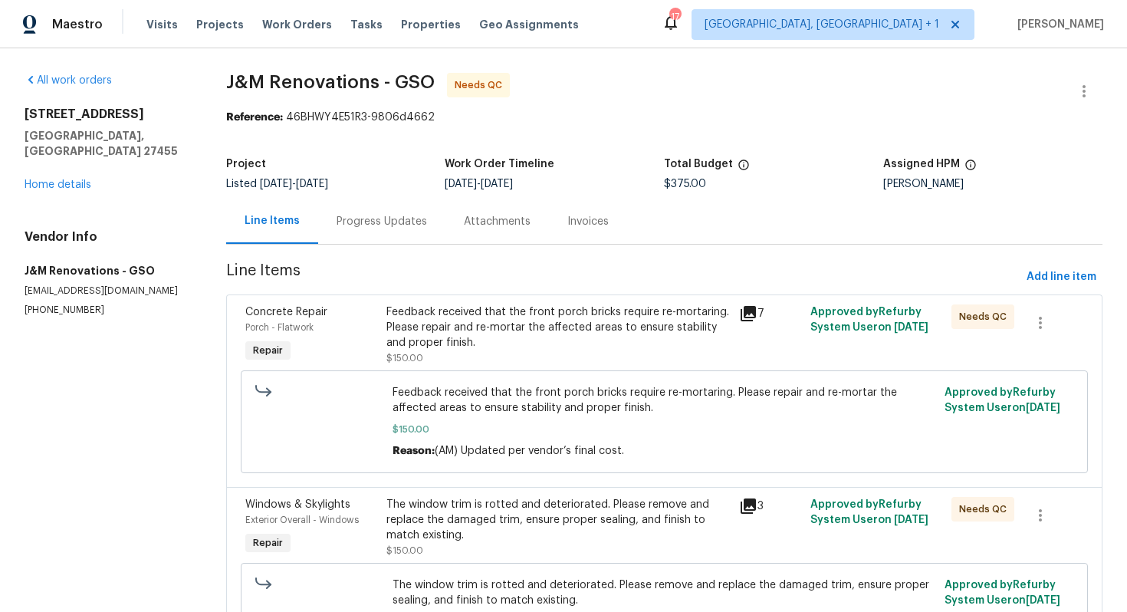
click at [398, 230] on div "Progress Updates" at bounding box center [381, 221] width 127 height 45
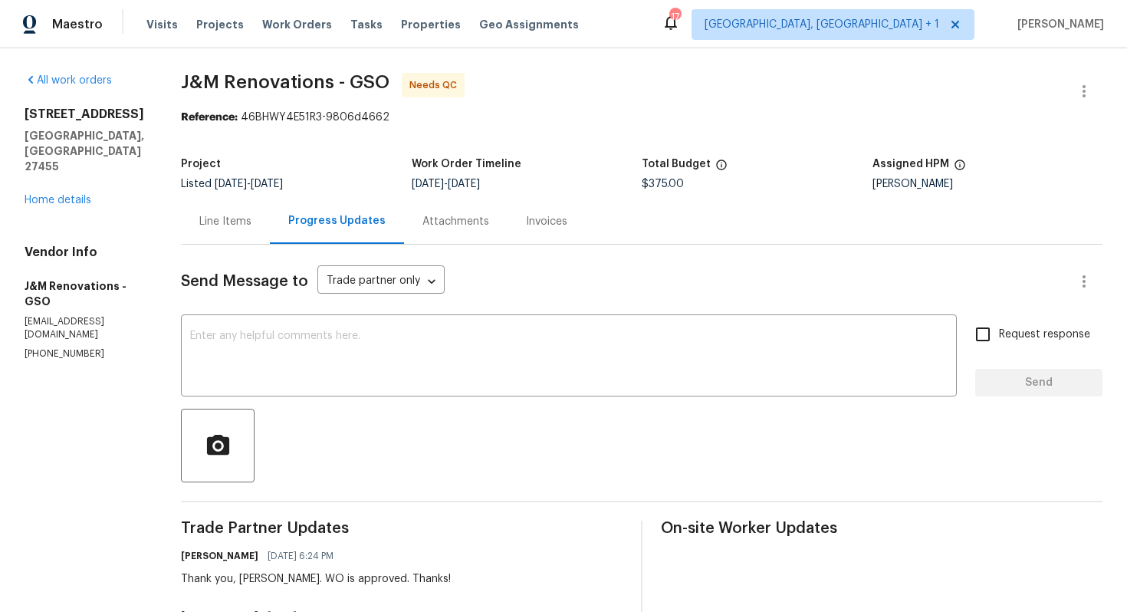
click at [235, 227] on div "Line Items" at bounding box center [225, 221] width 52 height 15
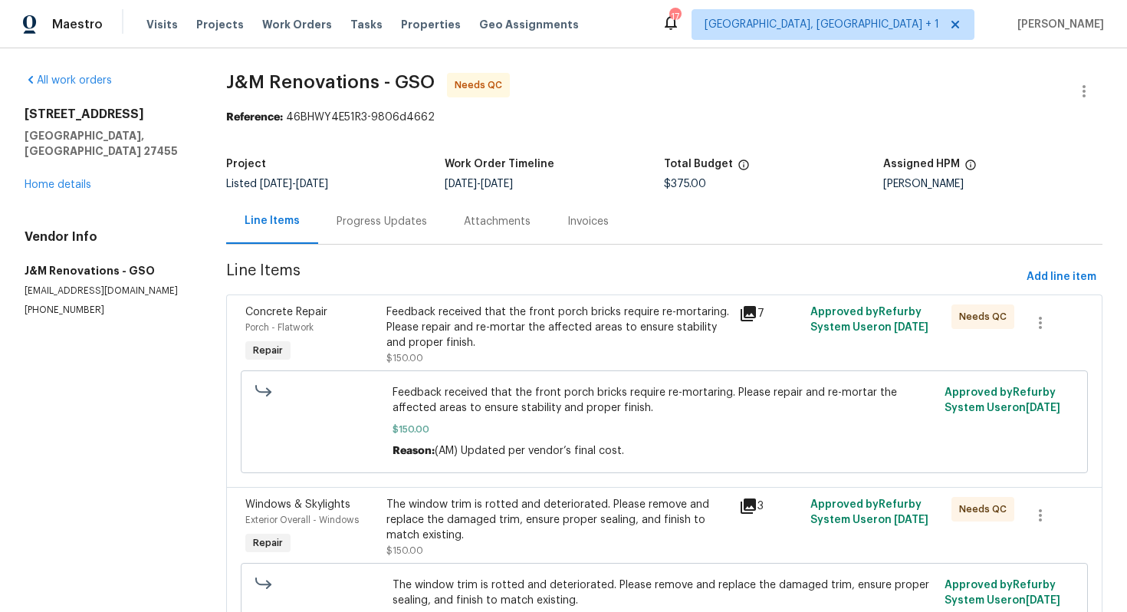
click at [447, 321] on div "Feedback received that the front porch bricks require re-mortaring. Please repa…" at bounding box center [558, 327] width 344 height 46
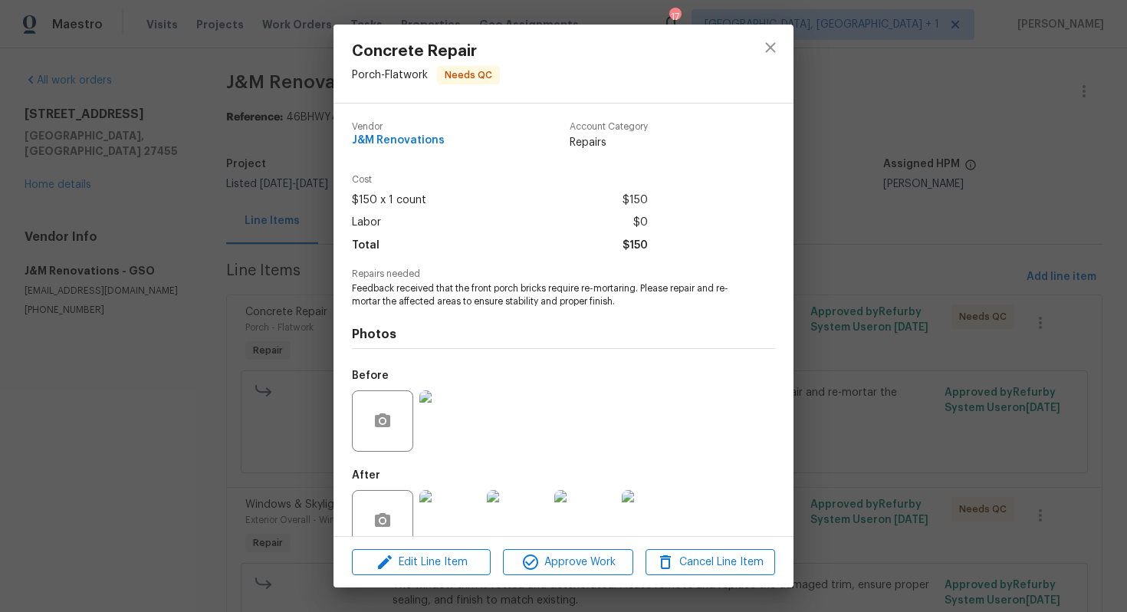
scroll to position [31, 0]
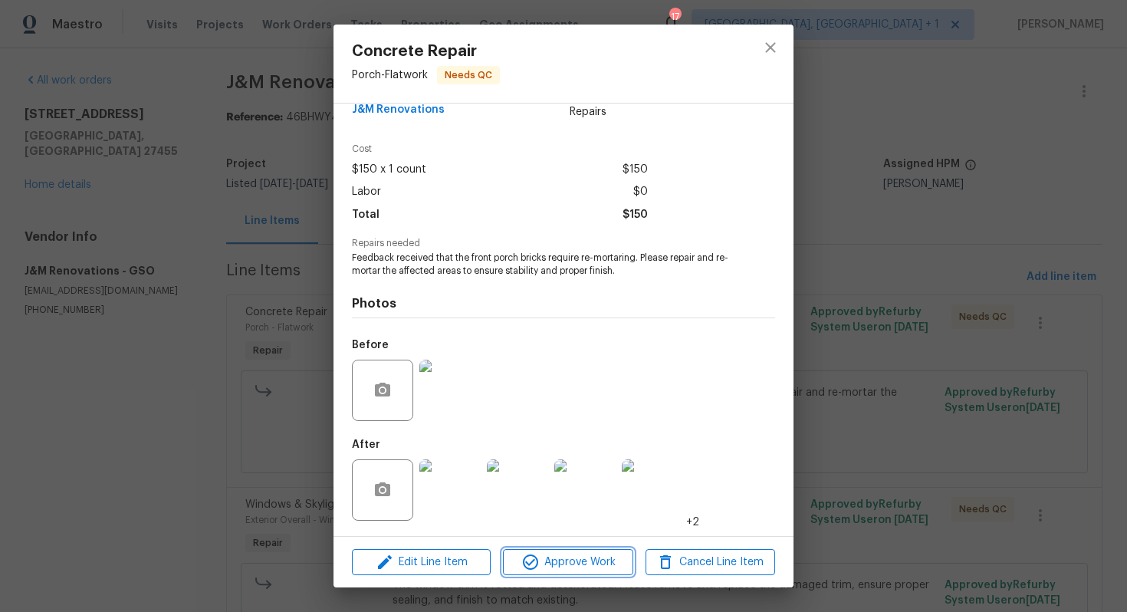
click at [551, 557] on span "Approve Work" at bounding box center [568, 562] width 120 height 19
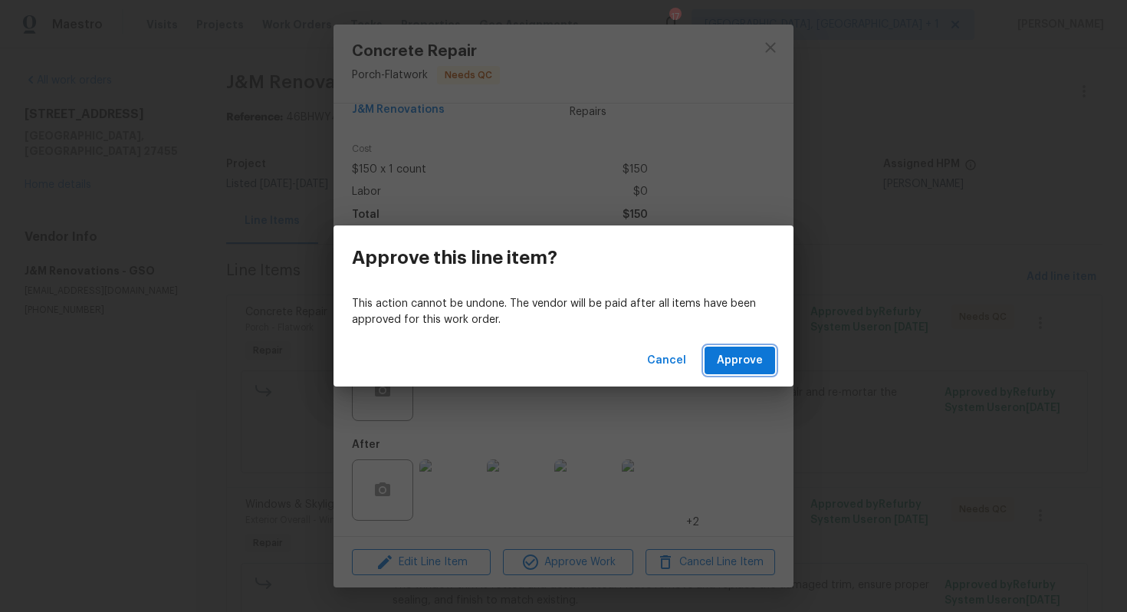
click at [755, 361] on span "Approve" at bounding box center [740, 360] width 46 height 19
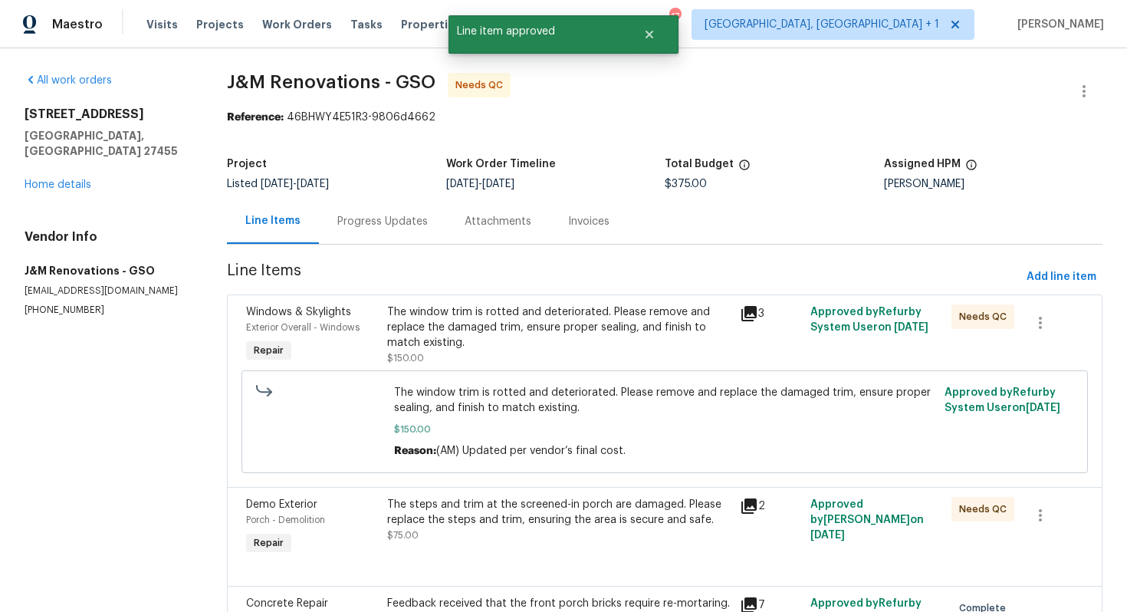
click at [534, 325] on div "The window trim is rotted and deteriorated. Please remove and replace the damag…" at bounding box center [558, 327] width 343 height 46
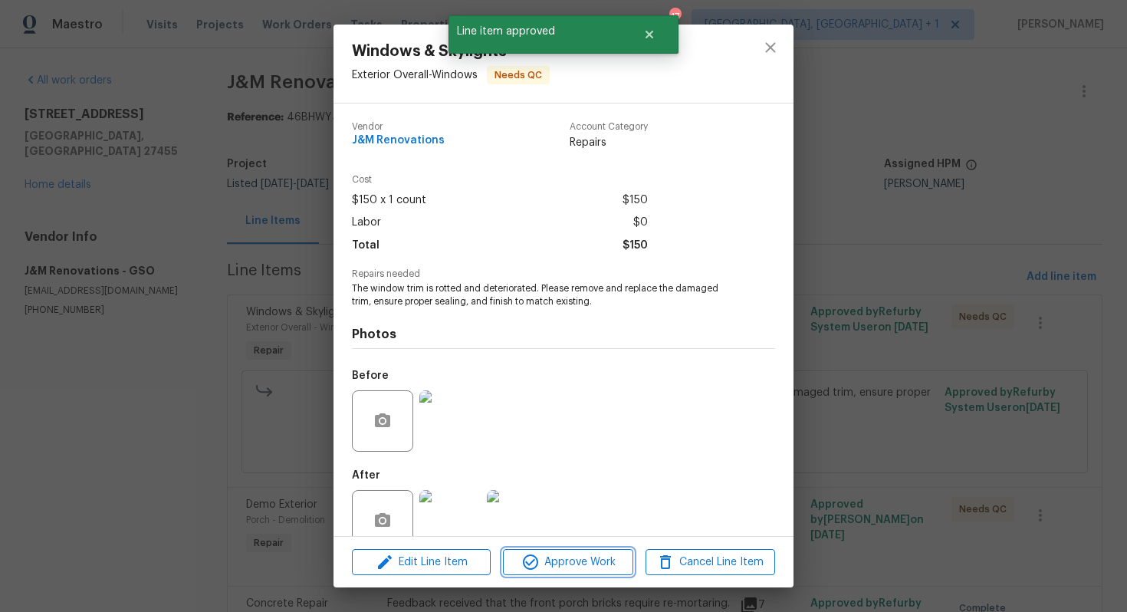
click at [528, 555] on icon "button" at bounding box center [530, 561] width 15 height 15
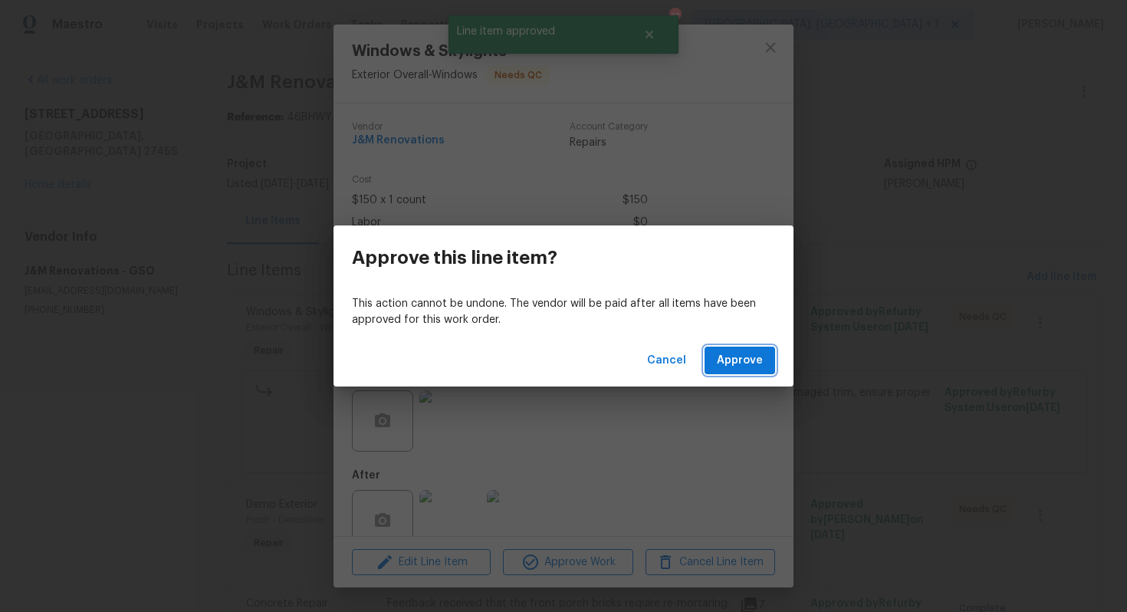
click at [741, 359] on span "Approve" at bounding box center [740, 360] width 46 height 19
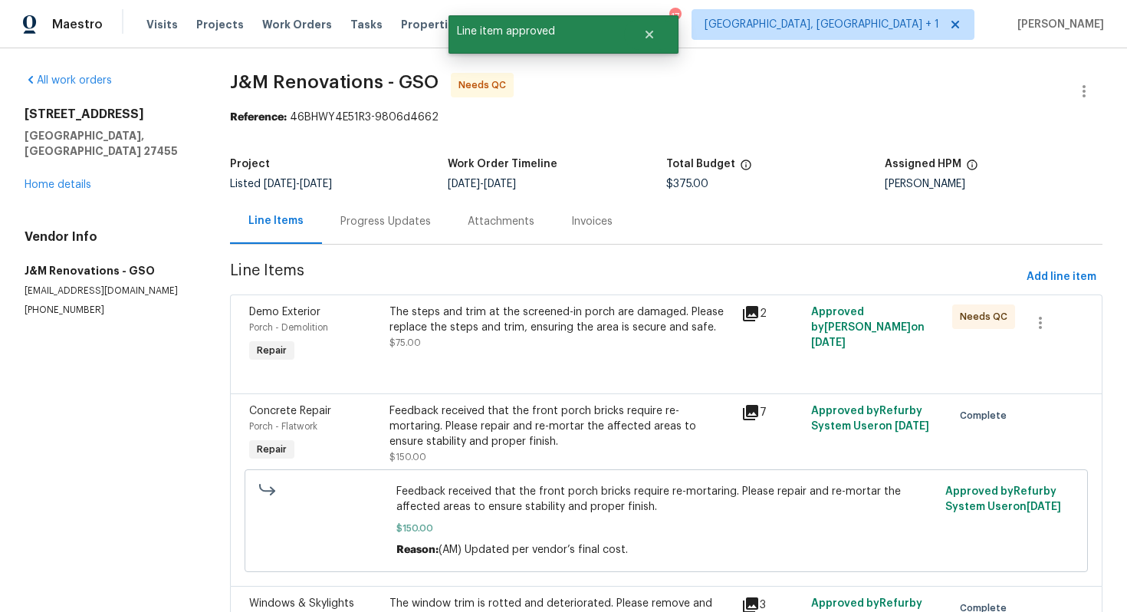
click at [504, 337] on div "The steps and trim at the screened-in porch are damaged. Please replace the ste…" at bounding box center [560, 327] width 342 height 46
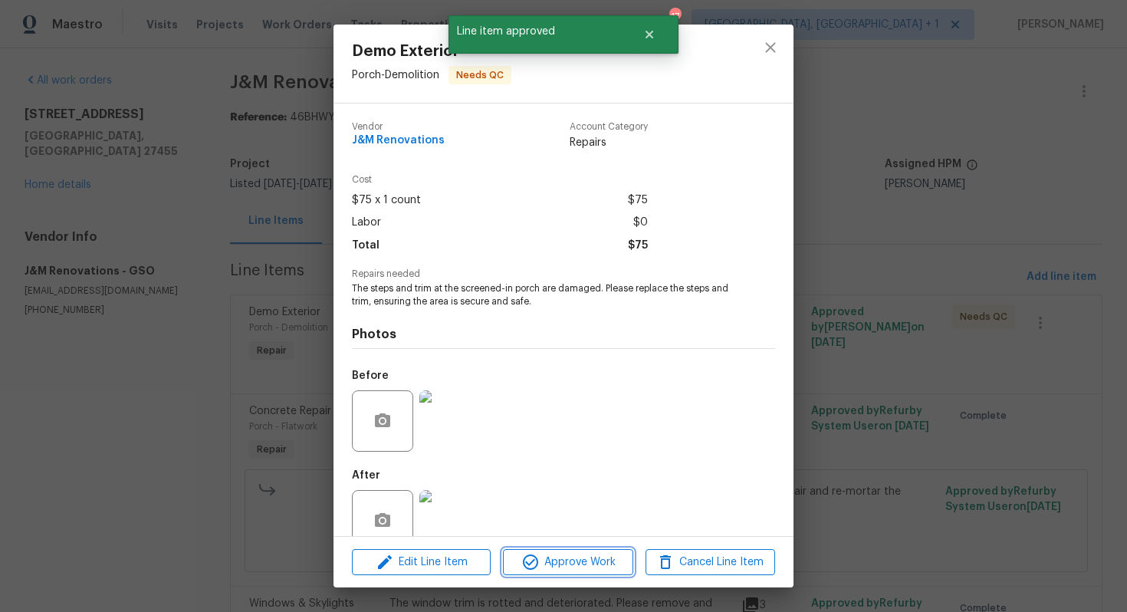
click at [542, 557] on span "Approve Work" at bounding box center [568, 562] width 120 height 19
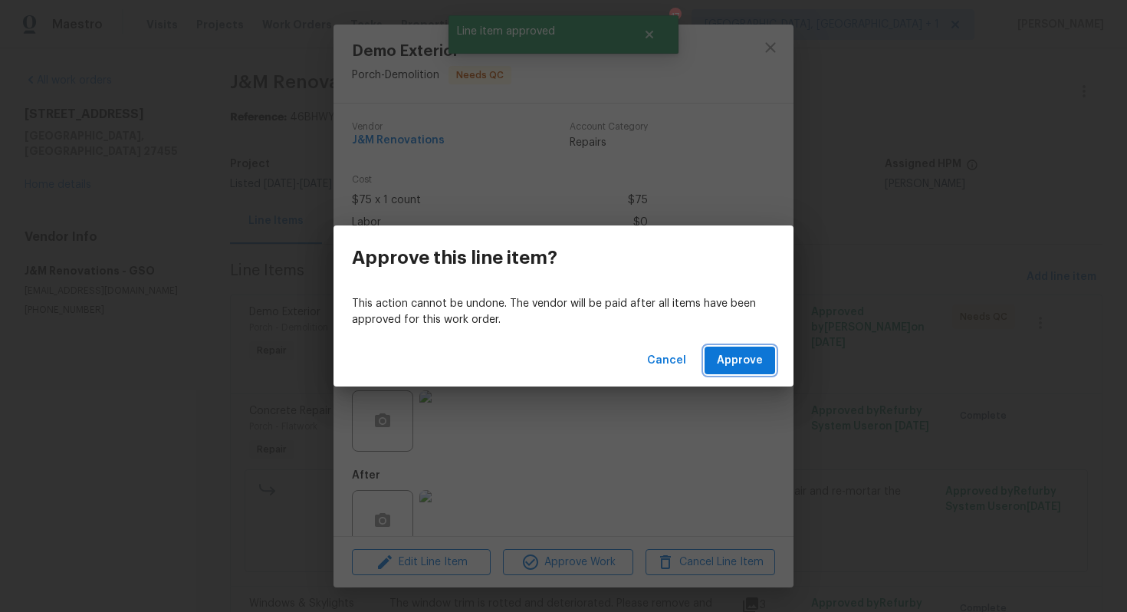
click at [730, 358] on span "Approve" at bounding box center [740, 360] width 46 height 19
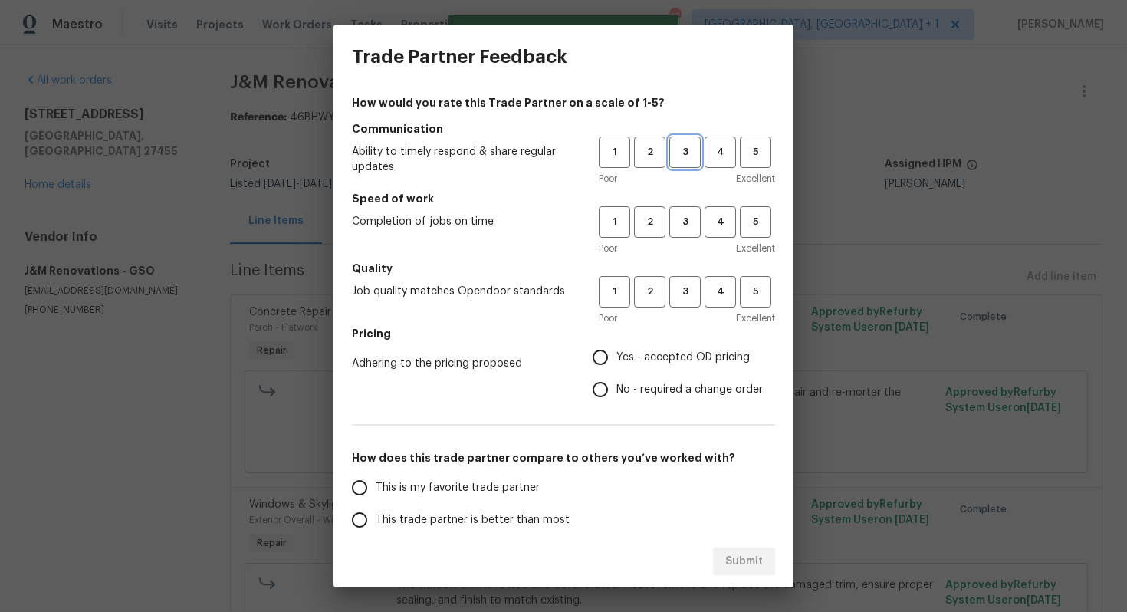
click at [678, 150] on span "3" at bounding box center [685, 152] width 28 height 18
click at [688, 204] on h5 "Speed of work" at bounding box center [563, 198] width 423 height 15
click at [691, 233] on button "3" at bounding box center [684, 221] width 31 height 31
click at [706, 225] on span "4" at bounding box center [720, 222] width 28 height 18
click at [715, 158] on span "4" at bounding box center [720, 152] width 28 height 18
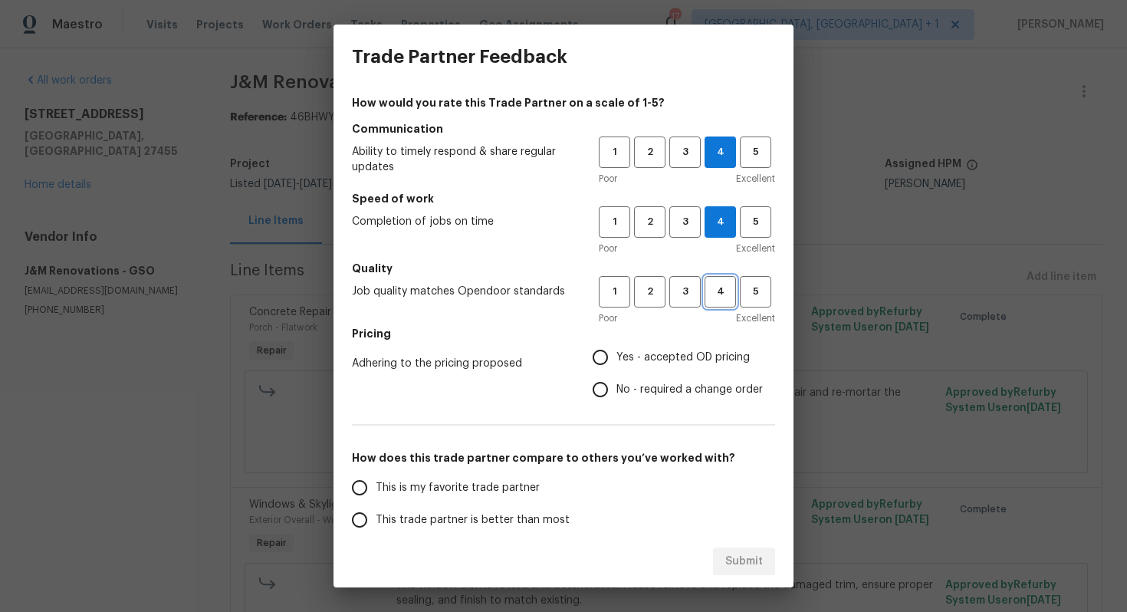
click at [725, 294] on span "4" at bounding box center [720, 292] width 28 height 18
click at [606, 386] on input "No - required a change order" at bounding box center [600, 389] width 32 height 32
radio input "true"
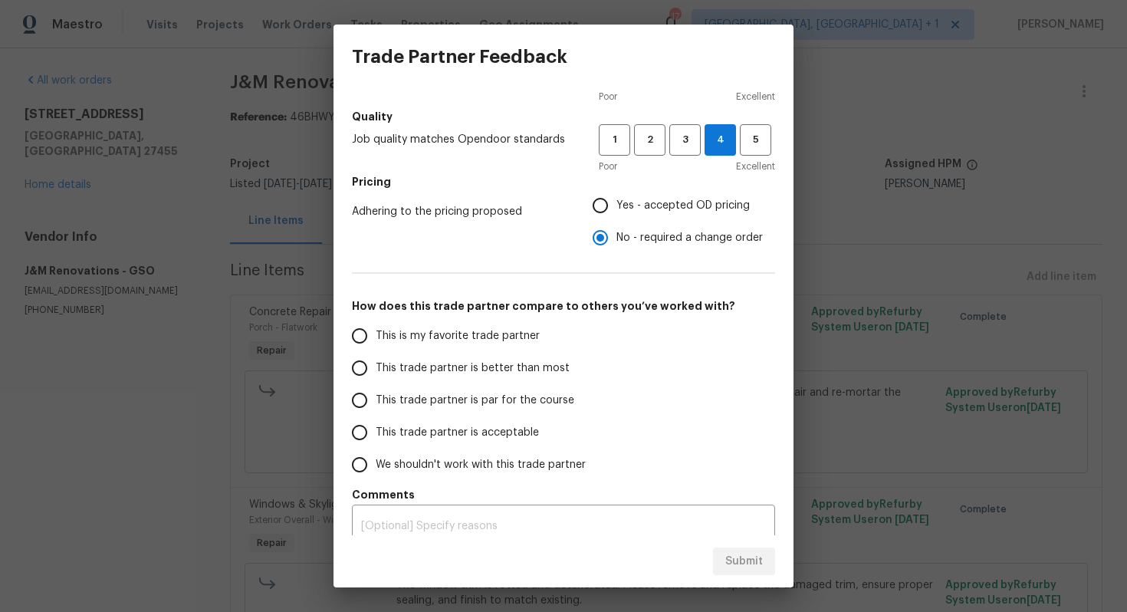
scroll to position [166, 0]
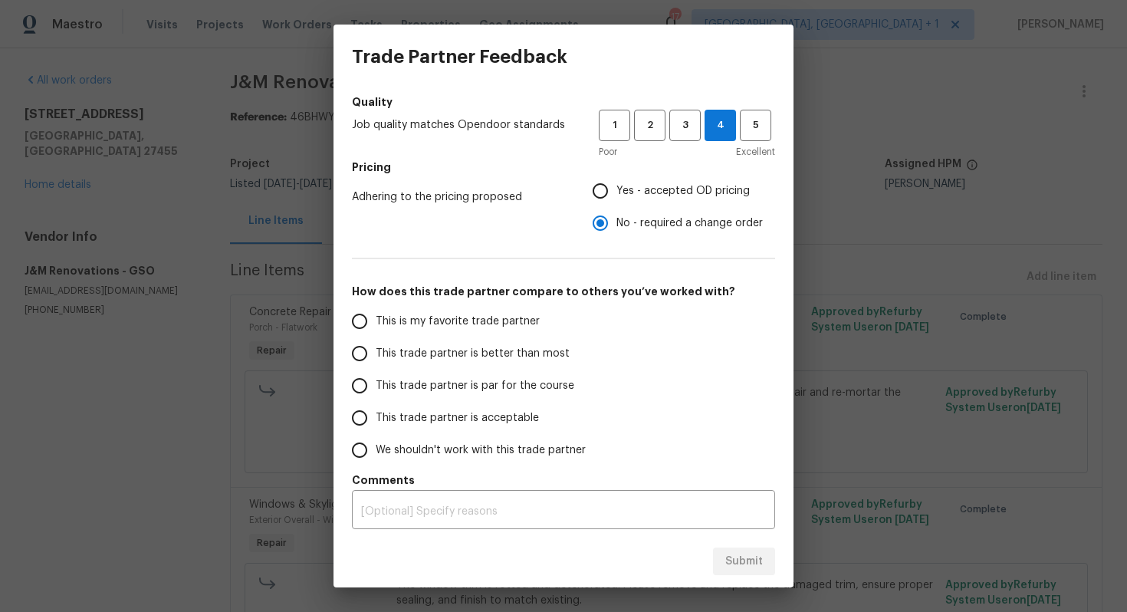
click at [508, 353] on span "This trade partner is better than most" at bounding box center [473, 354] width 194 height 16
click at [376, 353] on input "This trade partner is better than most" at bounding box center [359, 353] width 32 height 32
click at [729, 563] on span "Submit" at bounding box center [744, 561] width 38 height 19
radio input "true"
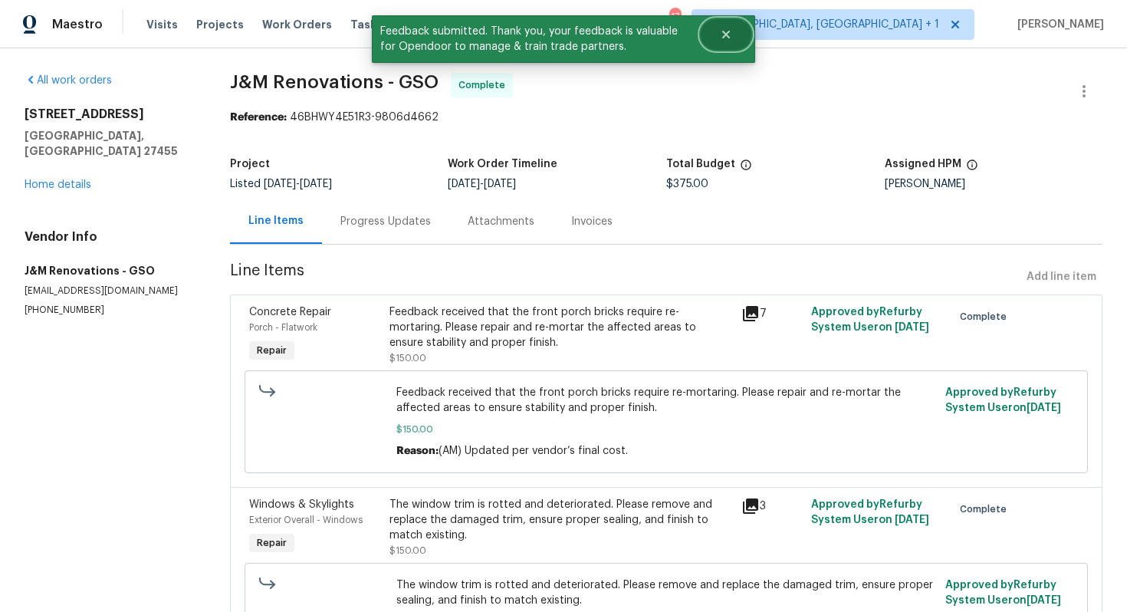
click at [744, 27] on button "Close" at bounding box center [726, 34] width 51 height 31
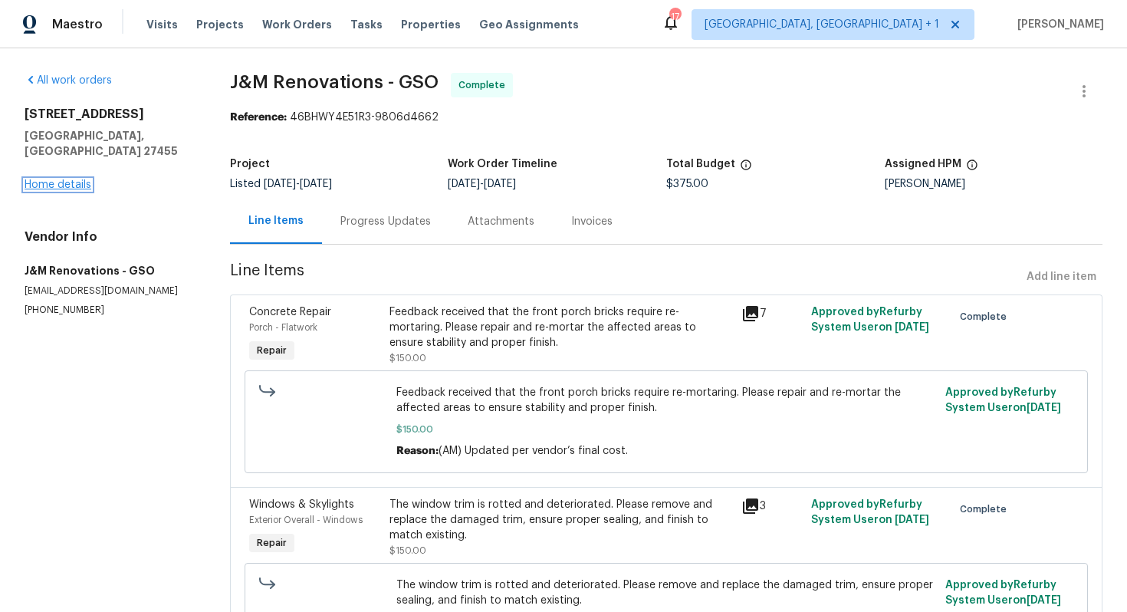
click at [77, 179] on link "Home details" at bounding box center [58, 184] width 67 height 11
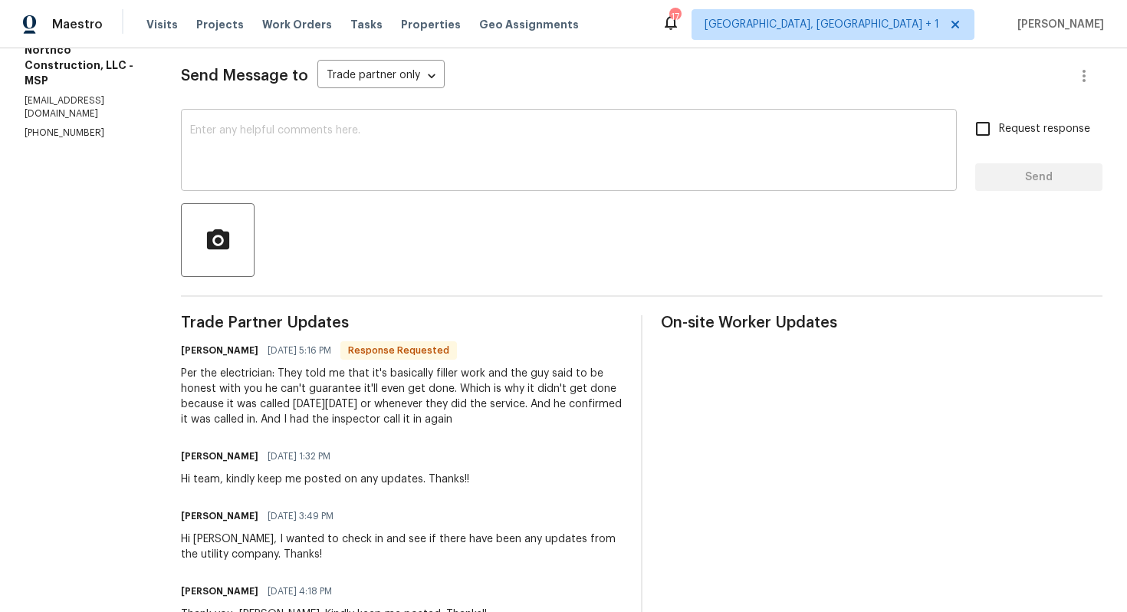
scroll to position [210, 0]
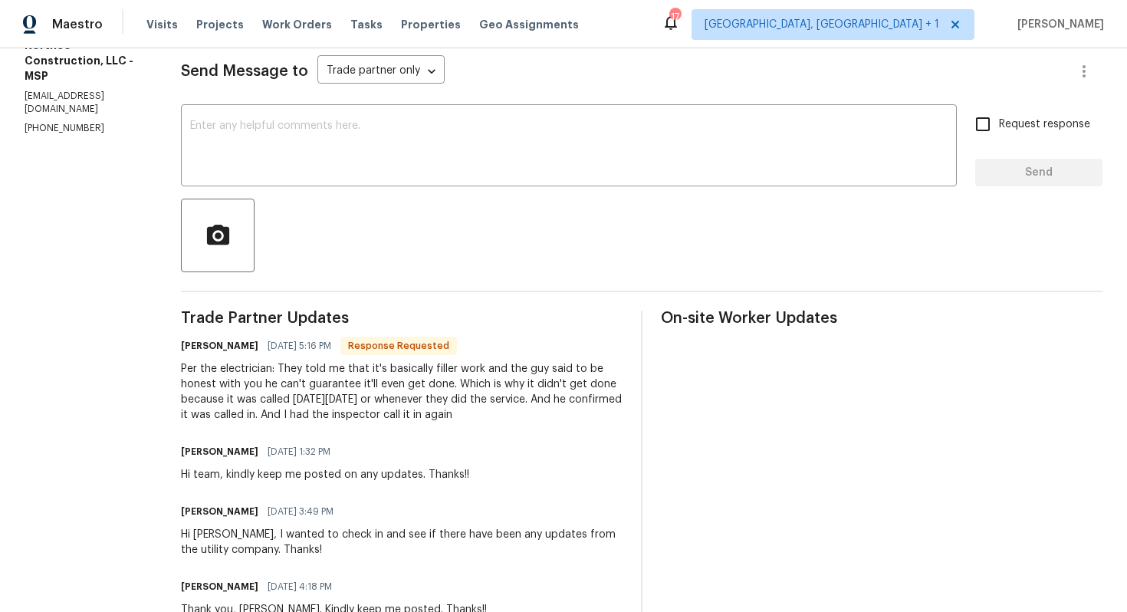
click at [182, 350] on h6 "[PERSON_NAME]" at bounding box center [219, 345] width 77 height 15
copy h6 "[PERSON_NAME]"
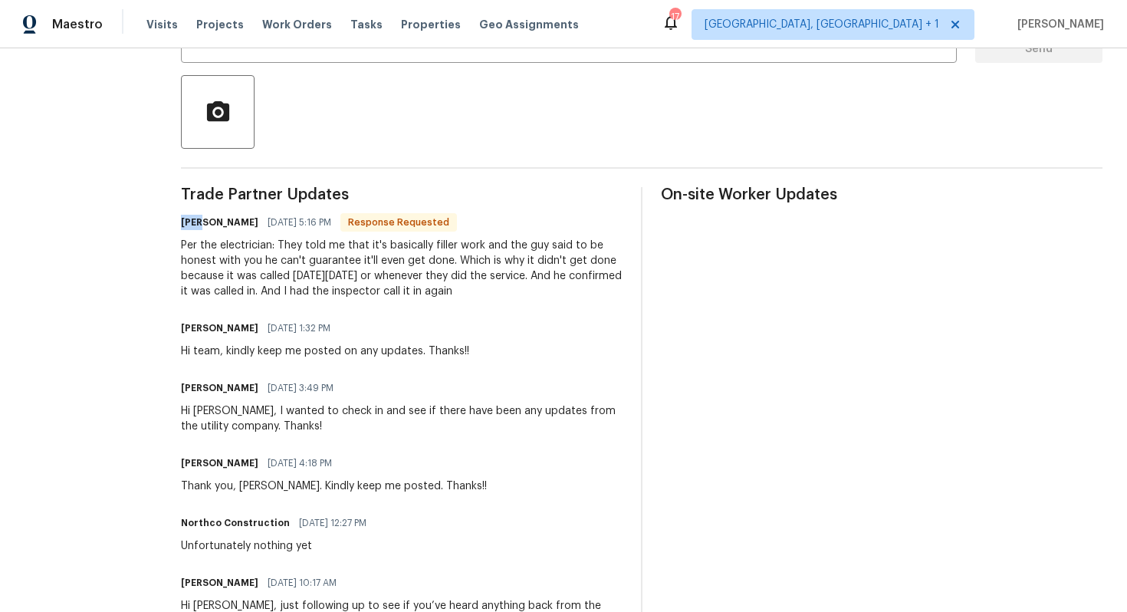
scroll to position [77, 0]
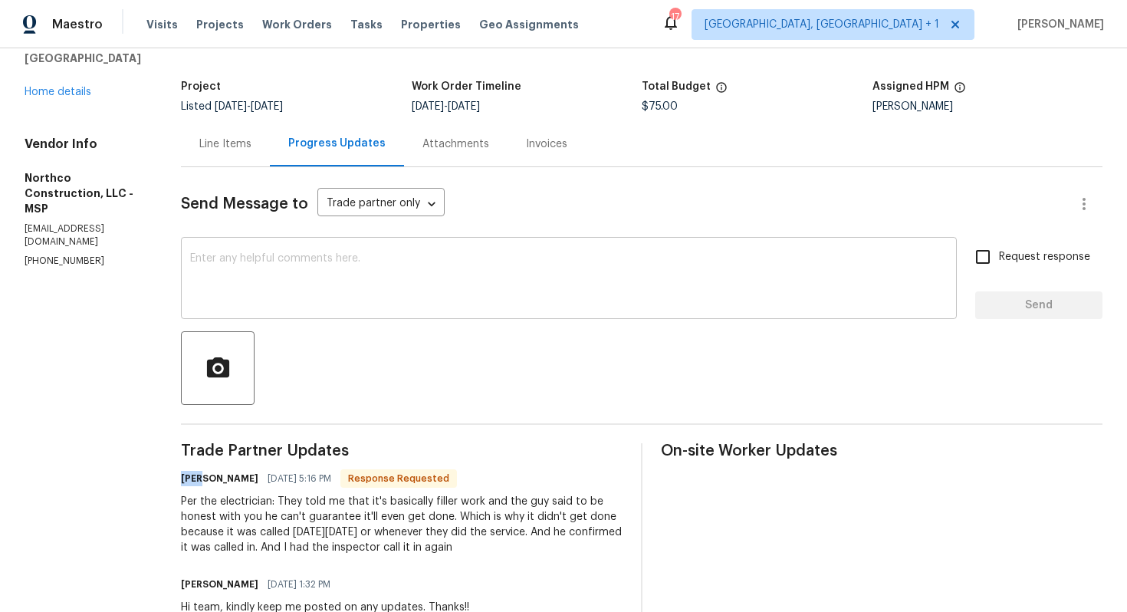
click at [400, 265] on textarea at bounding box center [569, 280] width 758 height 54
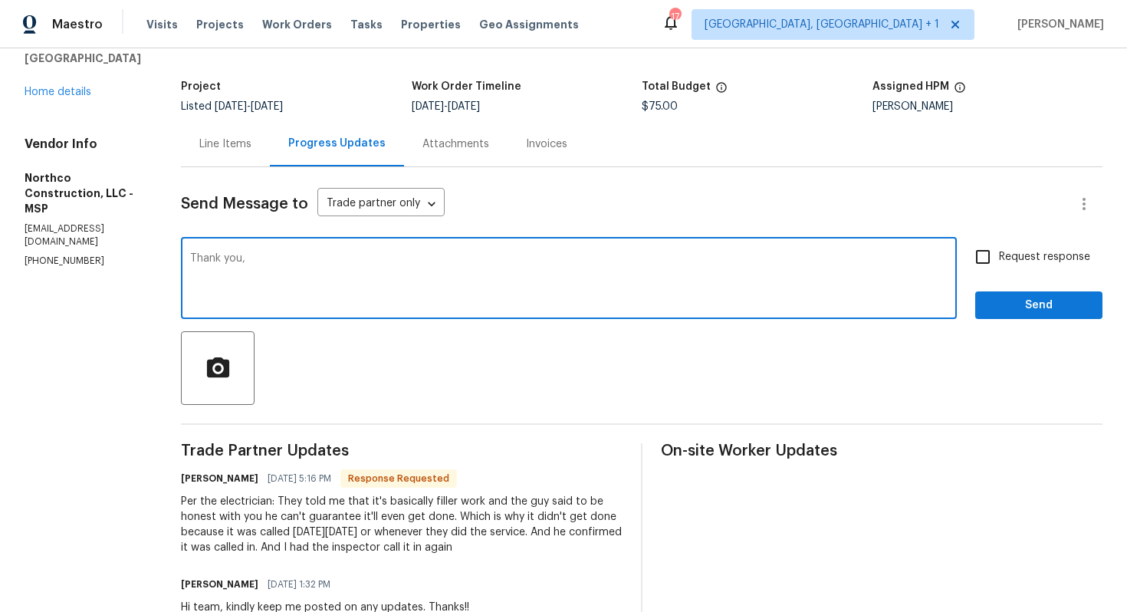
paste textarea "[PERSON_NAME]"
type textarea "Thank you, [PERSON_NAME]. Kindly keep me posted. Thanks!"
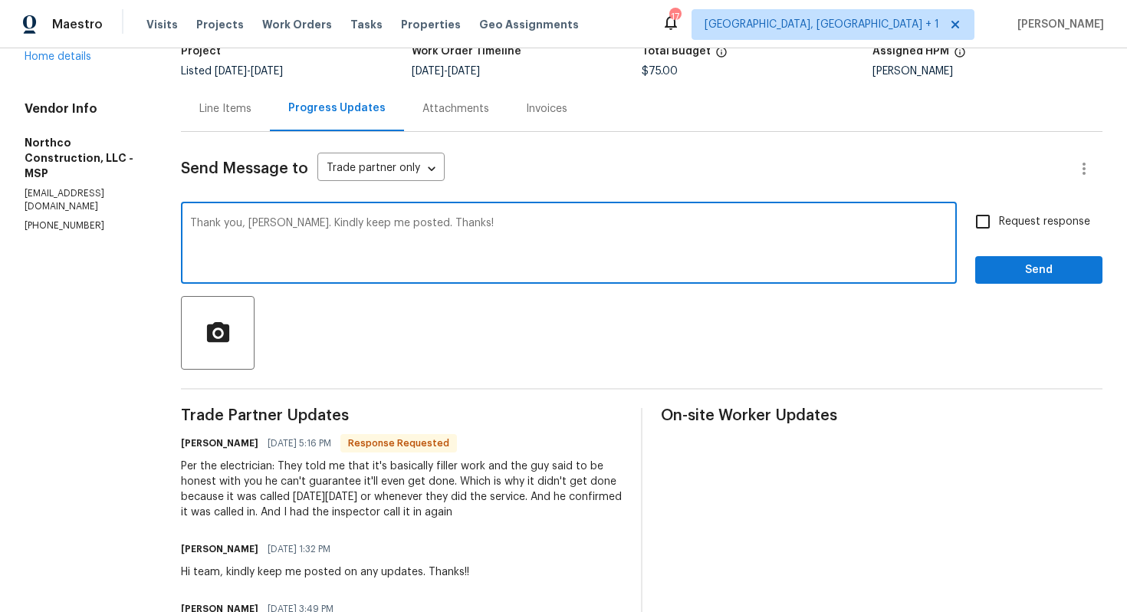
scroll to position [0, 0]
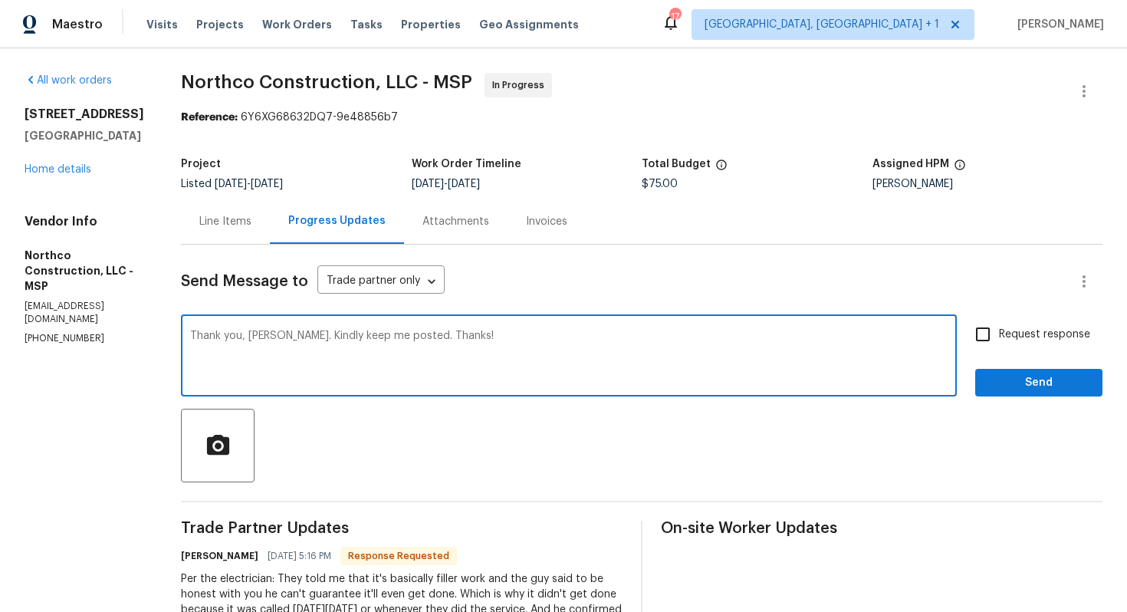
click at [297, 334] on textarea "Thank you, [PERSON_NAME]. Kindly keep me posted. Thanks!" at bounding box center [569, 357] width 758 height 54
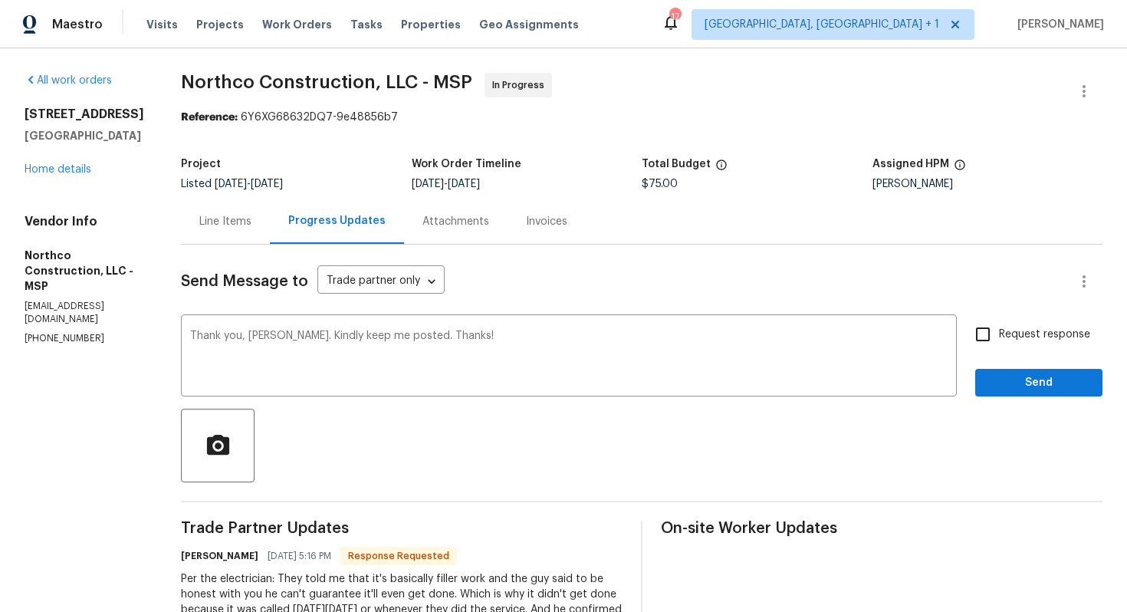
click at [235, 212] on div "Line Items" at bounding box center [225, 221] width 89 height 45
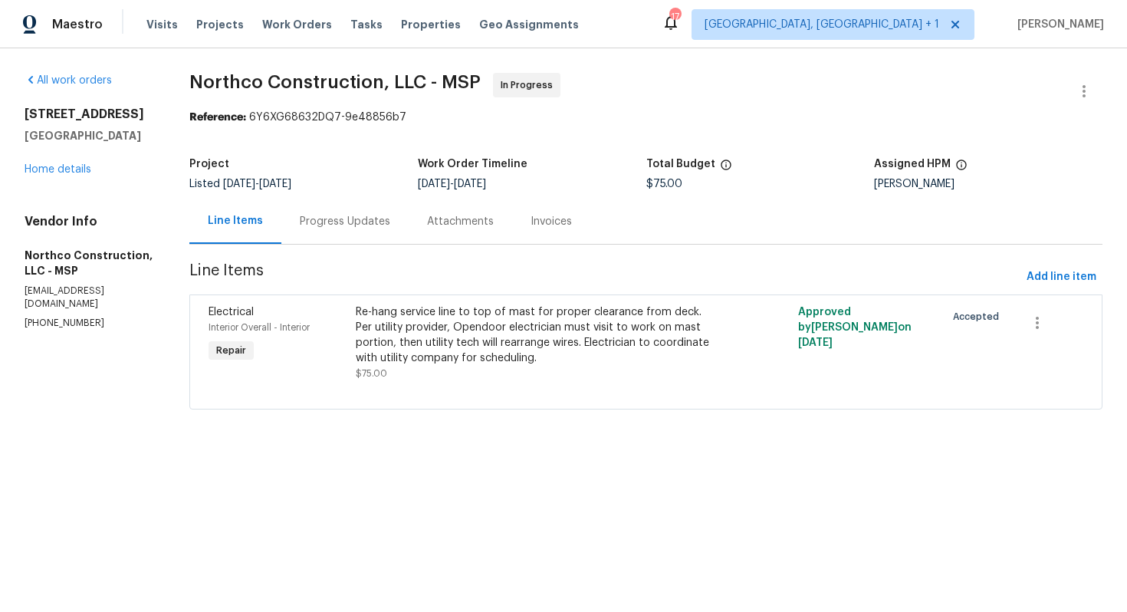
click at [352, 230] on div "Progress Updates" at bounding box center [344, 221] width 127 height 45
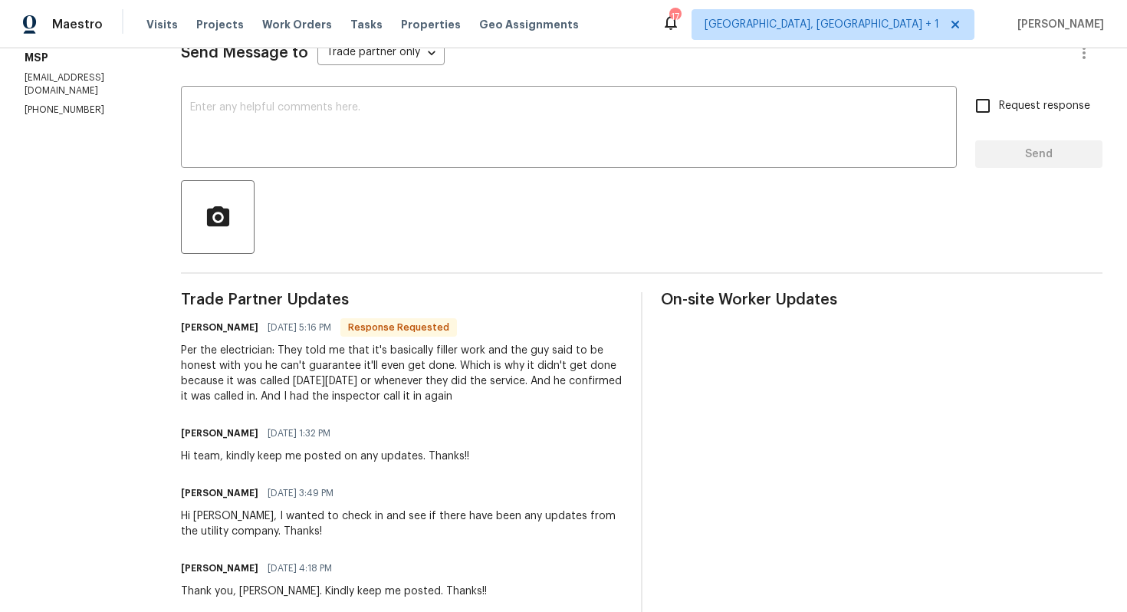
scroll to position [238, 0]
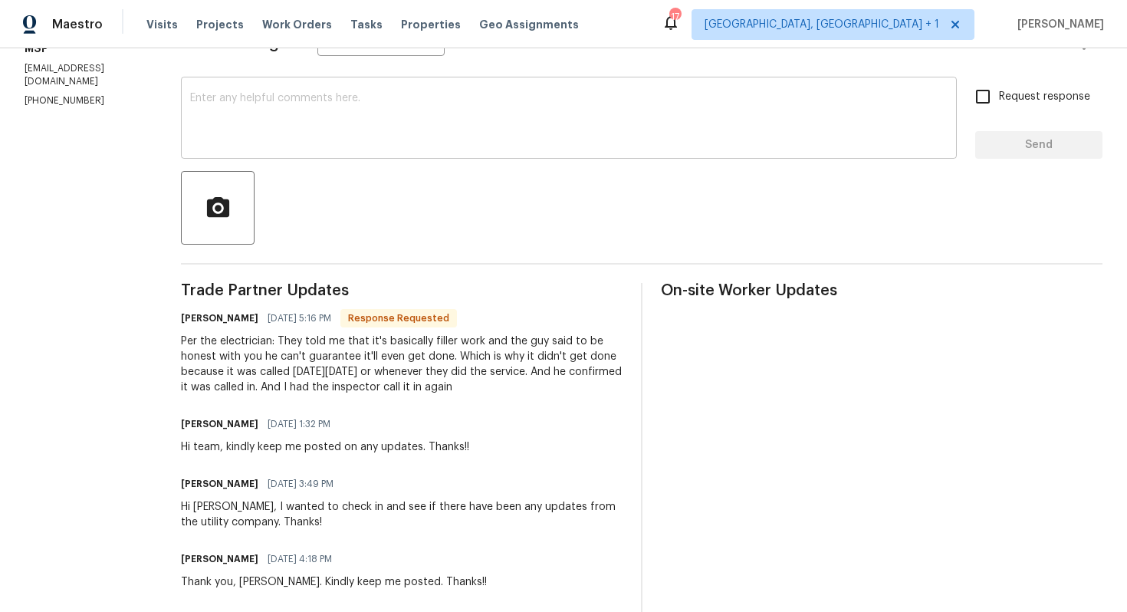
click at [454, 132] on textarea at bounding box center [569, 120] width 758 height 54
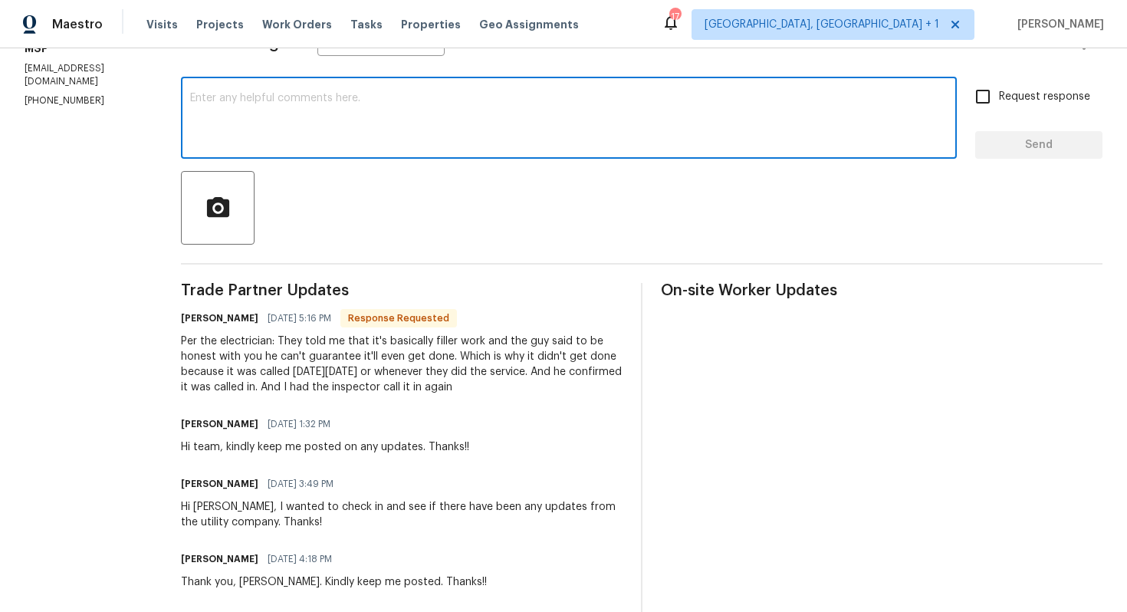
paste textarea "Thank you, [PERSON_NAME]. Kindly keep me posted. Thanks!"
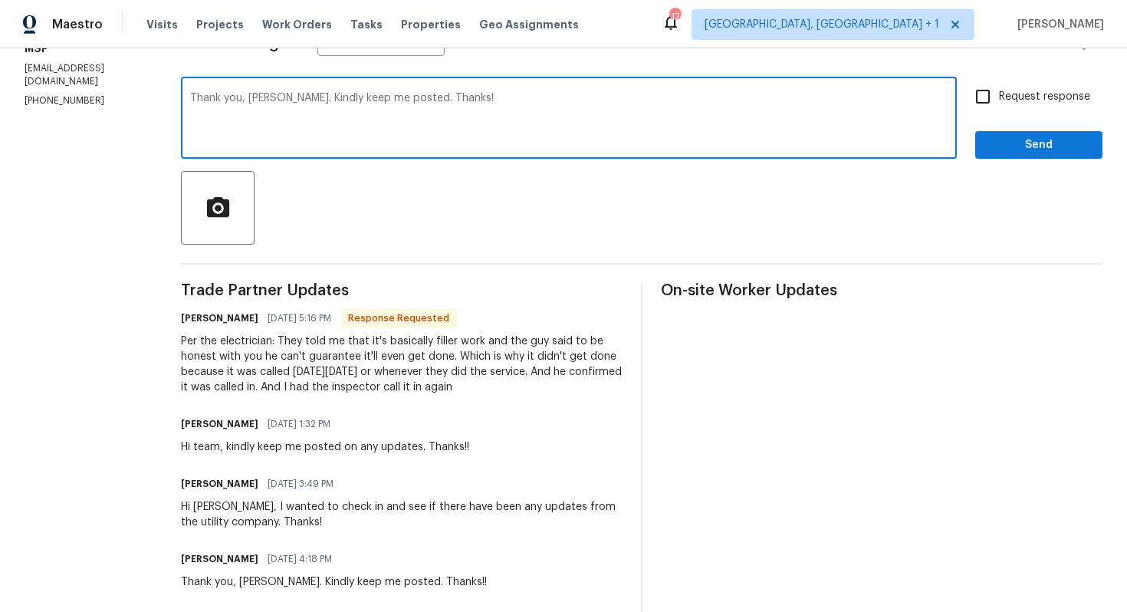
type textarea "Thank you, [PERSON_NAME]. Kindly keep me posted. Thanks!"
click at [1038, 140] on span "Send" at bounding box center [1039, 145] width 103 height 19
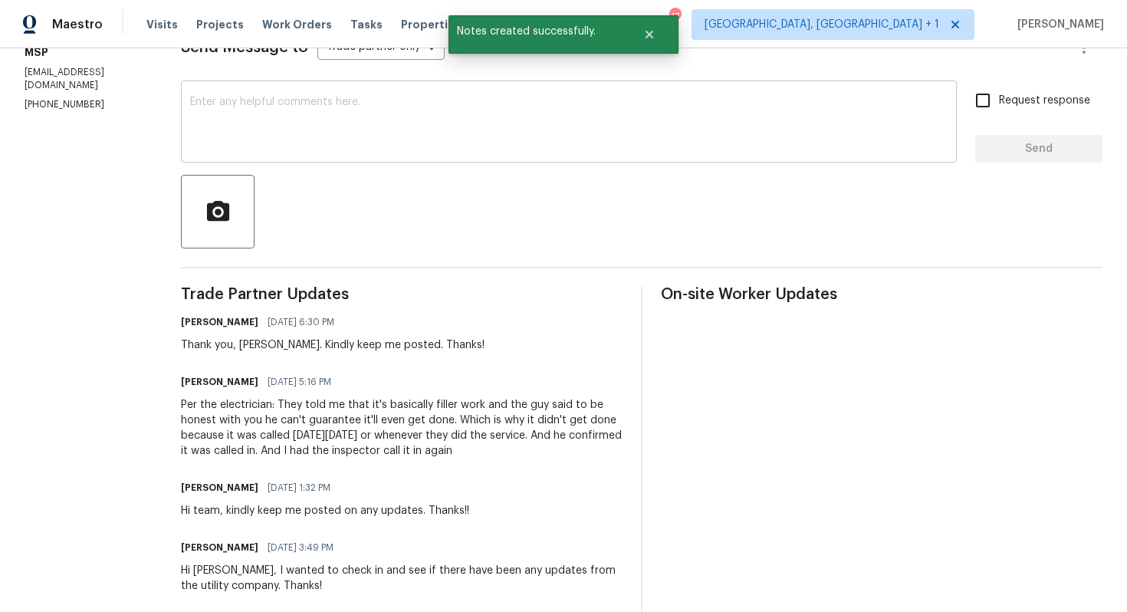
scroll to position [237, 0]
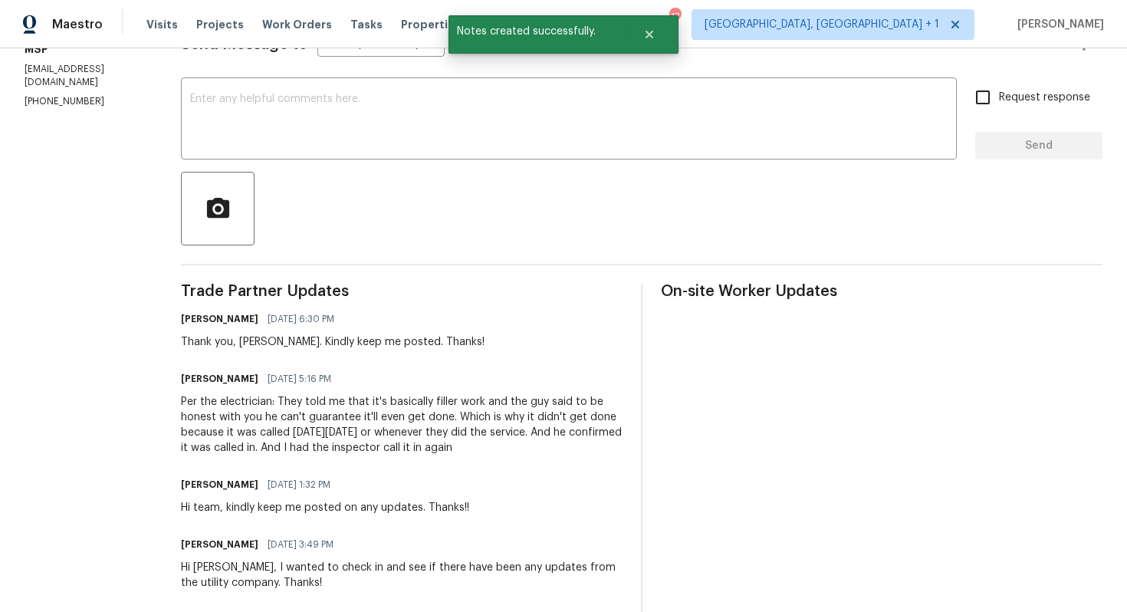
click at [435, 431] on div "Per the electrician: They told me that it's basically filler work and the guy s…" at bounding box center [402, 424] width 442 height 61
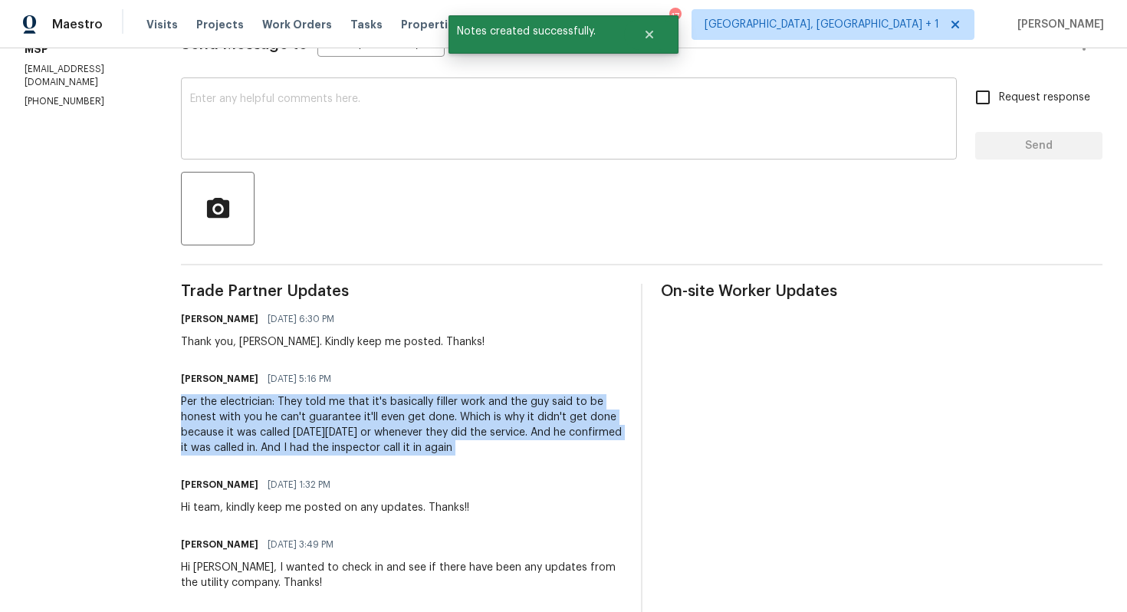
copy div "Per the electrician: They told me that it's basically filler work and the guy s…"
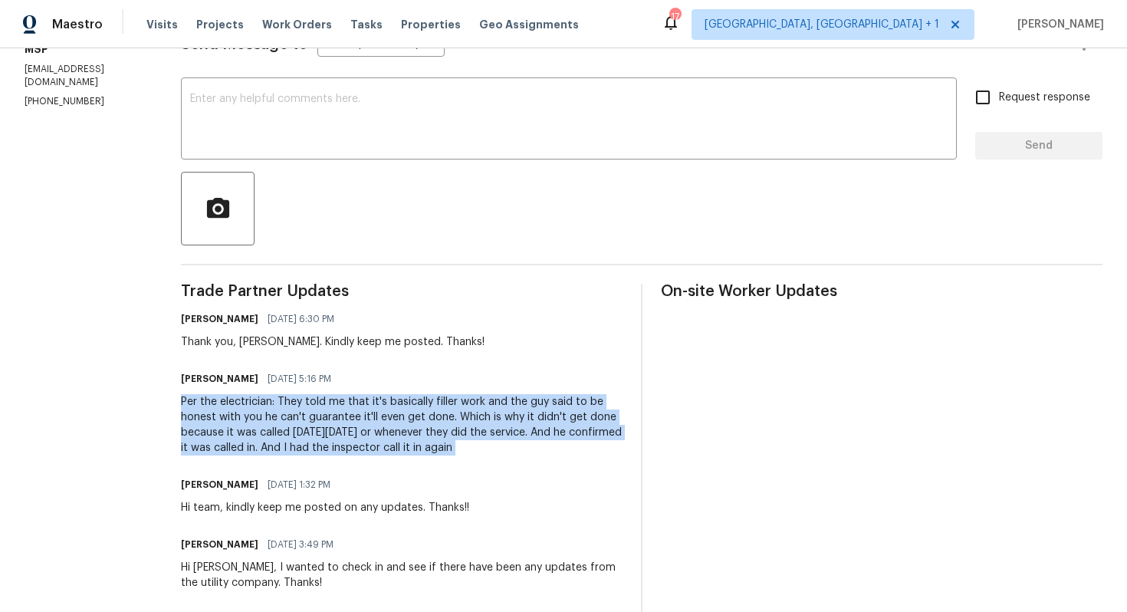
scroll to position [0, 0]
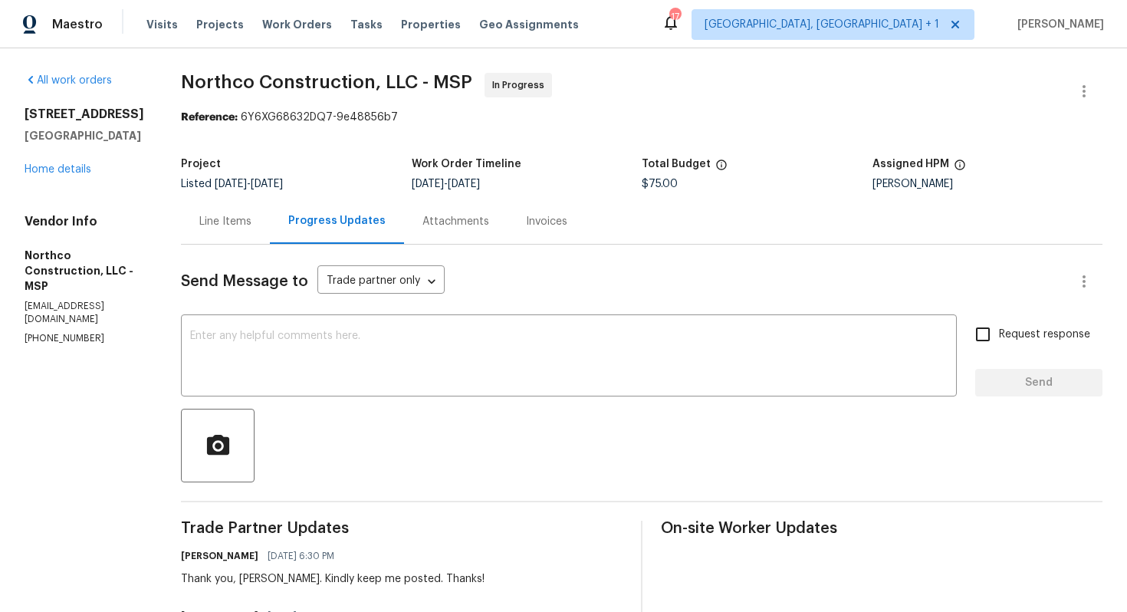
click at [622, 120] on div "Reference: 6Y6XG68632DQ7-9e48856b7" at bounding box center [642, 117] width 922 height 15
